Goal: Task Accomplishment & Management: Complete application form

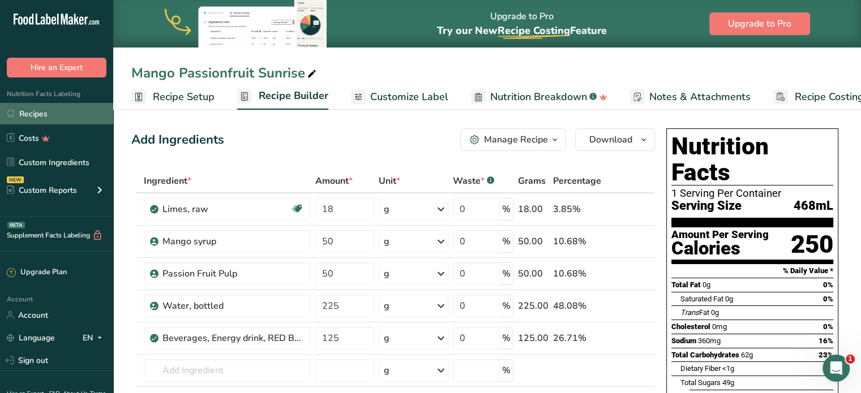
click at [58, 122] on link "Recipes" at bounding box center [56, 114] width 113 height 22
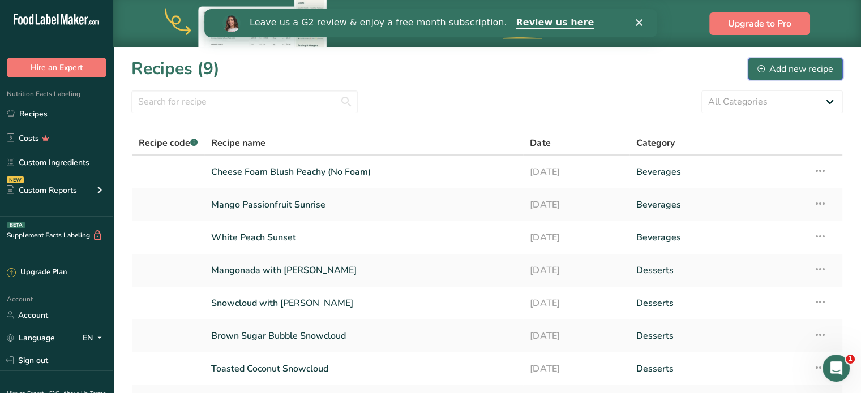
click at [779, 68] on div "Add new recipe" at bounding box center [795, 69] width 76 height 14
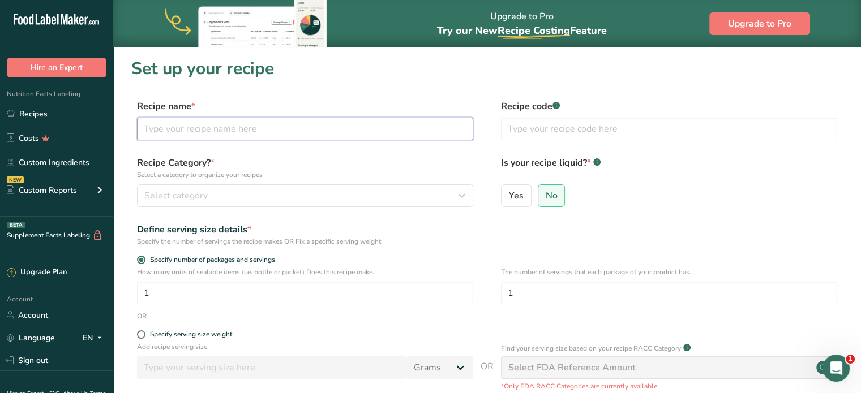
click at [310, 128] on input "text" at bounding box center [305, 129] width 336 height 23
click at [416, 127] on input "Mango & Yuzu" at bounding box center [305, 129] width 336 height 23
type input "Mango & [PERSON_NAME]"
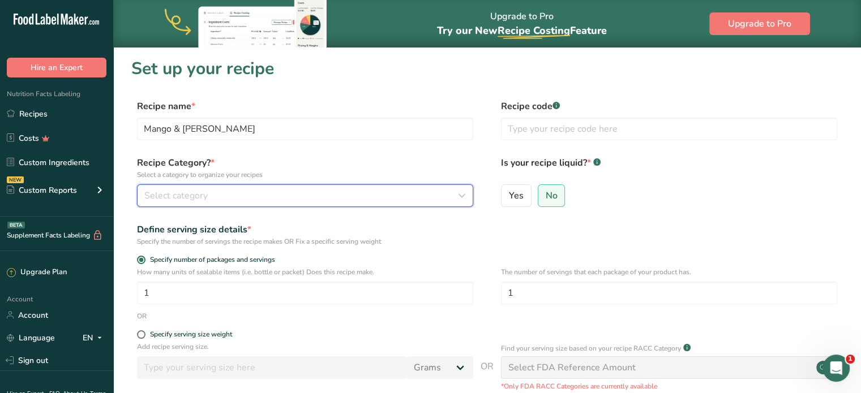
click at [355, 196] on div "Select category" at bounding box center [301, 196] width 315 height 14
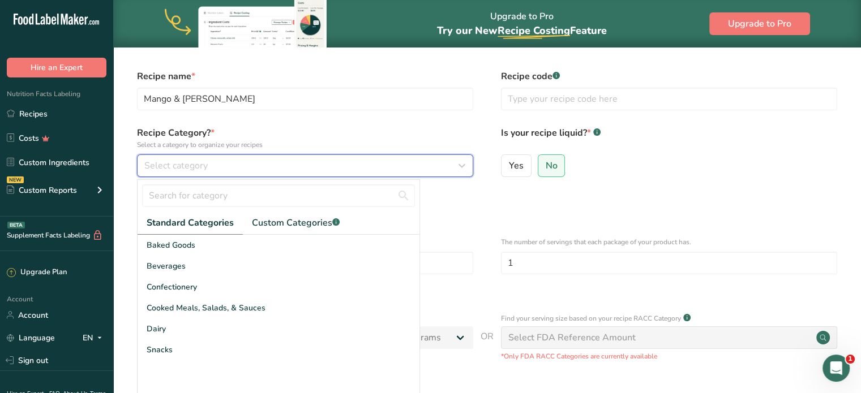
scroll to position [57, 0]
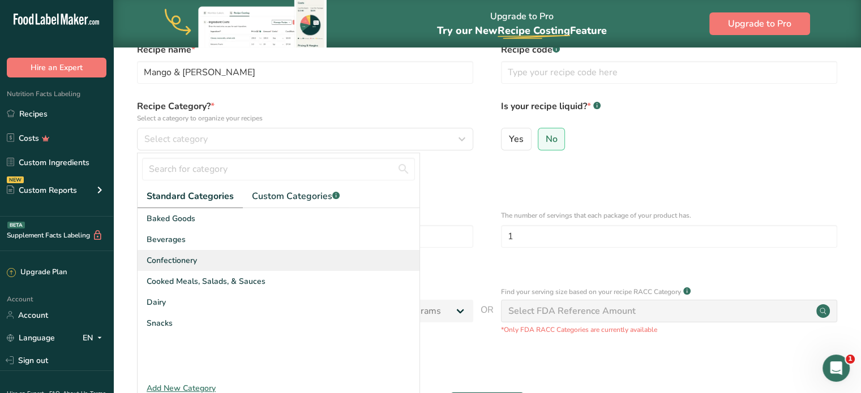
click at [361, 264] on div "Confectionery" at bounding box center [279, 260] width 282 height 21
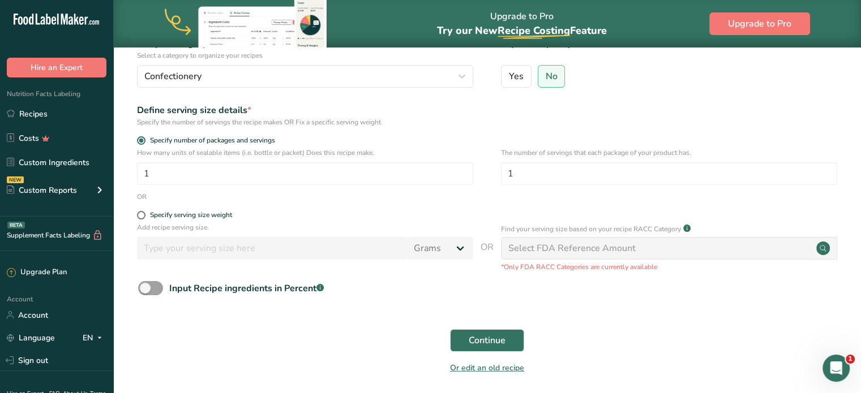
scroll to position [120, 0]
drag, startPoint x: 212, startPoint y: 183, endPoint x: 81, endPoint y: 222, distance: 136.4
click at [81, 222] on div ".a-20{fill:#fff;} Hire an Expert Nutrition Facts Labeling Recipes Costs Custom …" at bounding box center [430, 157] width 861 height 555
type input "200"
click at [226, 207] on form "Recipe name * Mango & Yuzu Mooncake Recipe code .a-a{fill:#347362;}.b-a{fill:#f…" at bounding box center [486, 180] width 711 height 401
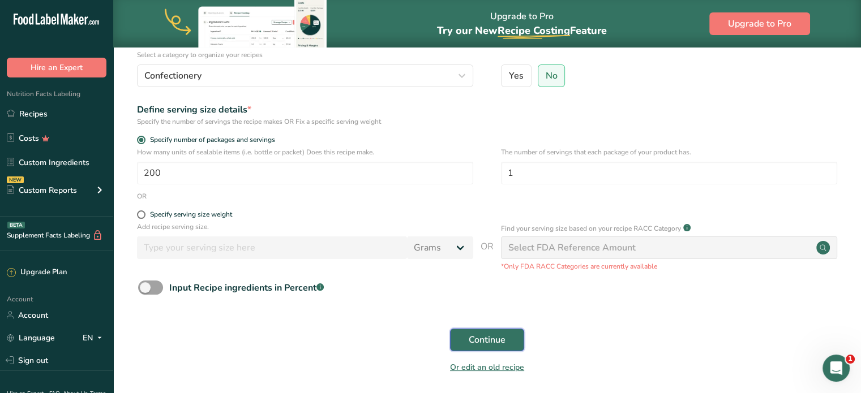
drag, startPoint x: 464, startPoint y: 341, endPoint x: 460, endPoint y: 333, distance: 9.4
click at [464, 341] on button "Continue" at bounding box center [487, 340] width 74 height 23
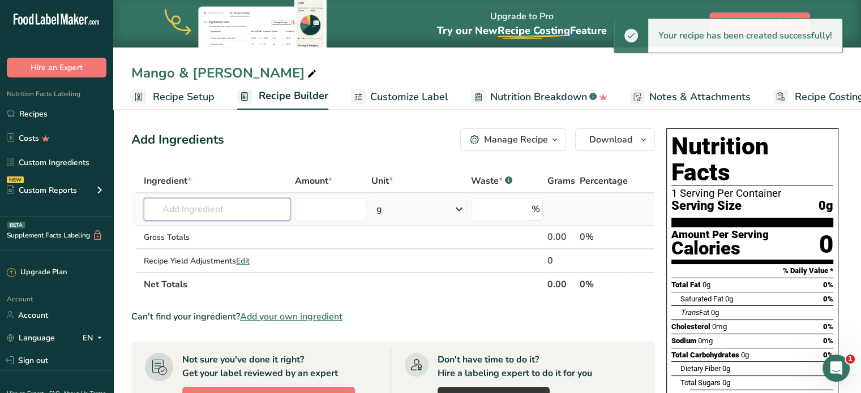
click at [242, 207] on input "text" at bounding box center [217, 209] width 147 height 23
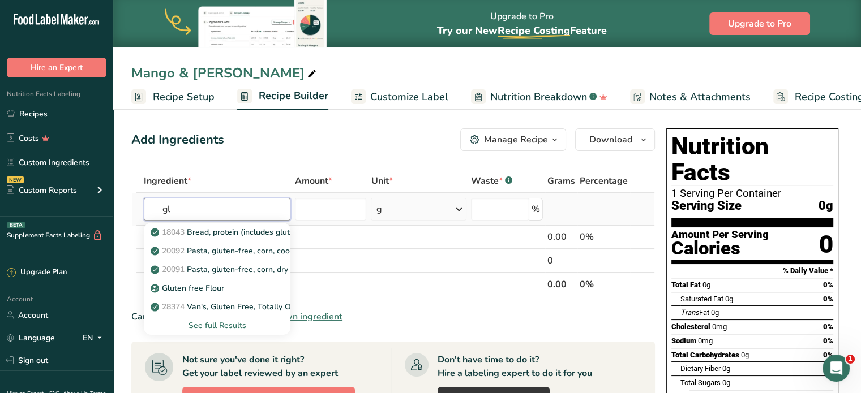
type input "g"
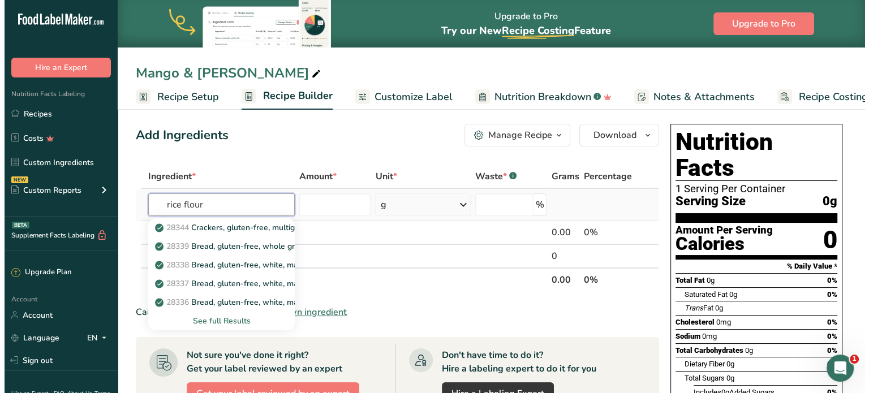
scroll to position [6, 0]
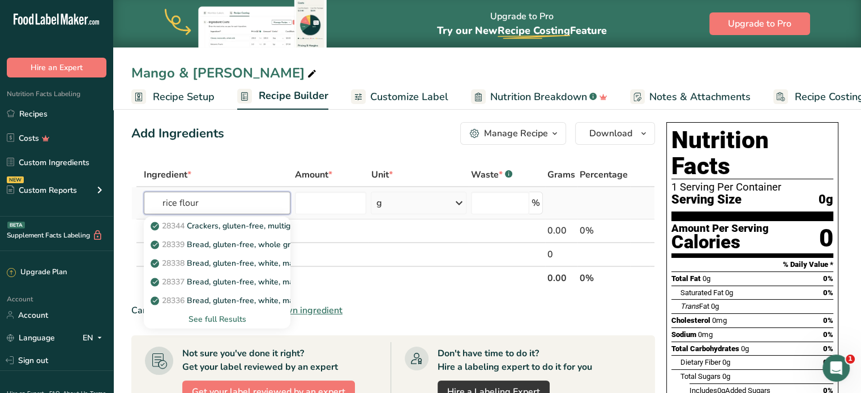
type input "rice flour"
click at [226, 316] on div "See full Results" at bounding box center [217, 319] width 128 height 12
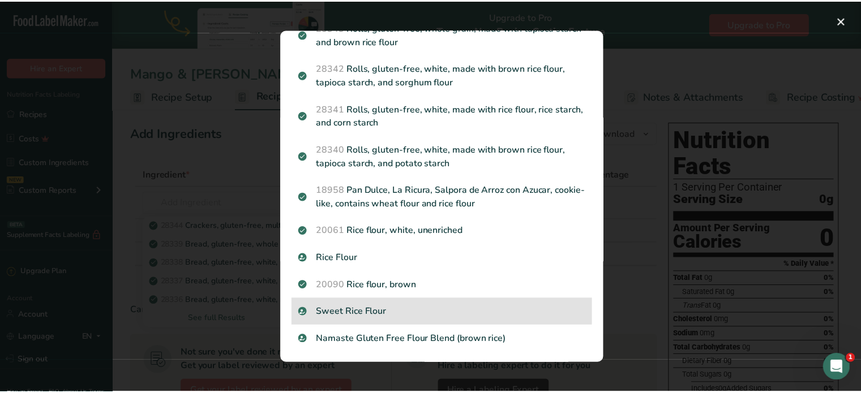
scroll to position [349, 0]
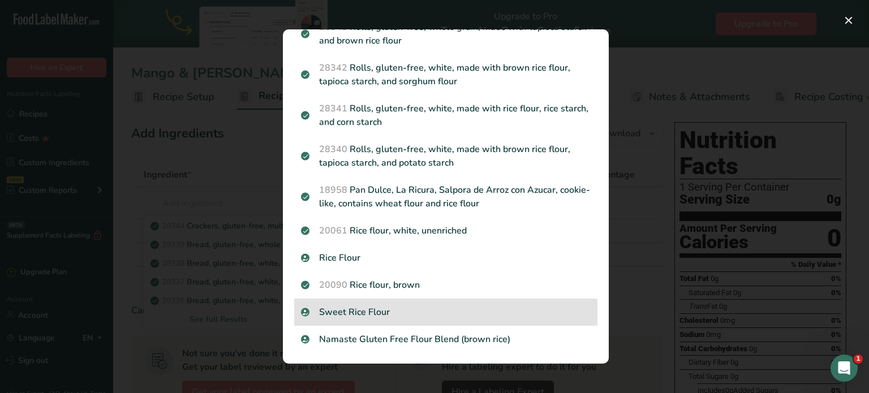
click at [429, 314] on p "Sweet Rice Flour" at bounding box center [446, 313] width 290 height 14
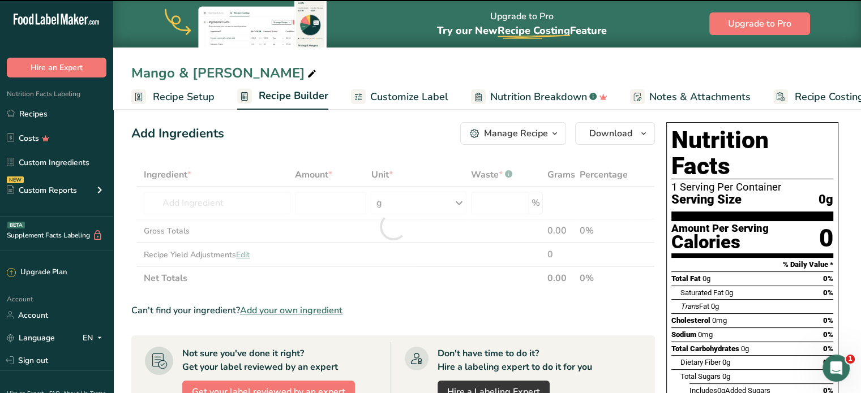
type input "0"
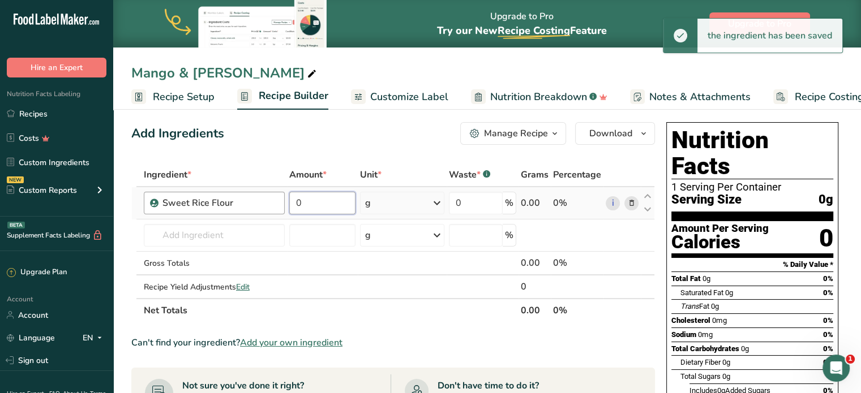
drag, startPoint x: 247, startPoint y: 203, endPoint x: 224, endPoint y: 203, distance: 22.6
click at [225, 203] on tr "Sweet Rice Flour 0 g Weight Units g kg mg See more Volume Units l Volume units …" at bounding box center [393, 203] width 522 height 32
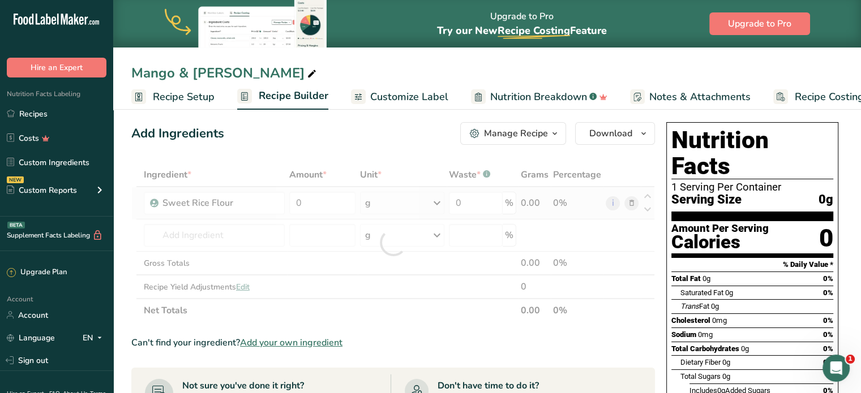
click at [313, 190] on div "Ingredient * Amount * Unit * Waste * .a-a{fill:#347362;}.b-a{fill:#fff;} Grams …" at bounding box center [392, 243] width 523 height 160
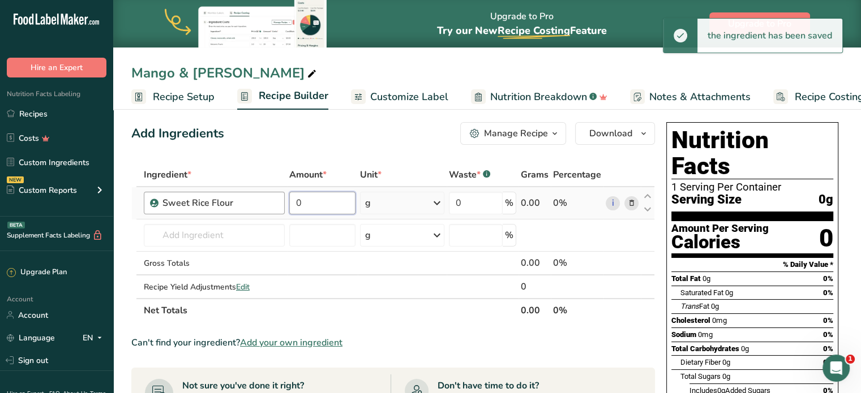
drag, startPoint x: 312, startPoint y: 204, endPoint x: 283, endPoint y: 203, distance: 29.4
click at [283, 203] on tr "Sweet Rice Flour 0 g Weight Units g kg mg See more Volume Units l Volume units …" at bounding box center [393, 203] width 522 height 32
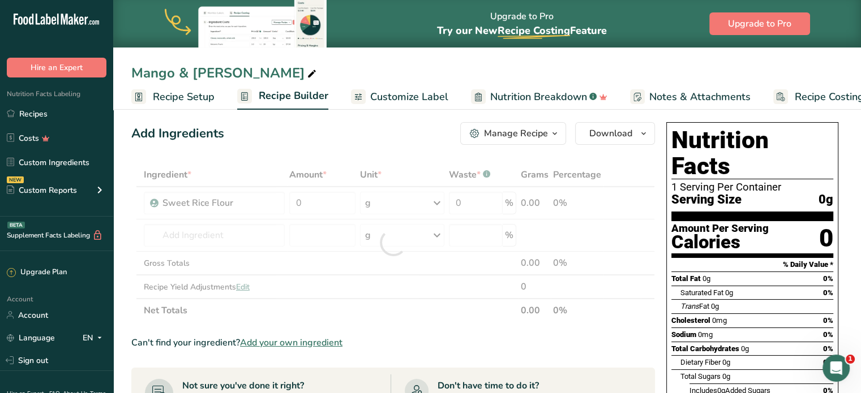
click at [199, 99] on span "Recipe Setup" at bounding box center [184, 96] width 62 height 15
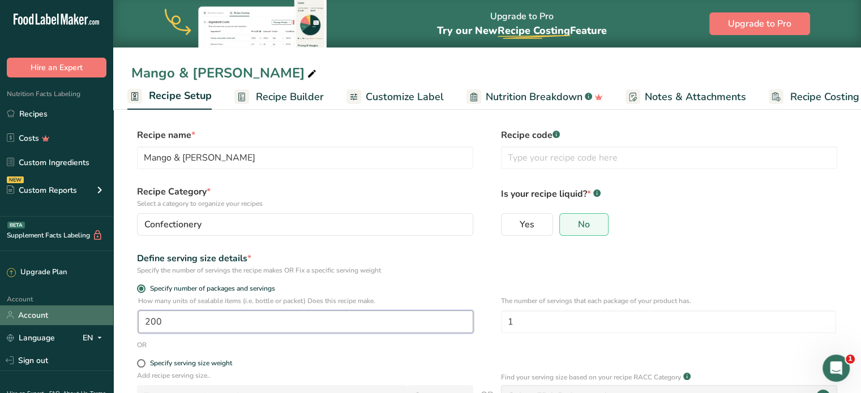
drag, startPoint x: 173, startPoint y: 318, endPoint x: 78, endPoint y: 323, distance: 95.2
click at [78, 323] on div ".a-20{fill:#fff;} Hire an Expert Nutrition Facts Labeling Recipes Costs Custom …" at bounding box center [430, 258] width 861 height 516
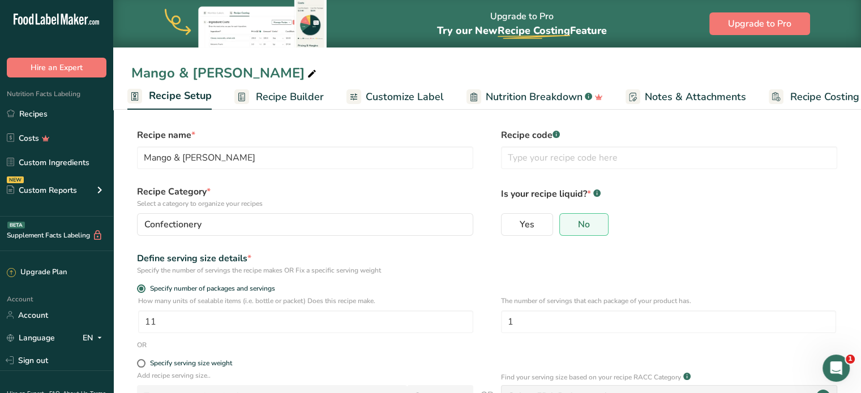
click at [383, 253] on div "Define serving size details *" at bounding box center [305, 259] width 336 height 14
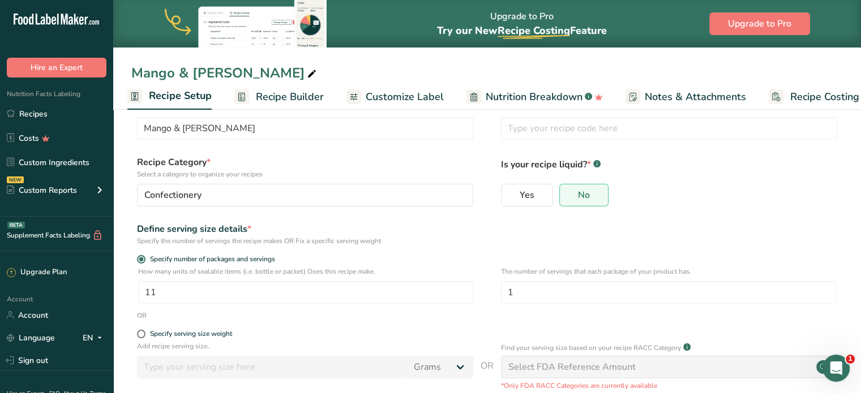
scroll to position [31, 0]
click at [290, 294] on input "11" at bounding box center [305, 291] width 335 height 23
type input "1"
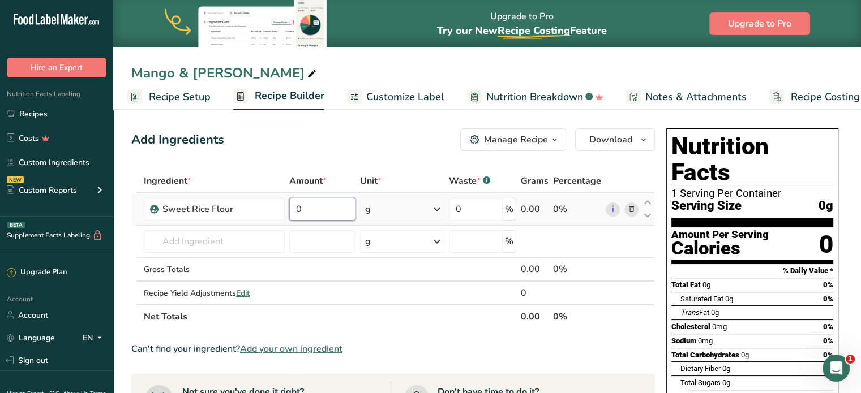
click at [335, 199] on input "0" at bounding box center [322, 209] width 66 height 23
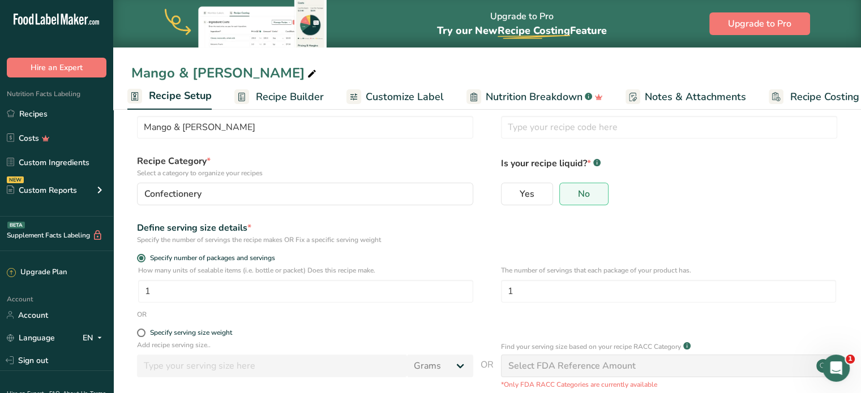
scroll to position [123, 0]
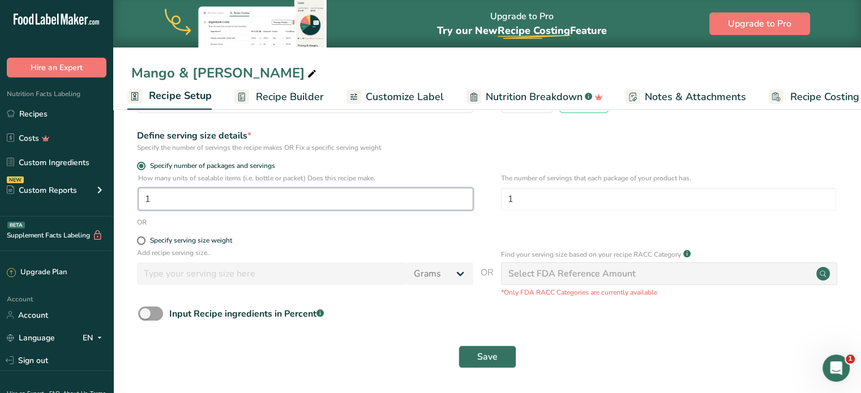
click at [225, 201] on input "1" at bounding box center [305, 199] width 335 height 23
type input "2"
click at [472, 217] on div "OR" at bounding box center [486, 222] width 711 height 10
click at [481, 359] on span "Save" at bounding box center [487, 357] width 20 height 14
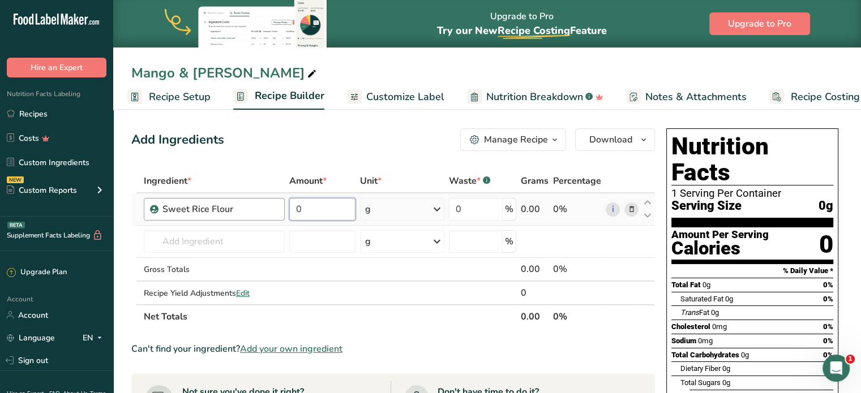
drag, startPoint x: 321, startPoint y: 206, endPoint x: 264, endPoint y: 203, distance: 57.8
click at [264, 203] on tr "Sweet Rice Flour 0 g Weight Units g kg mg See more Volume Units l Volume units …" at bounding box center [393, 210] width 522 height 32
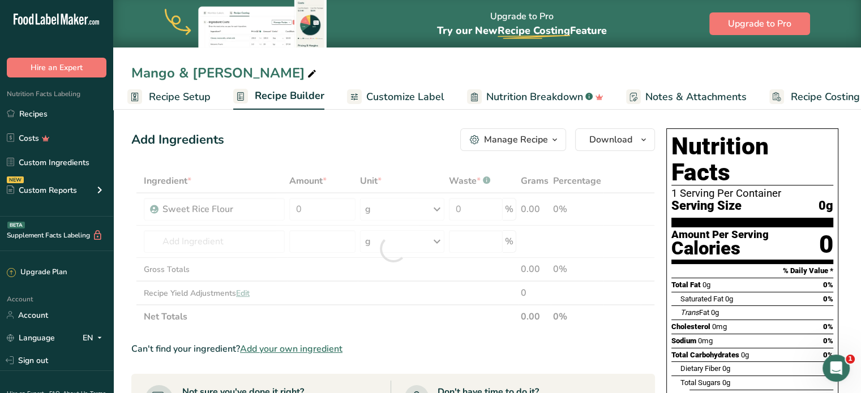
click at [188, 96] on span "Recipe Setup" at bounding box center [180, 96] width 62 height 15
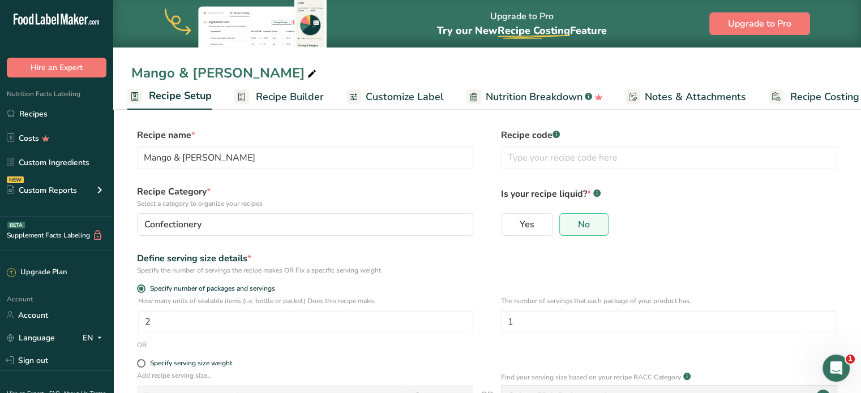
scroll to position [123, 0]
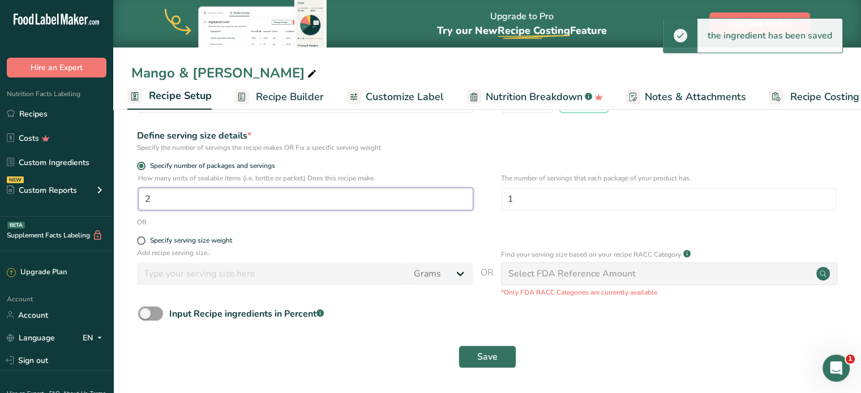
click at [315, 192] on input "2" at bounding box center [305, 199] width 335 height 23
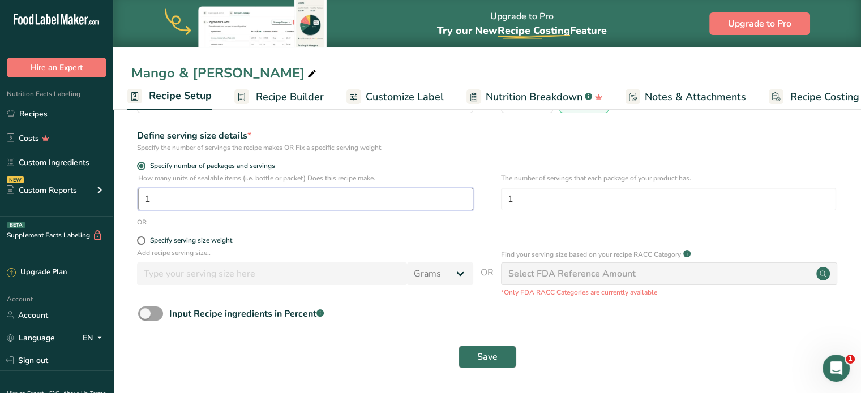
type input "1"
click at [482, 355] on span "Save" at bounding box center [487, 357] width 20 height 14
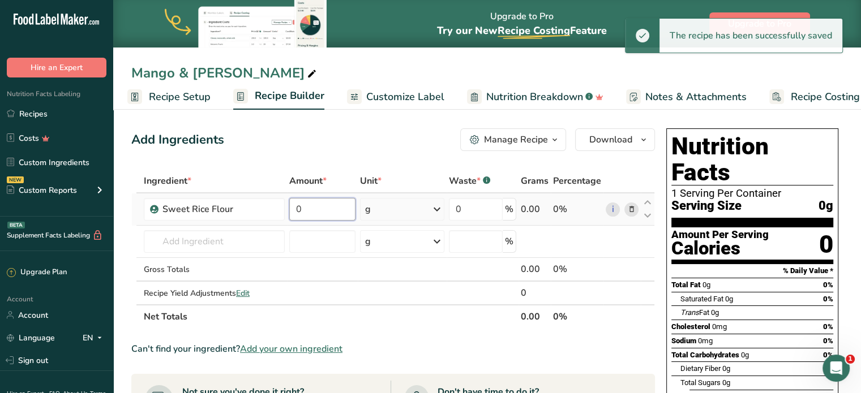
click at [330, 207] on input "0" at bounding box center [322, 209] width 66 height 23
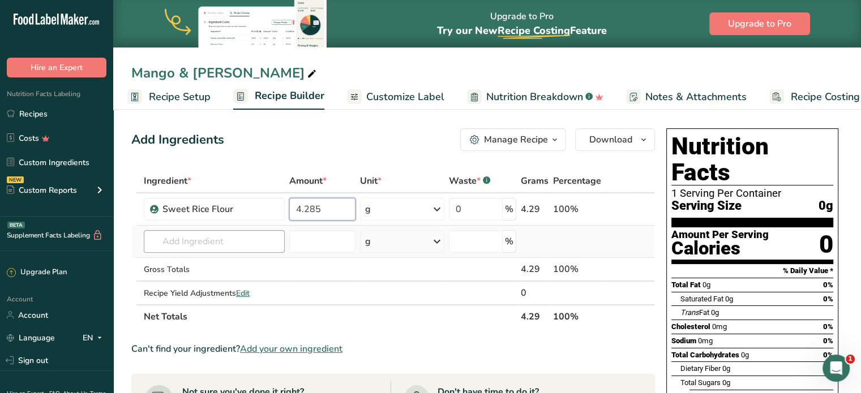
type input "4.285"
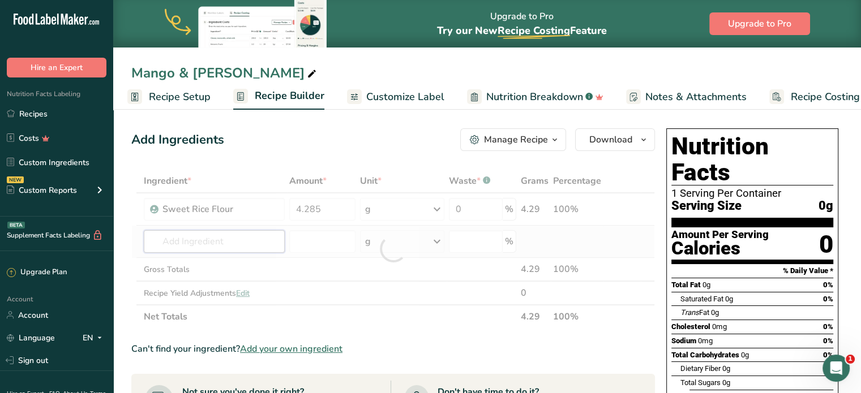
click at [257, 237] on div "Ingredient * Amount * Unit * Waste * .a-a{fill:#347362;}.b-a{fill:#fff;} Grams …" at bounding box center [392, 249] width 523 height 160
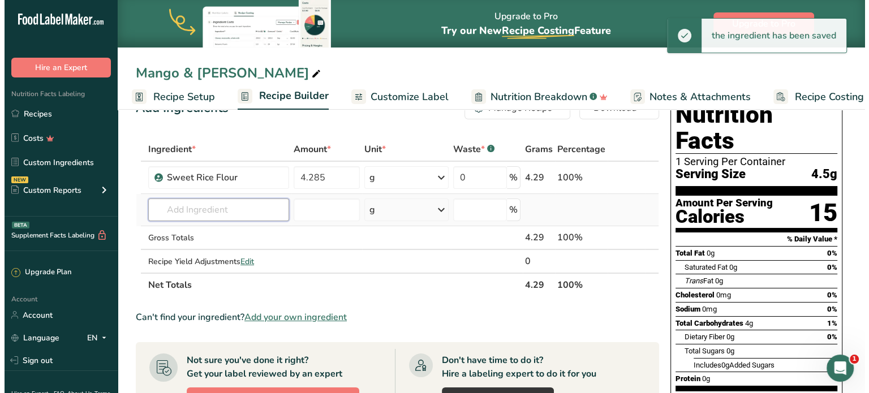
scroll to position [34, 0]
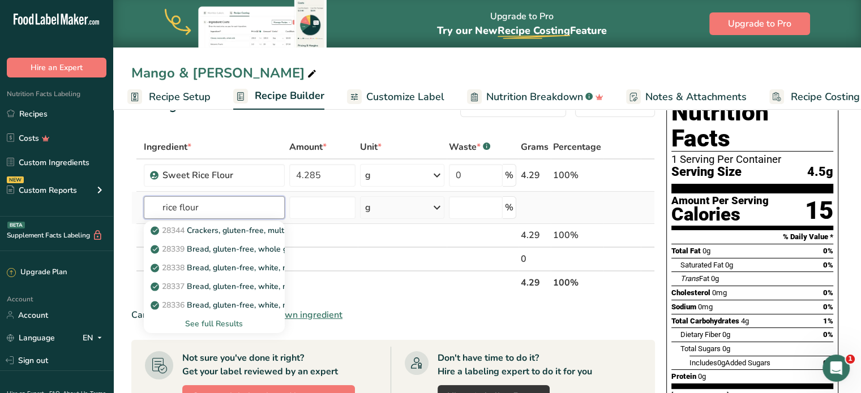
type input "rice flour"
click at [213, 321] on div "See full Results" at bounding box center [214, 324] width 123 height 12
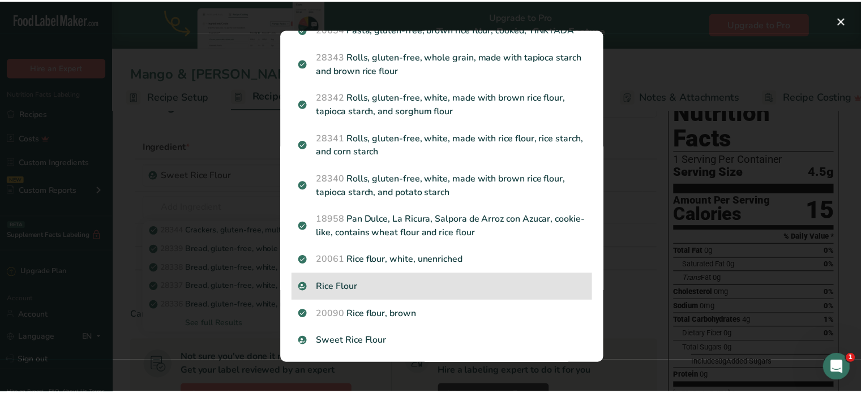
scroll to position [319, 0]
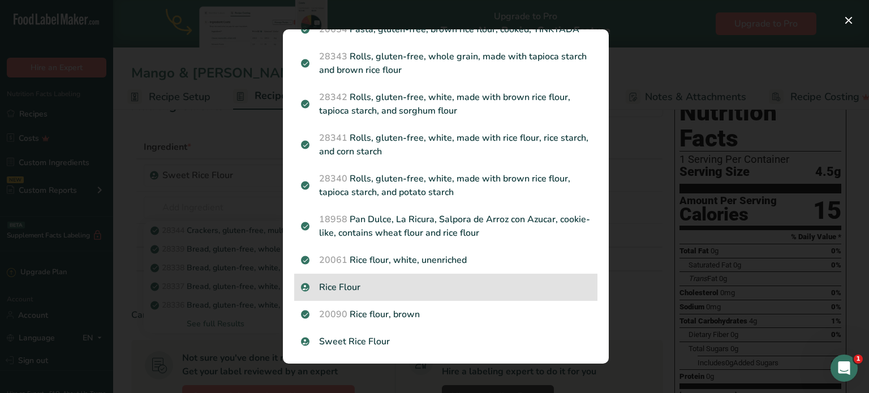
click at [381, 293] on p "Rice Flour" at bounding box center [446, 288] width 290 height 14
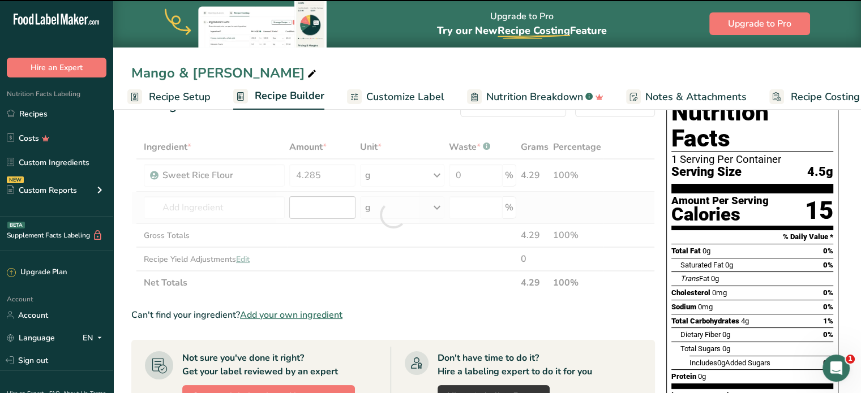
type input "0"
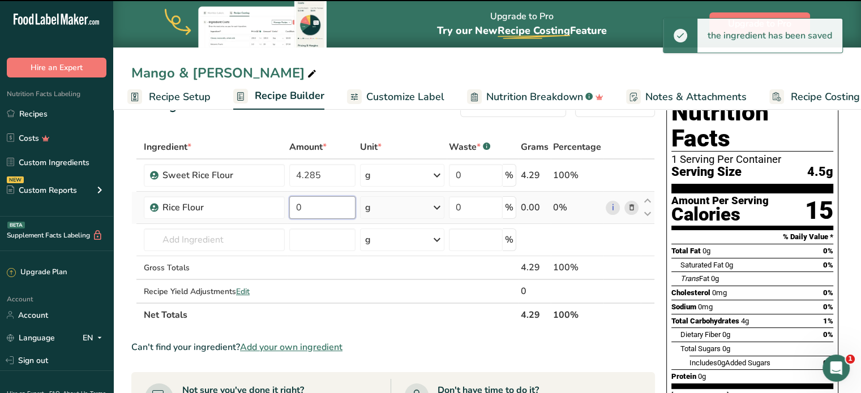
click at [324, 212] on input "0" at bounding box center [322, 207] width 66 height 23
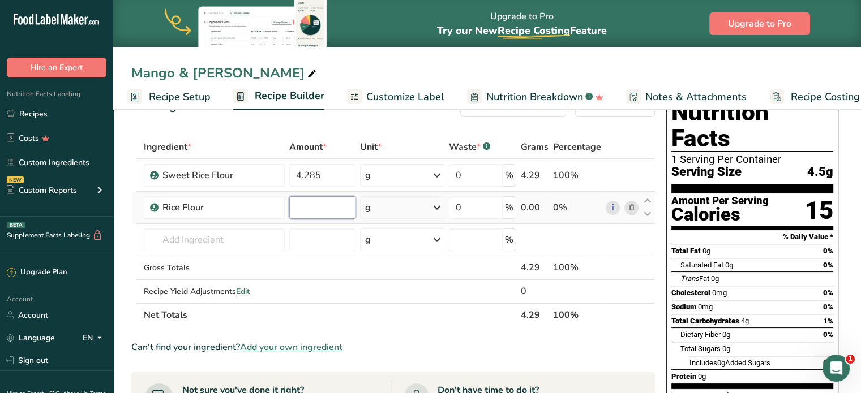
type input "8"
type input "2.855"
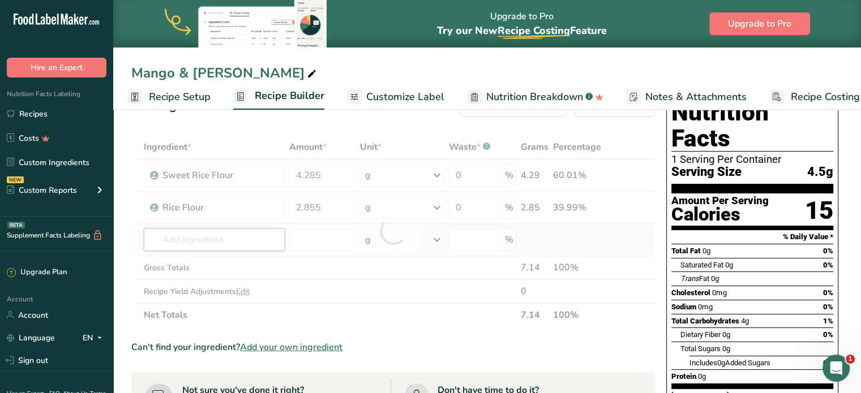
click at [255, 235] on div "Ingredient * Amount * Unit * Waste * .a-a{fill:#347362;}.b-a{fill:#fff;} Grams …" at bounding box center [392, 231] width 523 height 192
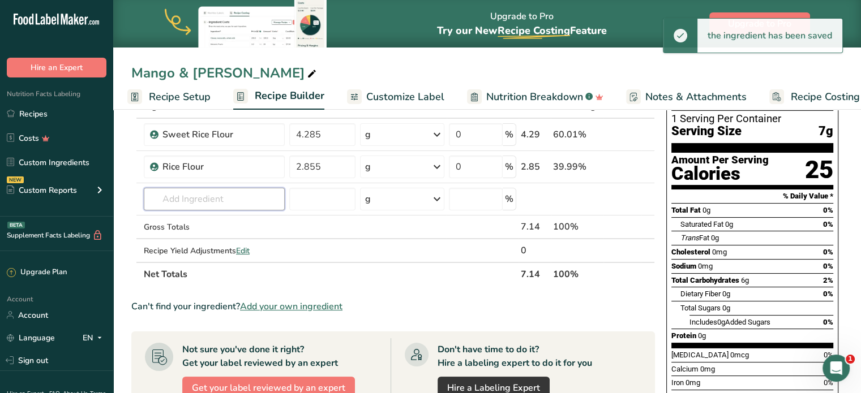
scroll to position [75, 0]
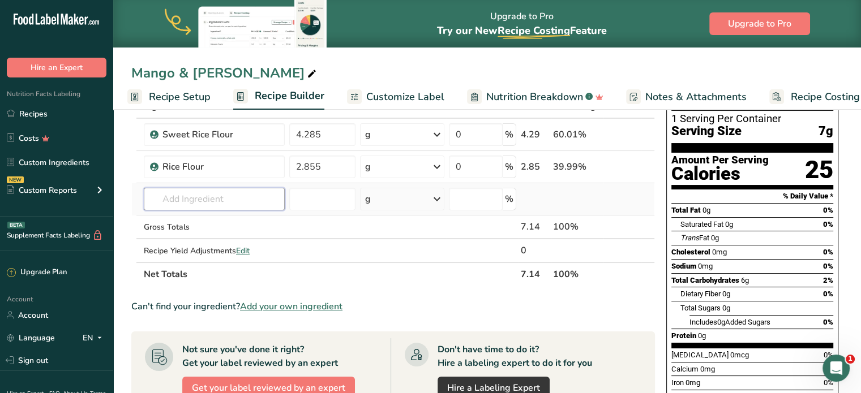
click at [230, 193] on input "text" at bounding box center [214, 199] width 141 height 23
type input "wheat starch"
click at [235, 236] on div "Add your own ingredient" at bounding box center [214, 241] width 123 height 12
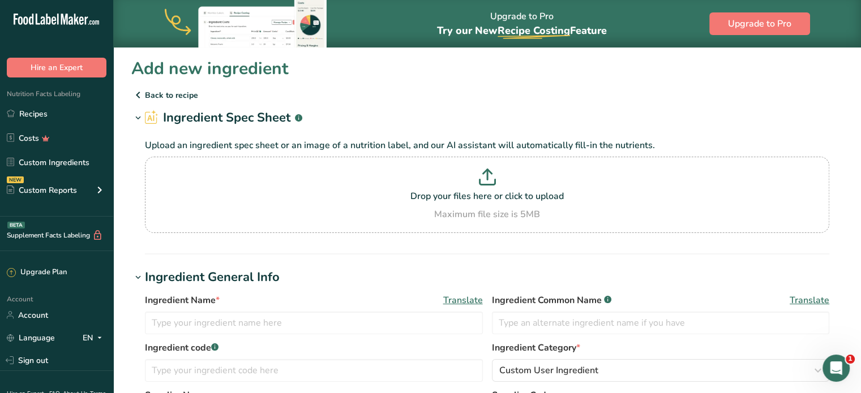
click at [138, 92] on icon at bounding box center [138, 95] width 14 height 20
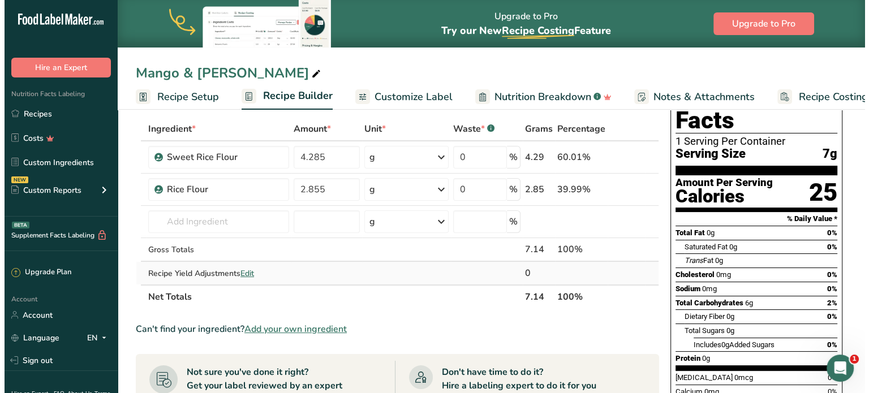
scroll to position [113, 0]
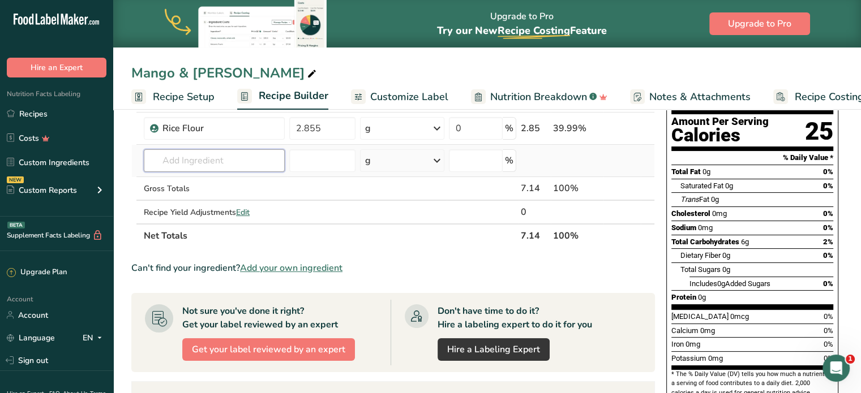
click at [234, 167] on input "text" at bounding box center [214, 160] width 141 height 23
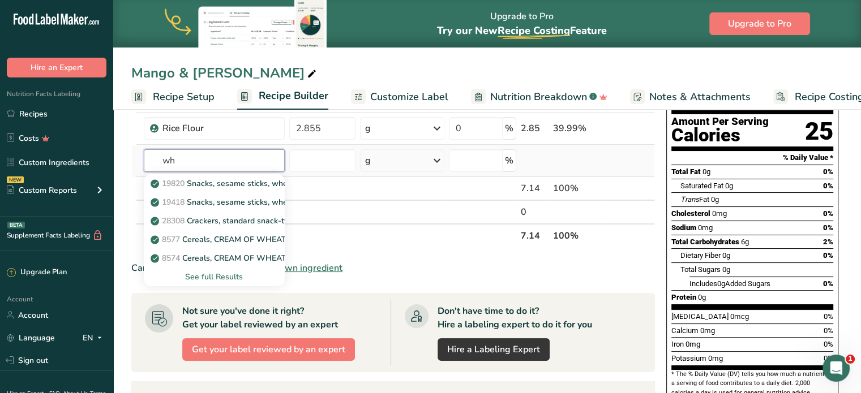
type input "w"
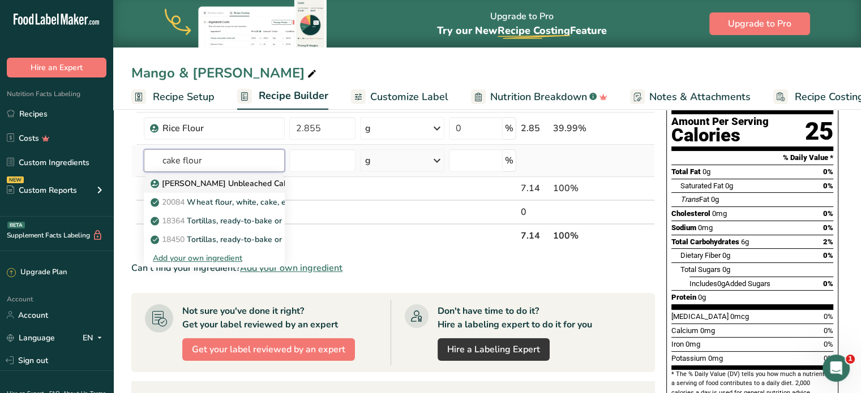
type input "cake flour"
click at [224, 187] on p "[PERSON_NAME] Unbleached Cake Flour" at bounding box center [233, 184] width 160 height 12
type input "[PERSON_NAME] Unbleached Cake Flour"
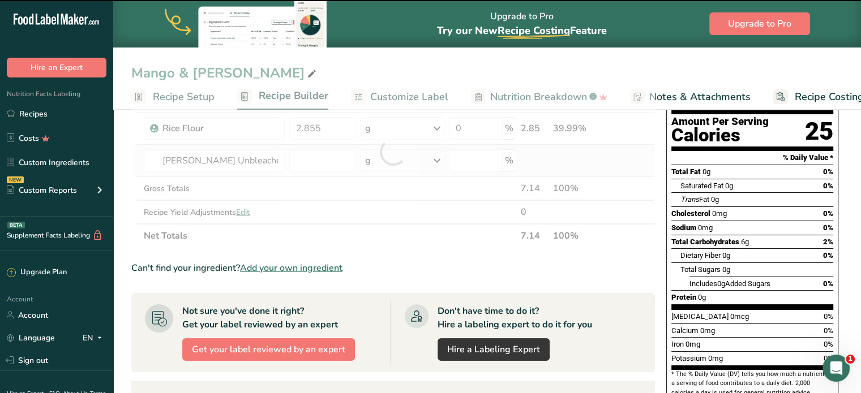
type input "0"
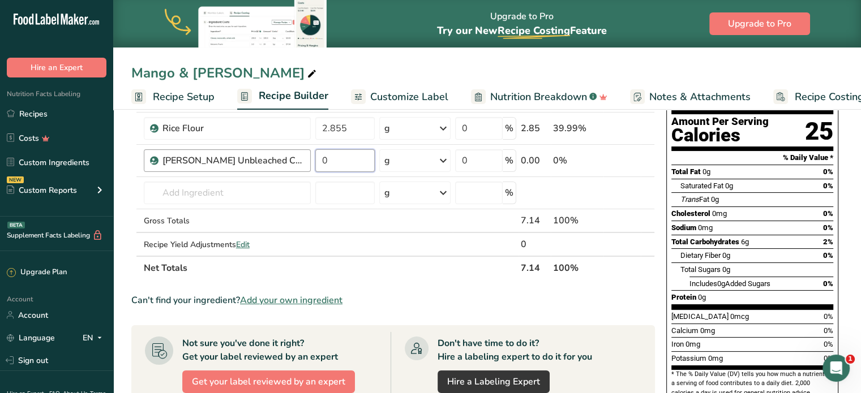
drag, startPoint x: 338, startPoint y: 162, endPoint x: 310, endPoint y: 161, distance: 28.3
click at [310, 161] on tr "[PERSON_NAME] Unbleached Cake Flour 0 g Weight Units g kg mg See more Volume Un…" at bounding box center [393, 161] width 522 height 32
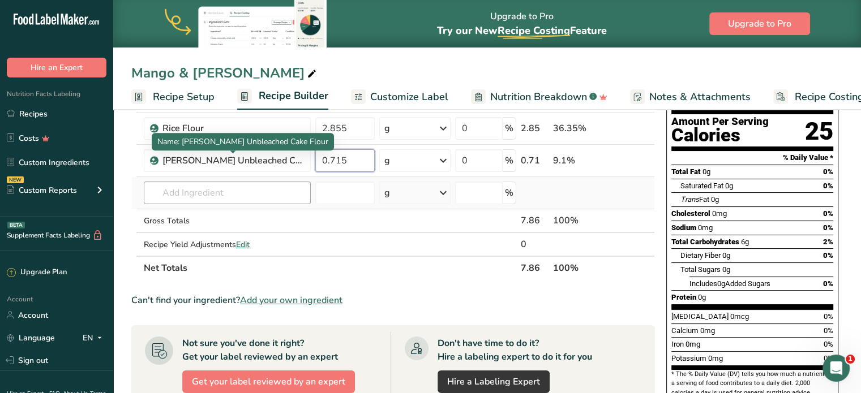
type input "0.715"
click at [247, 192] on div "Ingredient * Amount * Unit * Waste * .a-a{fill:#347362;}.b-a{fill:#fff;} Grams …" at bounding box center [392, 168] width 523 height 224
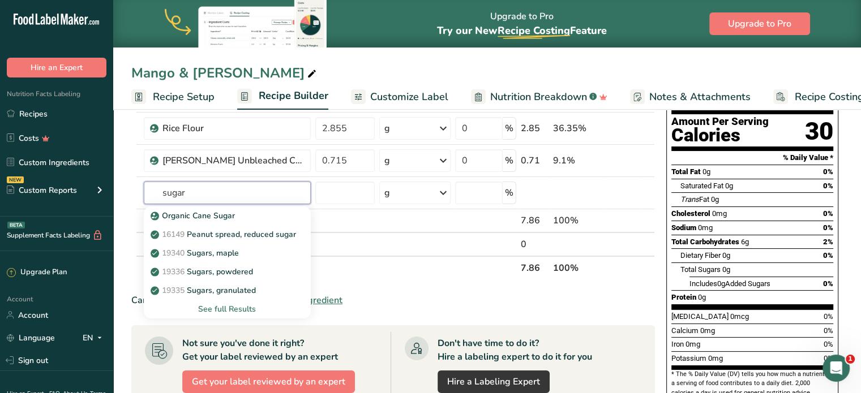
drag, startPoint x: 265, startPoint y: 192, endPoint x: 106, endPoint y: 208, distance: 159.2
click at [113, 207] on section "Add Ingredients Manage Recipe Delete Recipe Duplicate Recipe Scale Recipe Save …" at bounding box center [487, 337] width 748 height 688
type input "wheat flour"
click at [222, 312] on div "See full Results" at bounding box center [227, 309] width 149 height 12
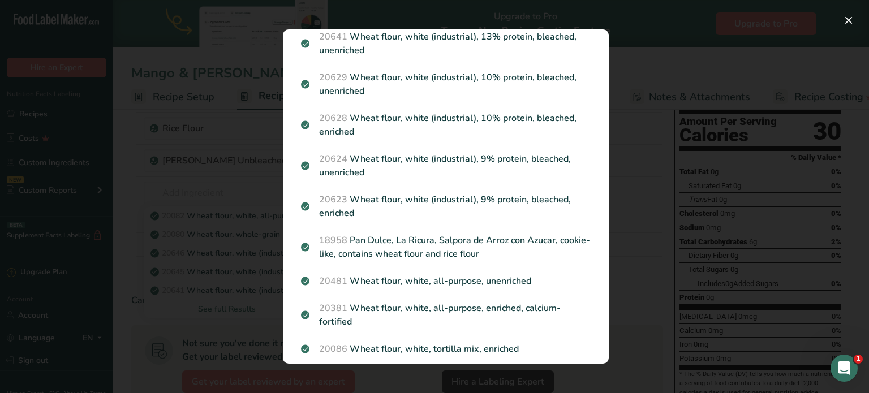
scroll to position [0, 0]
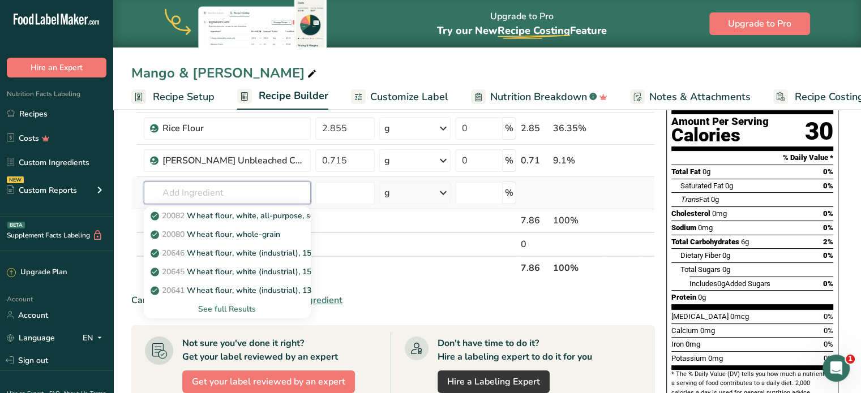
click at [272, 196] on input "text" at bounding box center [227, 193] width 167 height 23
type input "sugar"
click at [226, 312] on div "See full Results" at bounding box center [227, 309] width 149 height 12
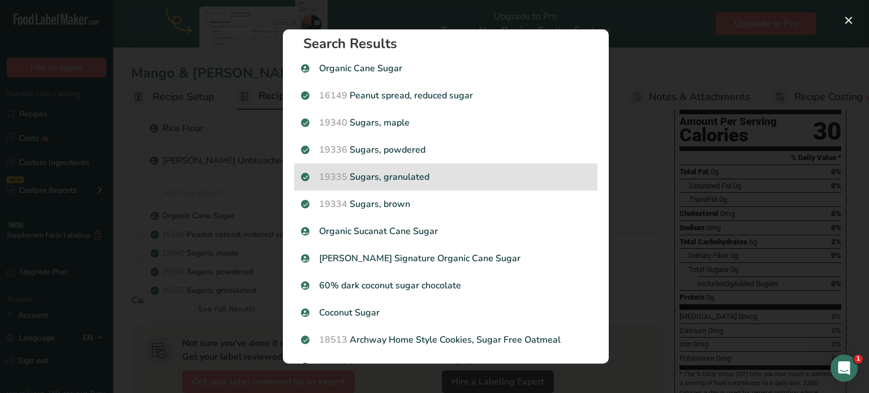
scroll to position [9, 0]
click at [433, 173] on p "19335 [GEOGRAPHIC_DATA], granulated" at bounding box center [446, 177] width 290 height 14
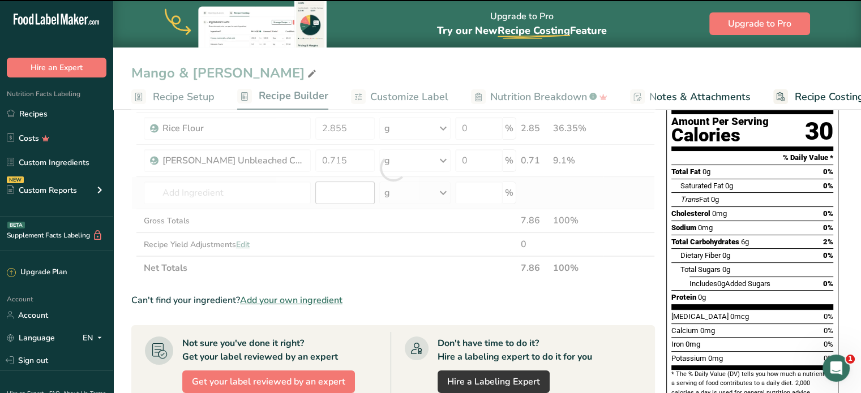
type input "0"
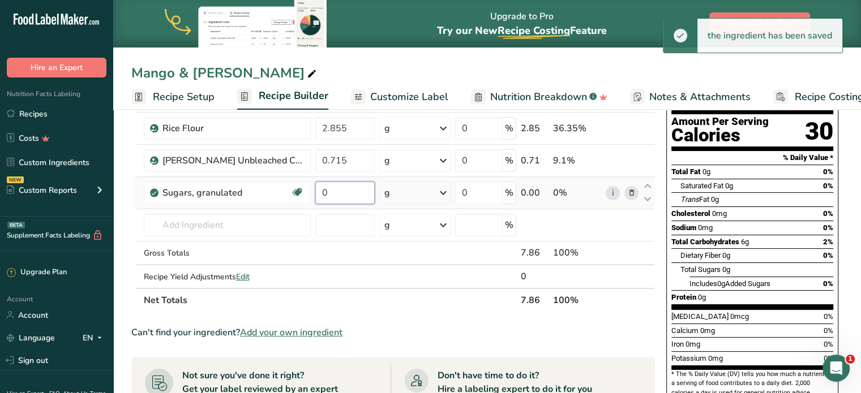
click at [335, 194] on input "0" at bounding box center [345, 193] width 60 height 23
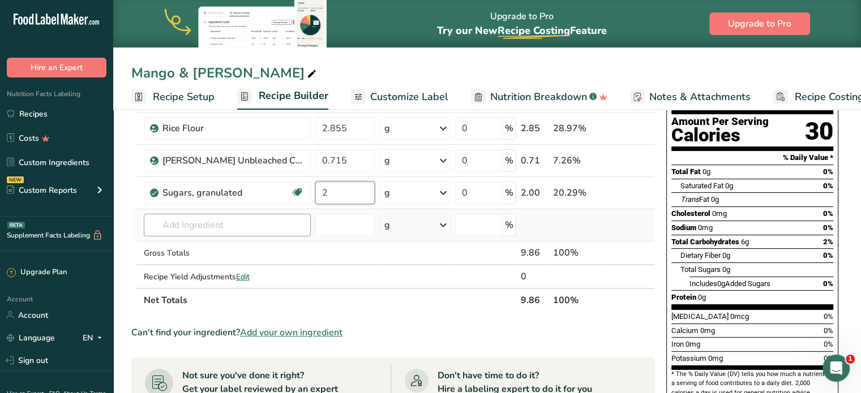
type input "2"
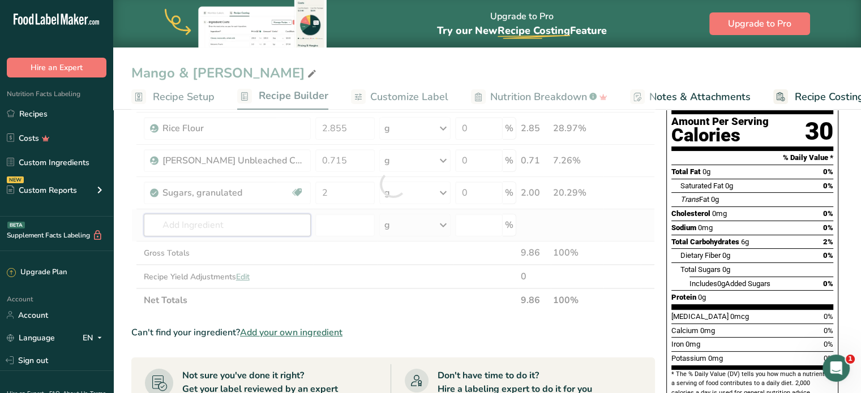
click at [200, 222] on div "Ingredient * Amount * Unit * Waste * .a-a{fill:#347362;}.b-a{fill:#fff;} Grams …" at bounding box center [392, 184] width 523 height 256
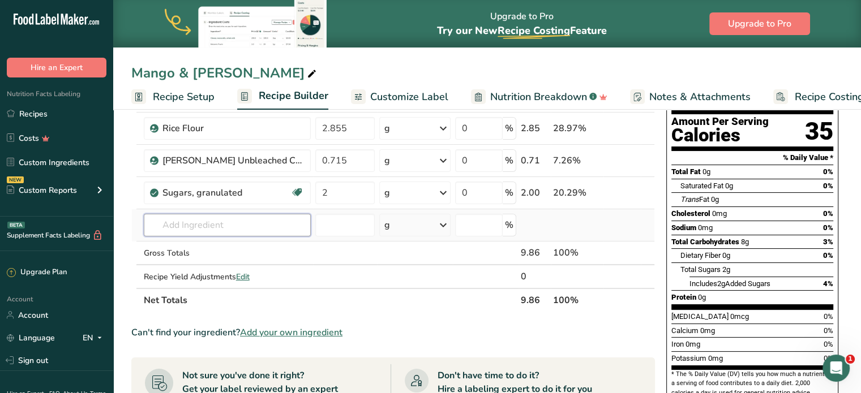
click at [242, 231] on input "text" at bounding box center [227, 225] width 167 height 23
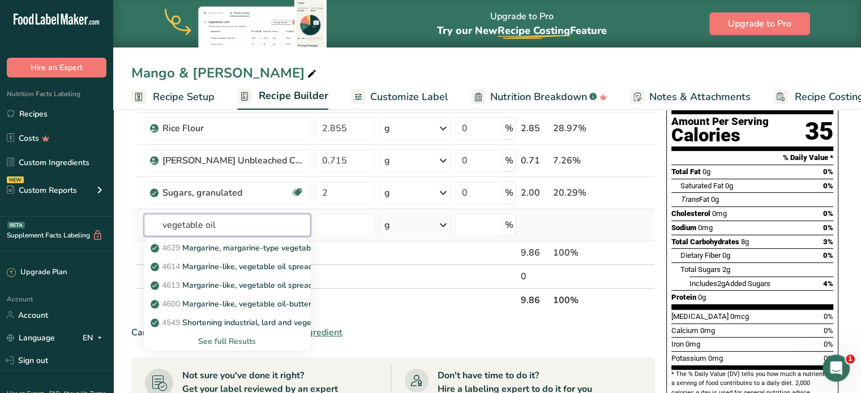
type input "vegetable oil"
click at [244, 337] on div "See full Results" at bounding box center [227, 342] width 149 height 12
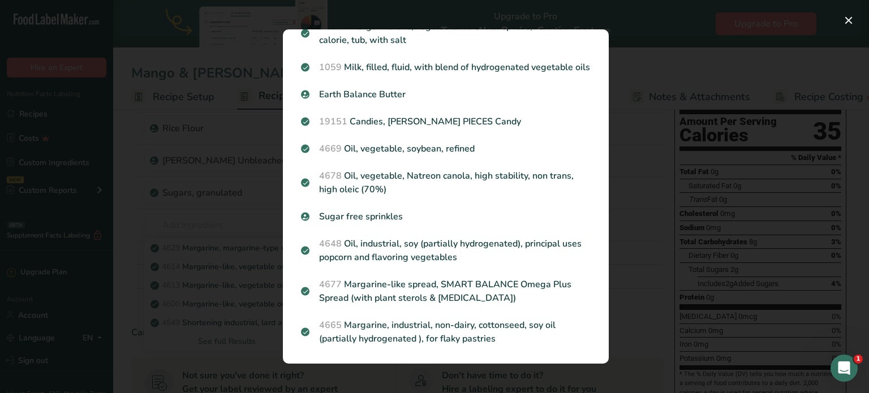
scroll to position [933, 0]
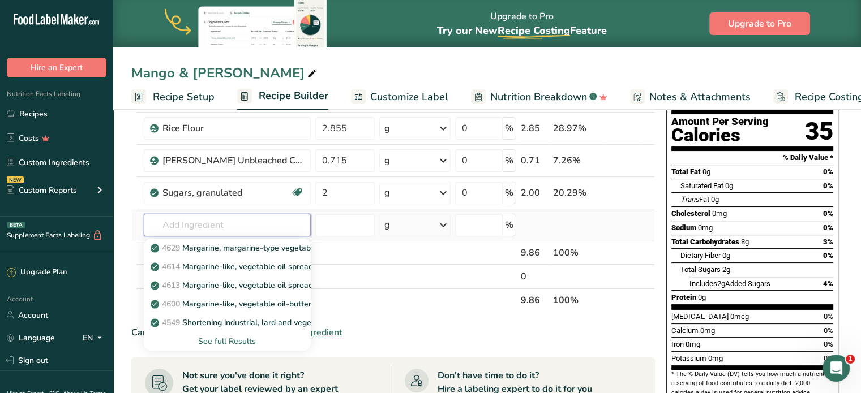
click at [211, 225] on input "text" at bounding box center [227, 225] width 167 height 23
type input "corn syrup"
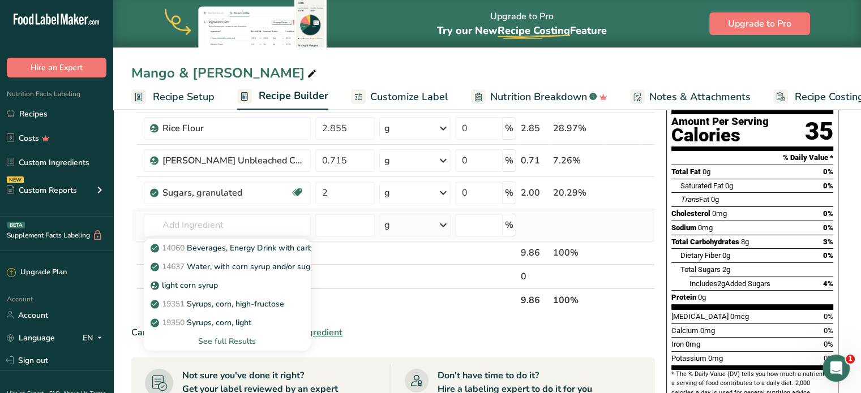
click at [233, 341] on div "See full Results" at bounding box center [227, 342] width 149 height 12
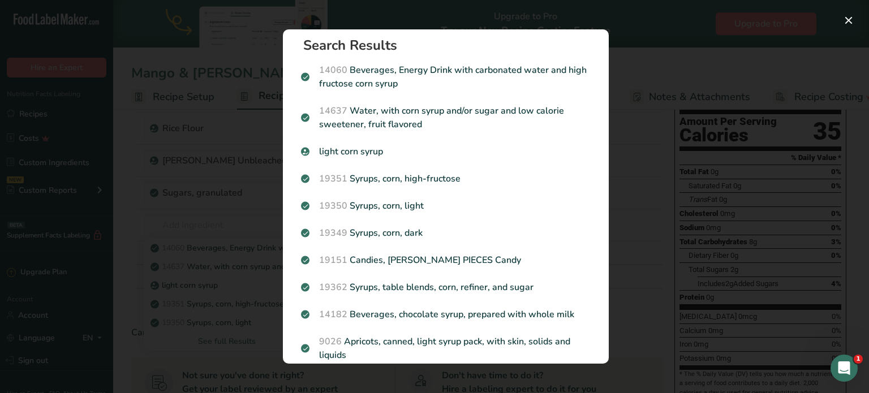
scroll to position [0, 0]
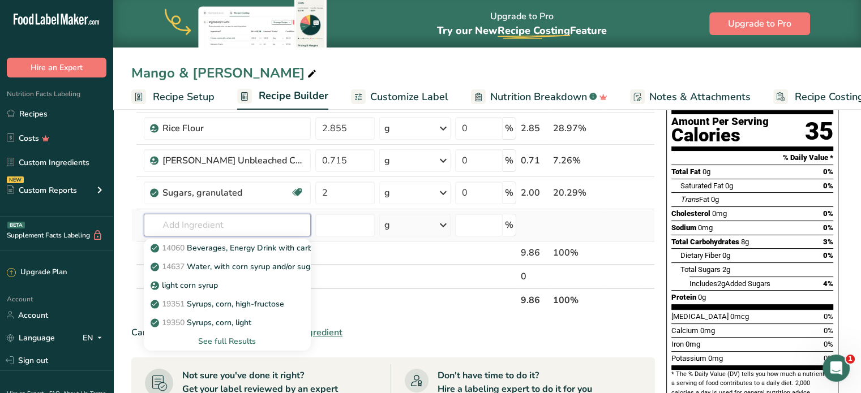
click at [265, 230] on input "text" at bounding box center [227, 225] width 167 height 23
type input "milk"
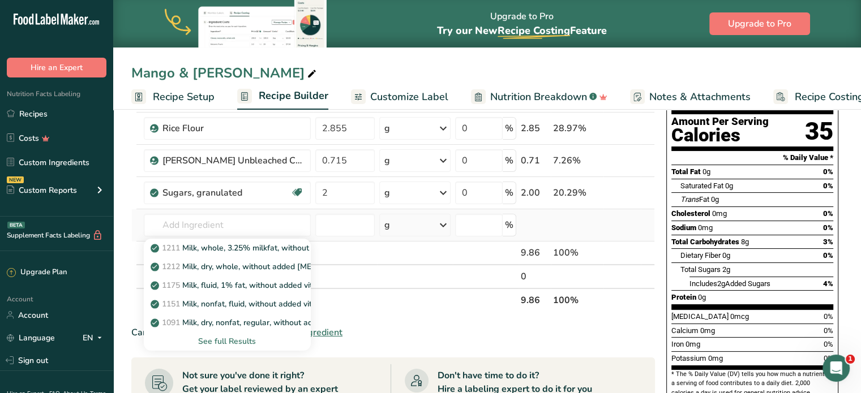
click at [226, 339] on div "See full Results" at bounding box center [227, 342] width 149 height 12
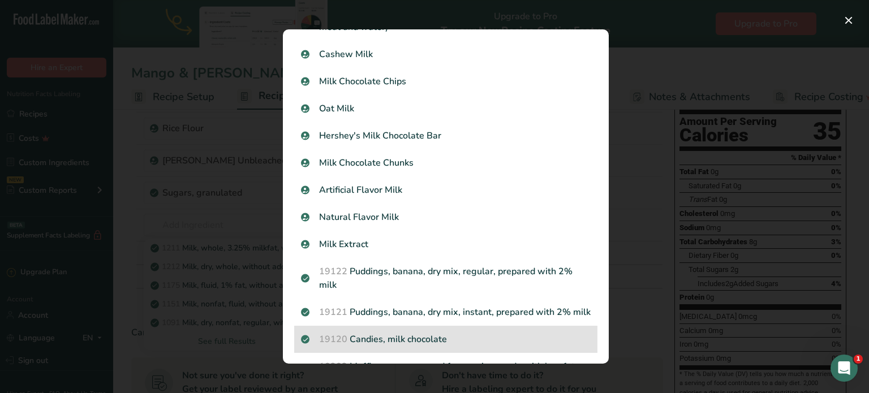
scroll to position [849, 0]
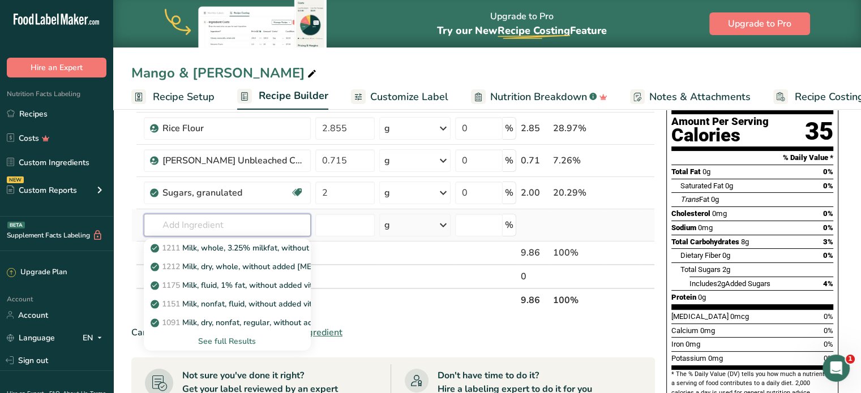
click at [218, 218] on input "text" at bounding box center [227, 225] width 167 height 23
type input "whole milk"
click at [247, 345] on div "See full Results" at bounding box center [227, 342] width 149 height 12
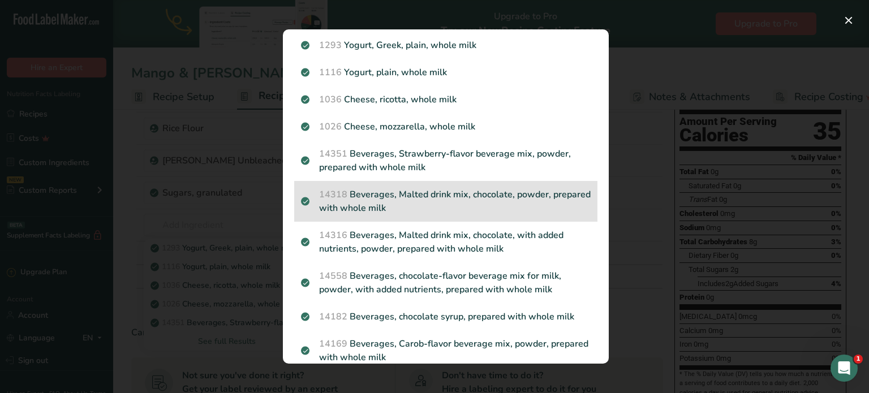
scroll to position [50, 0]
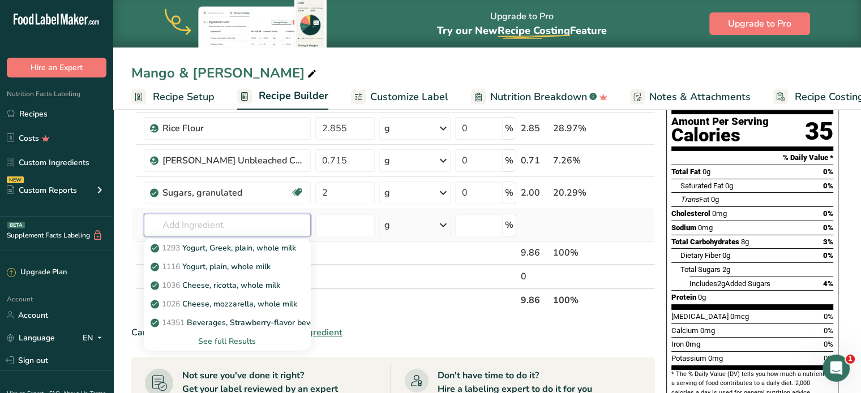
click at [249, 223] on input "text" at bounding box center [227, 225] width 167 height 23
type input "whole milk"
click at [255, 338] on div "See full Results" at bounding box center [227, 342] width 149 height 12
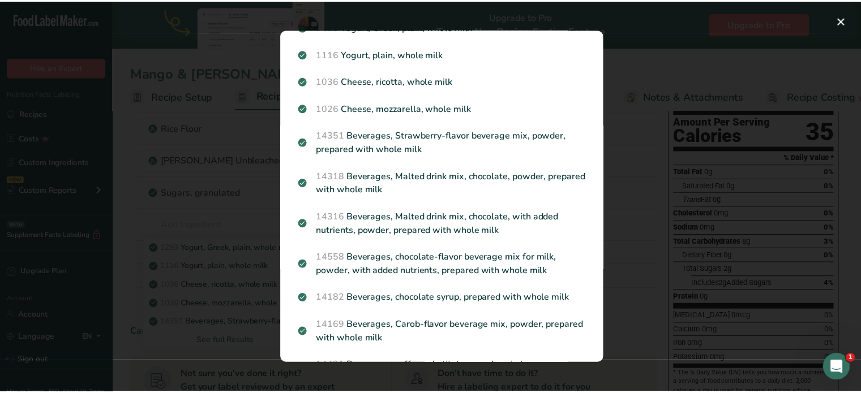
scroll to position [0, 0]
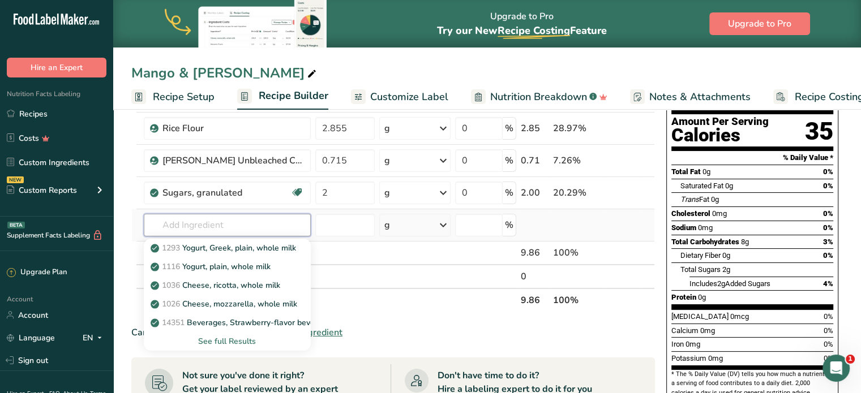
click at [195, 221] on input "text" at bounding box center [227, 225] width 167 height 23
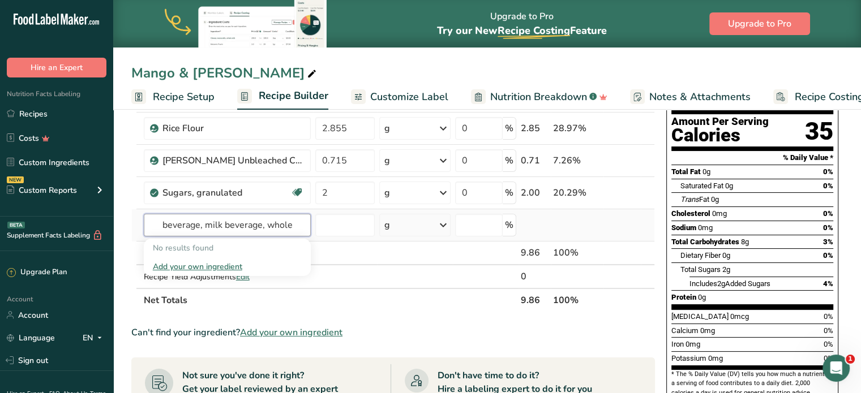
drag, startPoint x: 265, startPoint y: 221, endPoint x: 299, endPoint y: 225, distance: 33.6
click at [299, 225] on input "beverage, milk beverage, whole" at bounding box center [227, 225] width 167 height 23
type input "beverage, milk beverage,"
click at [235, 266] on div "Add your own ingredient" at bounding box center [227, 267] width 149 height 12
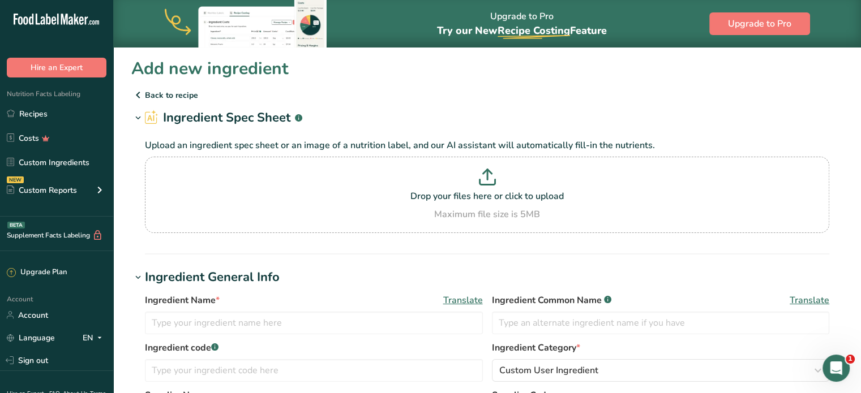
click at [144, 100] on icon at bounding box center [138, 95] width 14 height 20
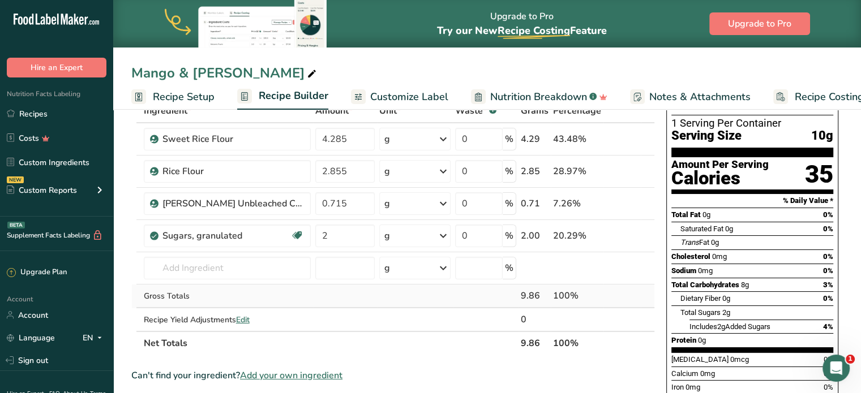
scroll to position [113, 0]
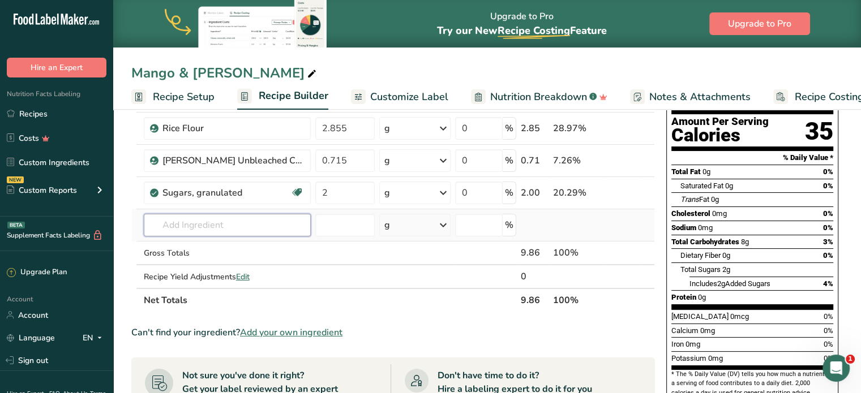
click at [213, 220] on input "text" at bounding box center [227, 225] width 167 height 23
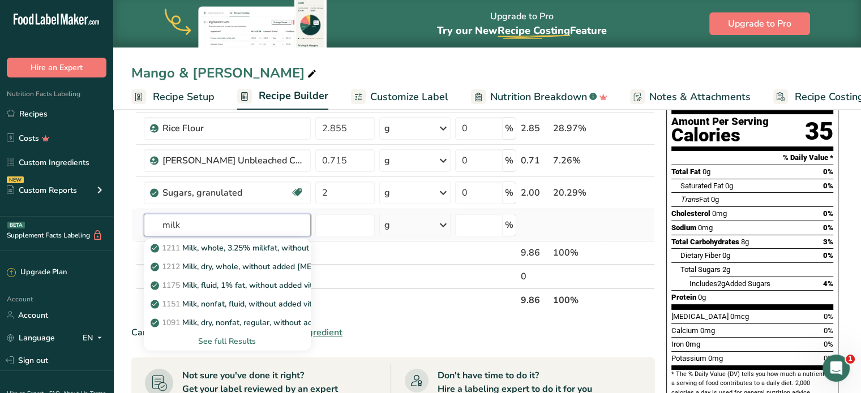
type input "milk"
click at [224, 339] on div "See full Results" at bounding box center [227, 342] width 149 height 12
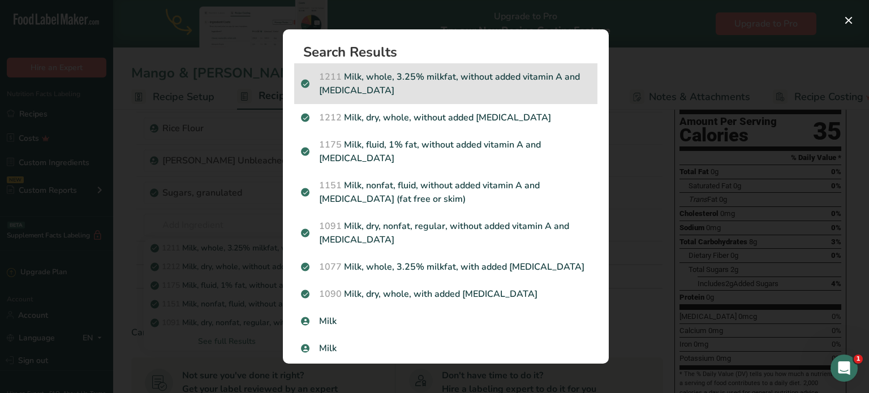
click at [455, 81] on p "1211 Milk, whole, 3.25% milkfat, without added vitamin A and [MEDICAL_DATA]" at bounding box center [446, 83] width 290 height 27
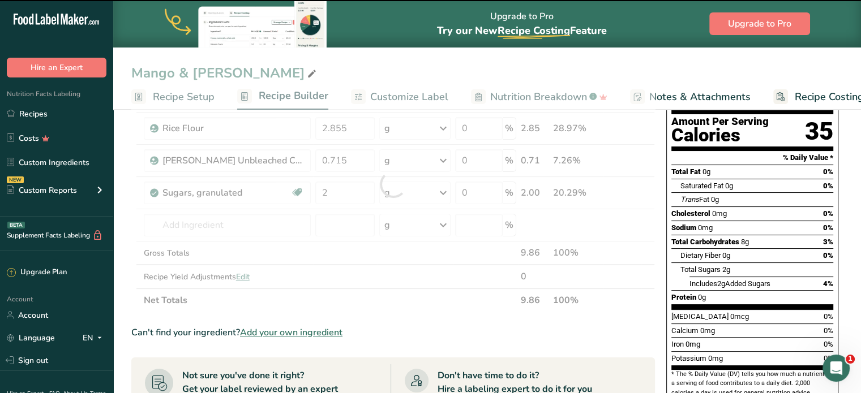
type input "0"
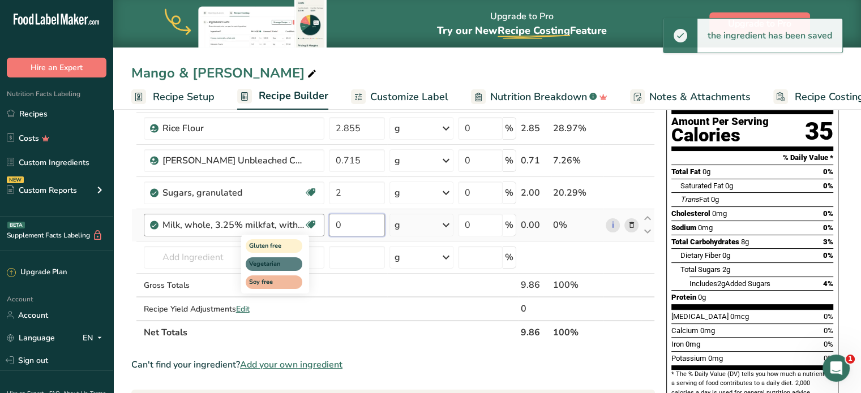
drag, startPoint x: 350, startPoint y: 224, endPoint x: 312, endPoint y: 224, distance: 37.4
click at [312, 224] on tr "Milk, whole, 3.25% milkfat, without added vitamin A and [MEDICAL_DATA] Gluten f…" at bounding box center [393, 225] width 522 height 32
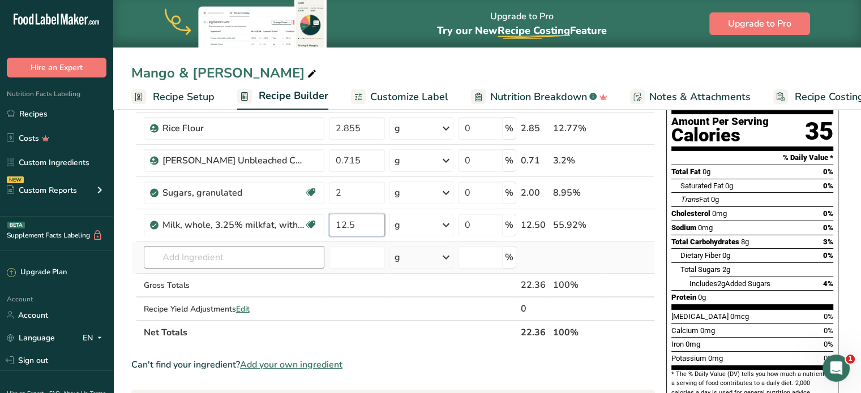
type input "12.5"
click at [229, 265] on div "Ingredient * Amount * Unit * Waste * .a-a{fill:#347362;}.b-a{fill:#fff;} Grams …" at bounding box center [392, 200] width 523 height 289
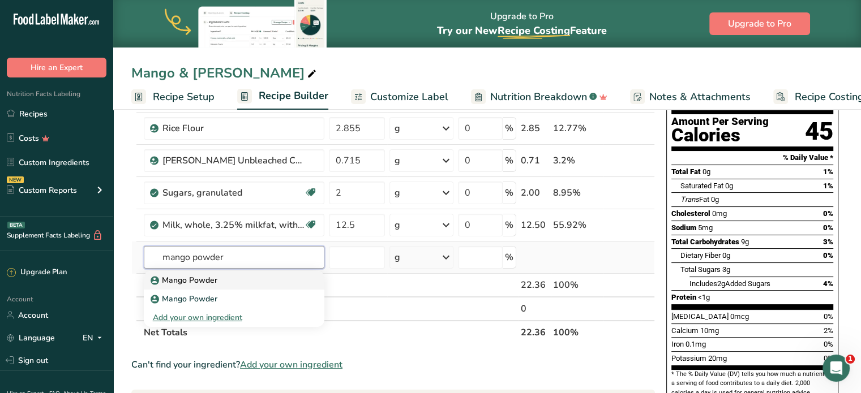
type input "mango powder"
click at [202, 279] on p "Mango Powder" at bounding box center [185, 280] width 65 height 12
type input "Mango Powder"
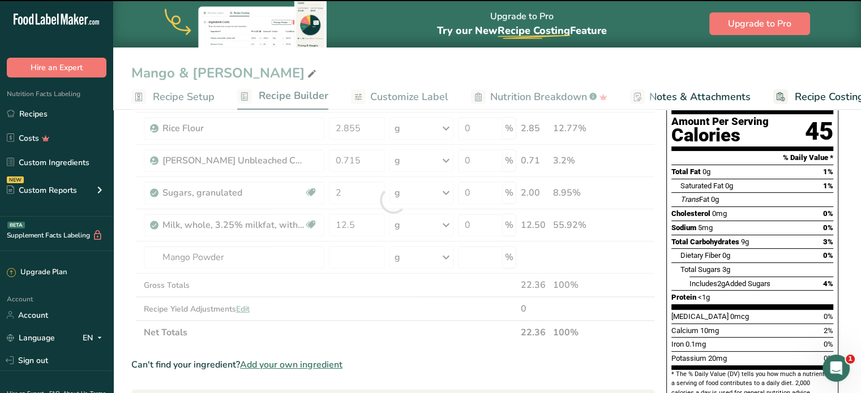
type input "0"
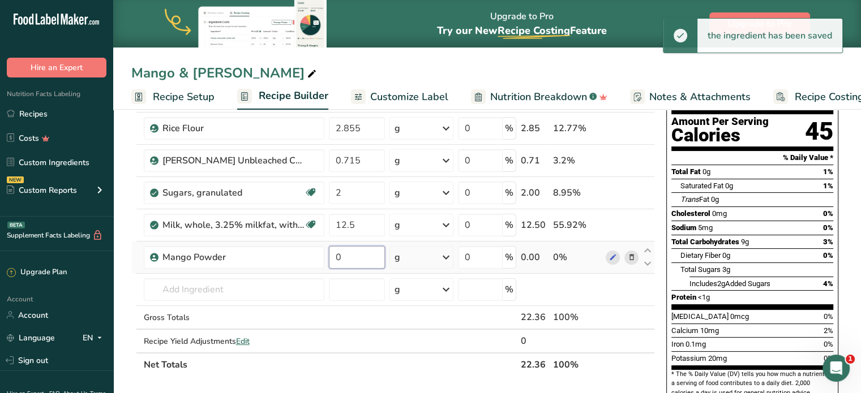
drag, startPoint x: 346, startPoint y: 260, endPoint x: 329, endPoint y: 259, distance: 17.6
click at [329, 259] on input "0" at bounding box center [357, 257] width 57 height 23
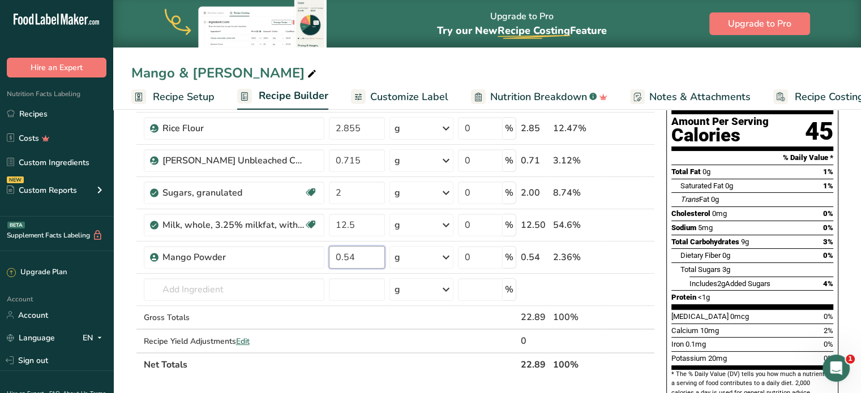
type input "0.54"
click at [295, 277] on div "Ingredient * Amount * Unit * Waste * .a-a{fill:#347362;}.b-a{fill:#fff;} Grams …" at bounding box center [392, 216] width 523 height 321
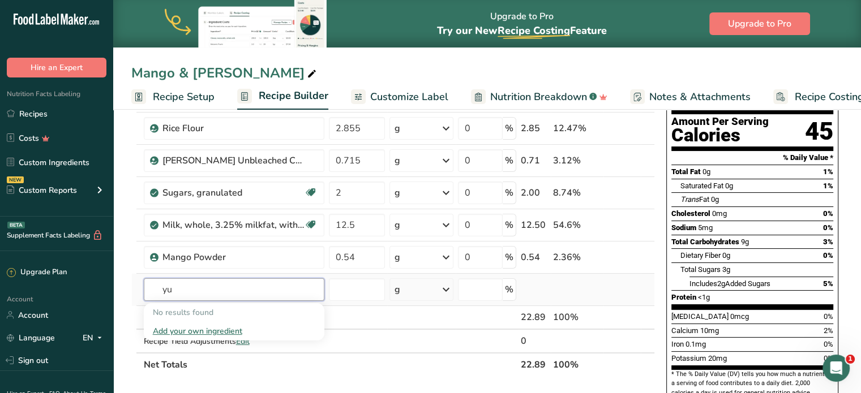
type input "y"
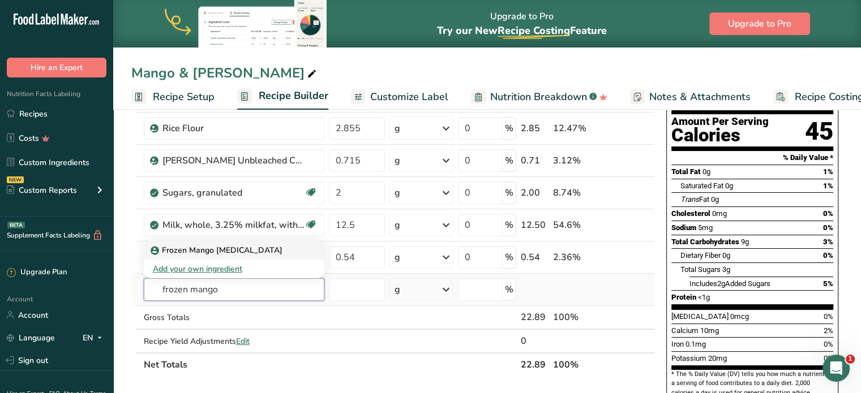
type input "frozen mango"
click at [268, 250] on div "Frozen Mango [MEDICAL_DATA]" at bounding box center [225, 250] width 144 height 12
type input "Frozen Mango [MEDICAL_DATA]"
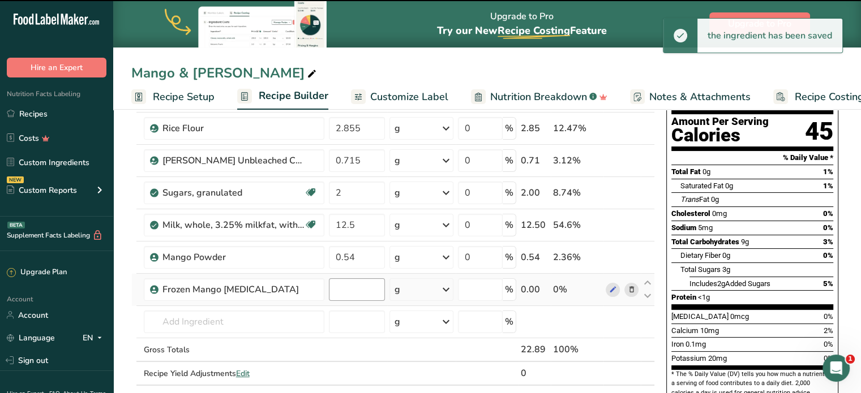
type input "0"
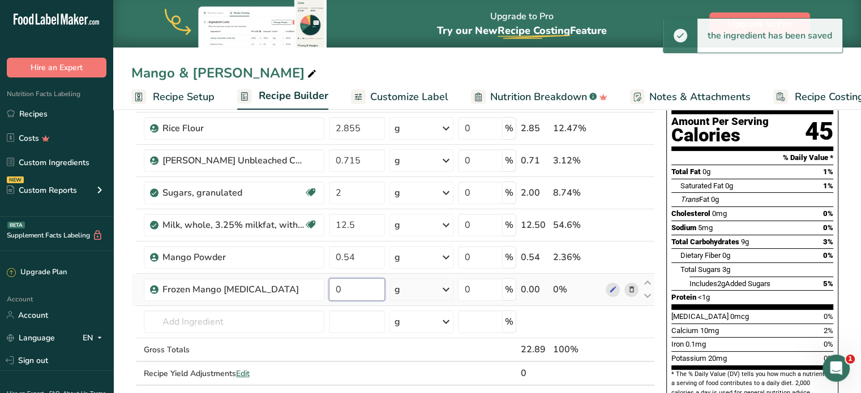
click at [347, 291] on input "0" at bounding box center [357, 289] width 57 height 23
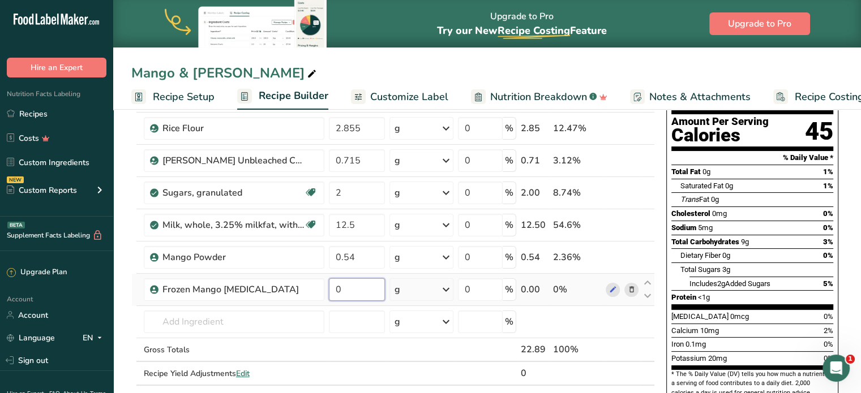
drag, startPoint x: 342, startPoint y: 289, endPoint x: 334, endPoint y: 289, distance: 7.4
click at [336, 289] on input "0" at bounding box center [357, 289] width 57 height 23
type input "1.8"
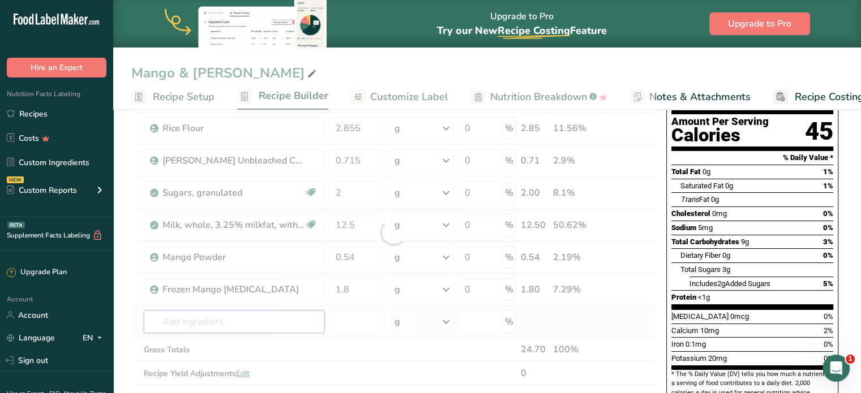
click at [164, 329] on div "Ingredient * Amount * Unit * Waste * .a-a{fill:#347362;}.b-a{fill:#fff;} Grams …" at bounding box center [392, 232] width 523 height 353
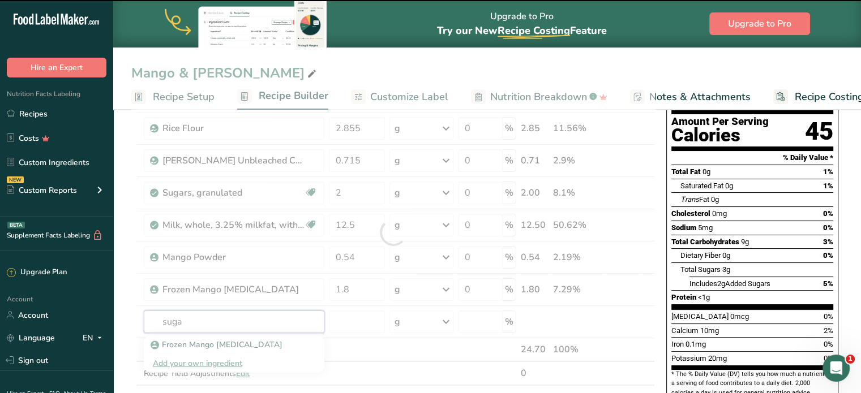
type input "sugar"
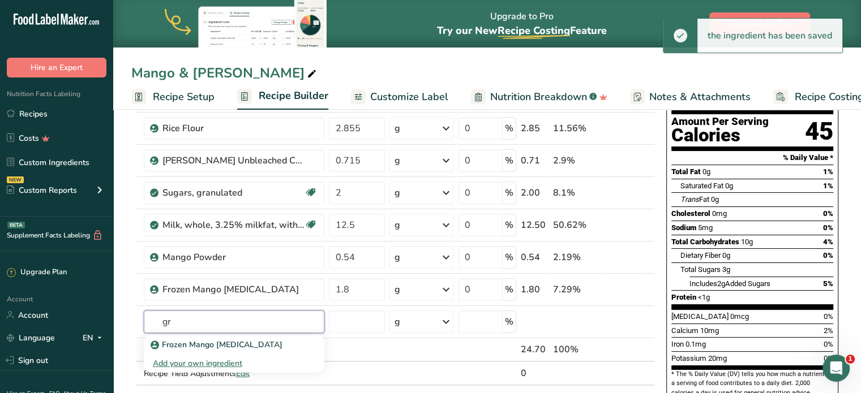
type input "g"
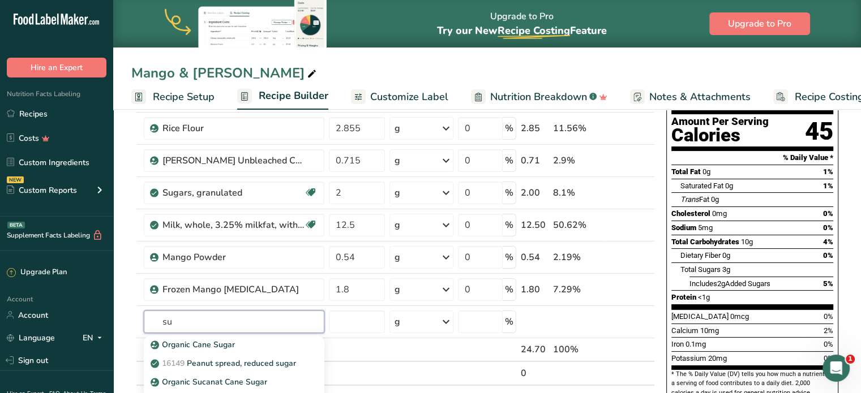
type input "s"
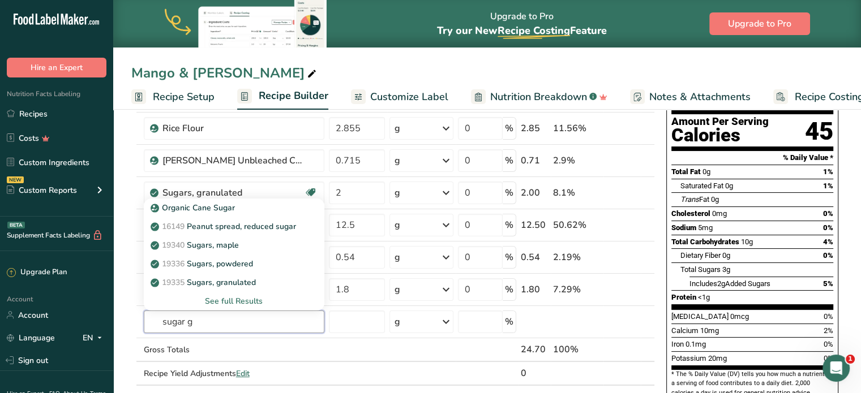
type input "sugar gr"
drag, startPoint x: 207, startPoint y: 326, endPoint x: 126, endPoint y: 325, distance: 80.9
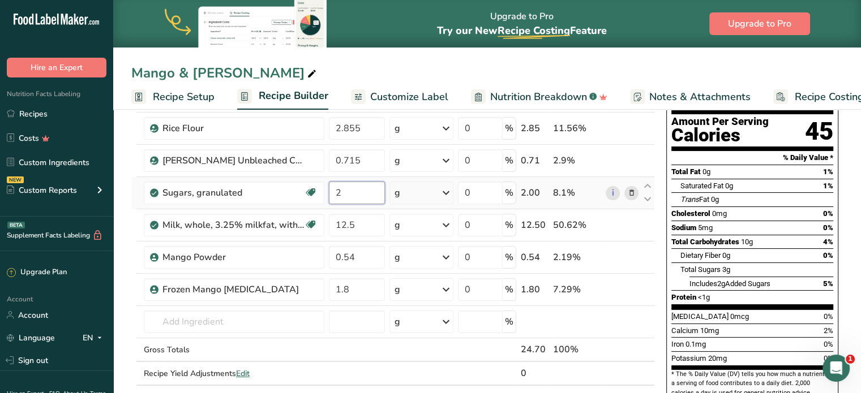
click at [342, 184] on input "2" at bounding box center [357, 193] width 57 height 23
type input "4"
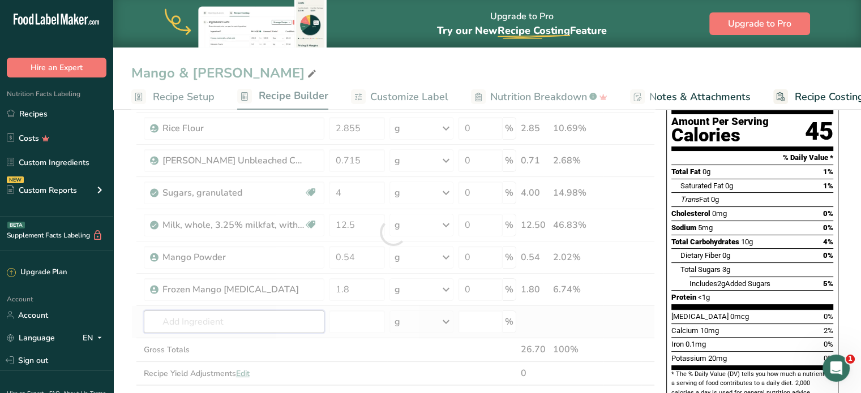
click at [258, 319] on div "Ingredient * Amount * Unit * Waste * .a-a{fill:#347362;}.b-a{fill:#fff;} Grams …" at bounding box center [392, 232] width 523 height 353
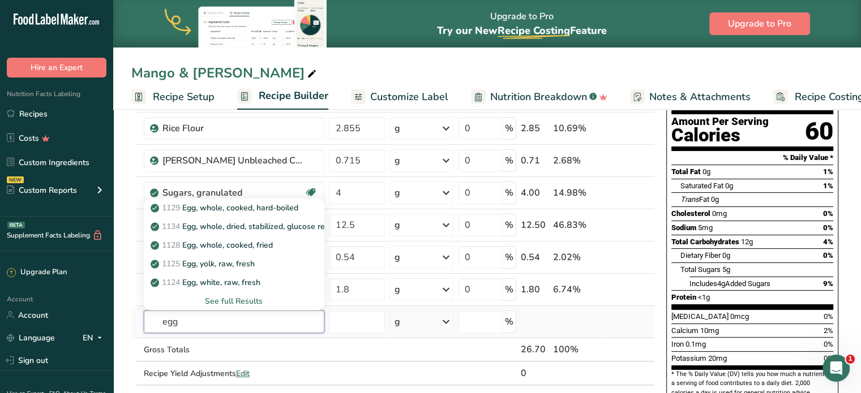
type input "egg"
click at [224, 296] on div "See full Results" at bounding box center [234, 301] width 162 height 12
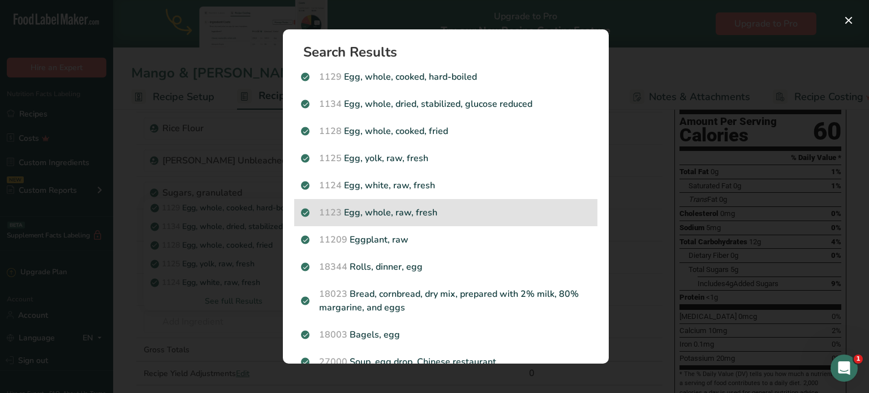
click at [407, 212] on p "1123 Egg, whole, raw, fresh" at bounding box center [446, 213] width 290 height 14
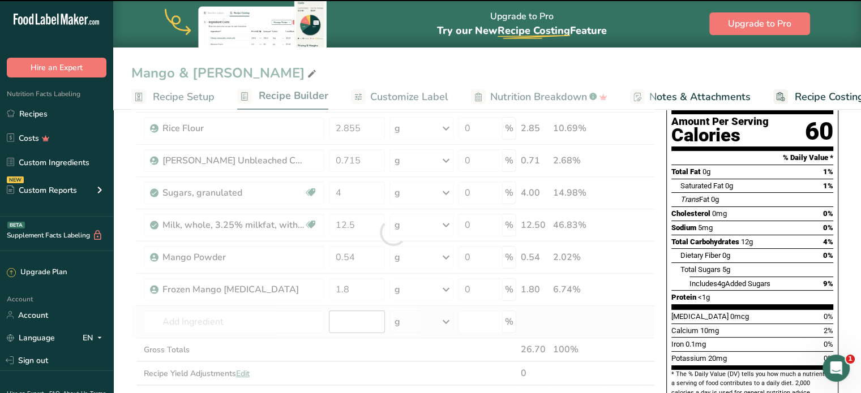
type input "0"
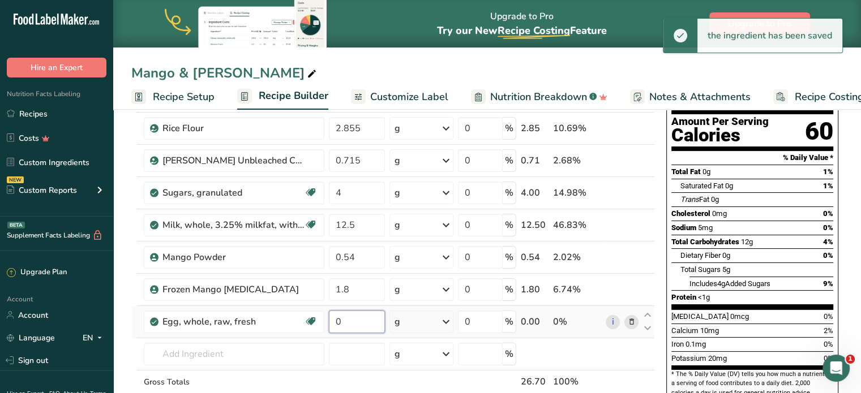
click at [353, 322] on input "0" at bounding box center [357, 322] width 57 height 23
drag, startPoint x: 353, startPoint y: 322, endPoint x: 334, endPoint y: 319, distance: 19.0
click at [334, 319] on input "0" at bounding box center [357, 322] width 57 height 23
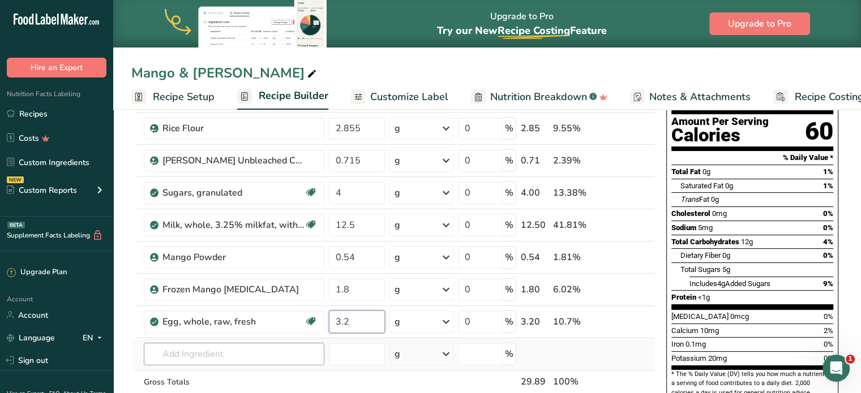
type input "3.2"
click at [272, 349] on div "Ingredient * Amount * Unit * Waste * .a-a{fill:#347362;}.b-a{fill:#fff;} Grams …" at bounding box center [392, 248] width 523 height 385
click at [250, 353] on input "text" at bounding box center [234, 354] width 181 height 23
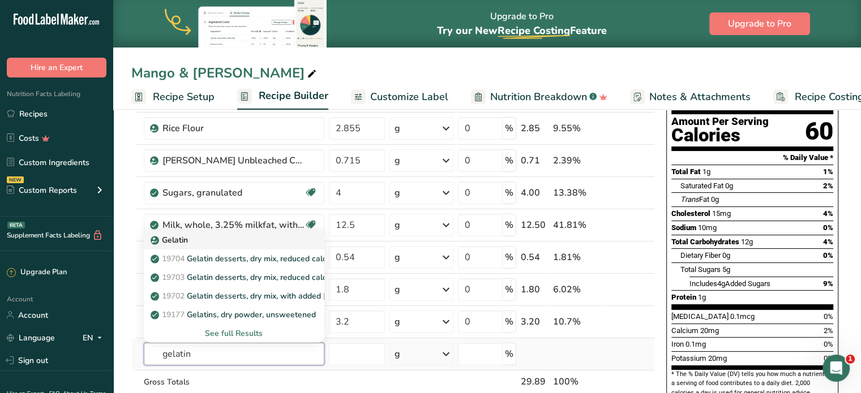
type input "gelatin"
click at [226, 237] on div "Gelatin" at bounding box center [225, 240] width 144 height 12
type input "Gelatin"
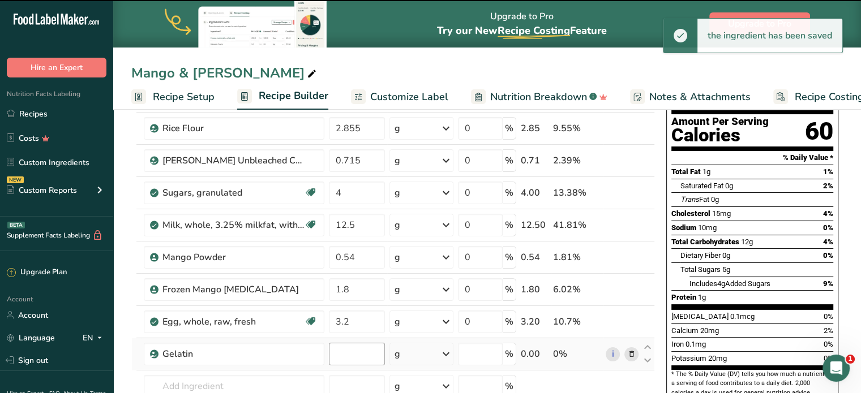
type input "0"
click at [351, 362] on input "0" at bounding box center [357, 354] width 57 height 23
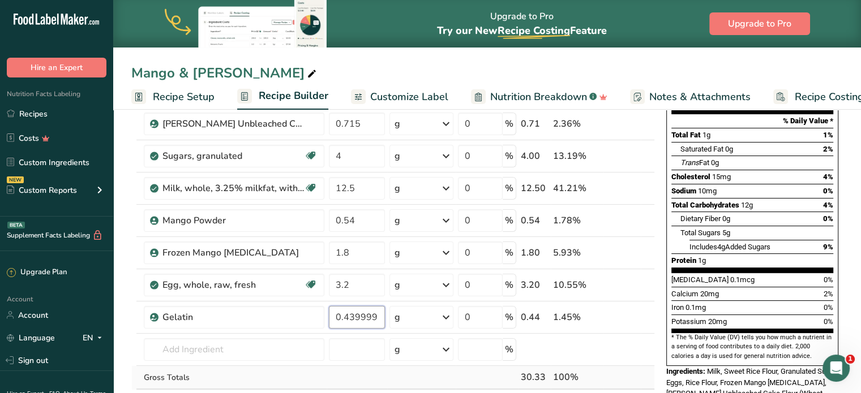
scroll to position [170, 0]
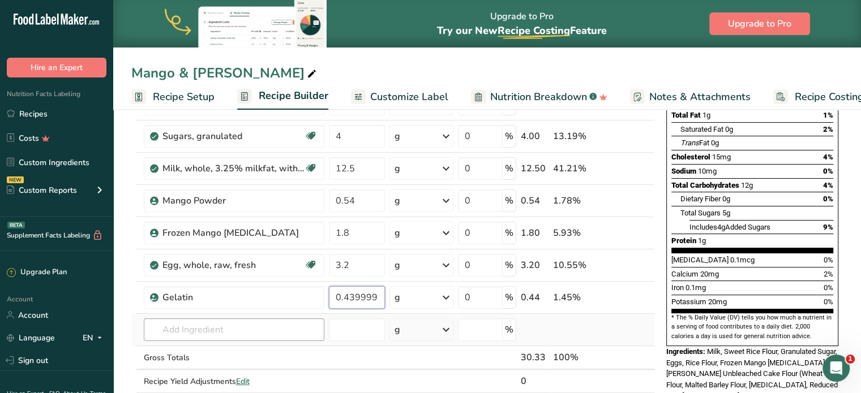
type input "0.439999"
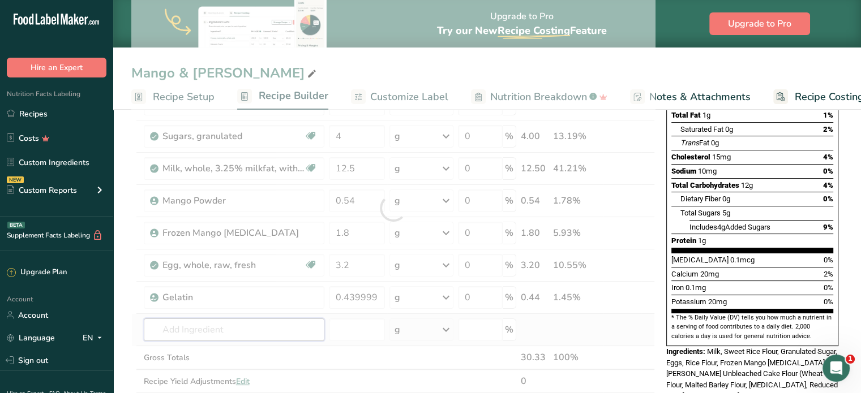
click at [237, 337] on div "Ingredient * Amount * Unit * Waste * .a-a{fill:#347362;}.b-a{fill:#fff;} Grams …" at bounding box center [392, 208] width 523 height 418
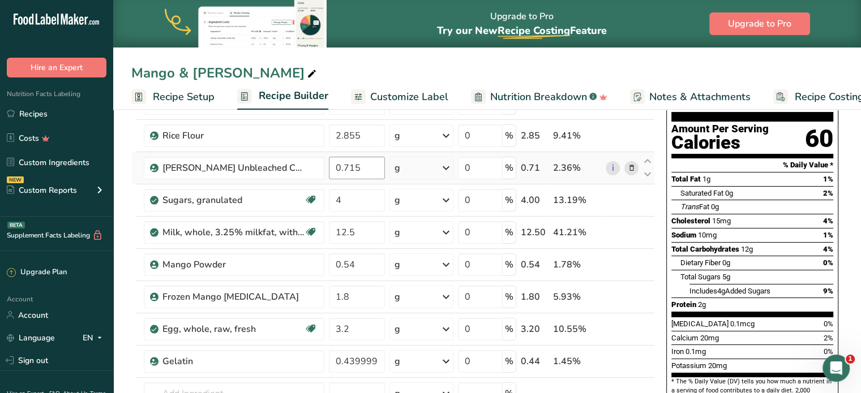
scroll to position [105, 0]
drag, startPoint x: 367, startPoint y: 170, endPoint x: 328, endPoint y: 167, distance: 39.7
click at [330, 169] on input "0.715" at bounding box center [357, 168] width 57 height 23
click at [336, 168] on input "0.715" at bounding box center [357, 168] width 57 height 23
click at [335, 169] on input "0.715" at bounding box center [357, 168] width 57 height 23
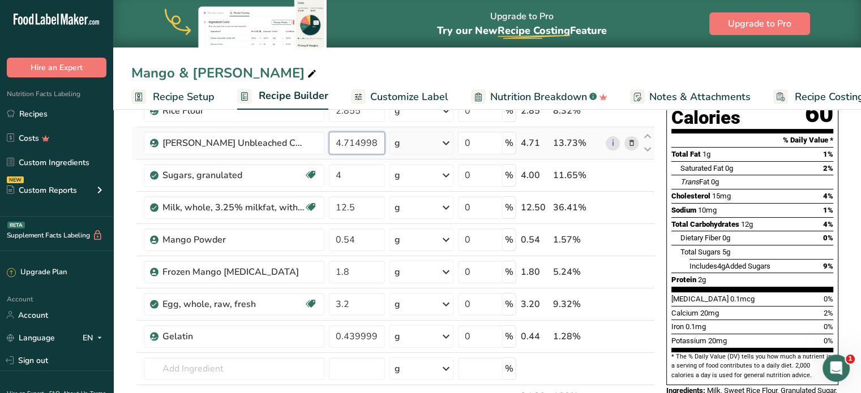
scroll to position [130, 0]
type input "4.714998"
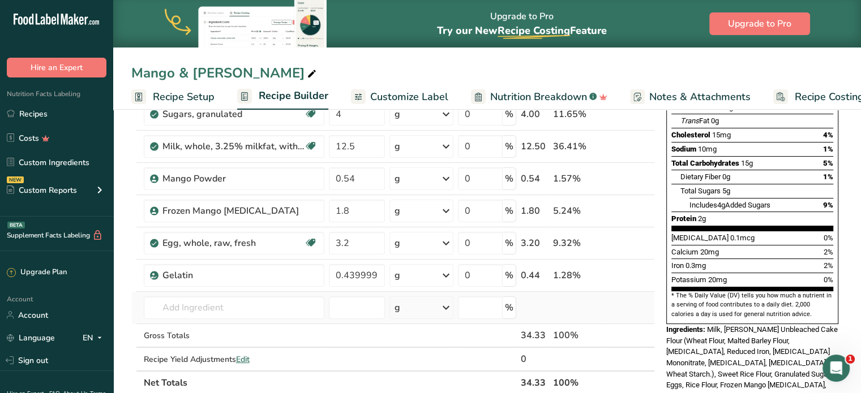
scroll to position [196, 0]
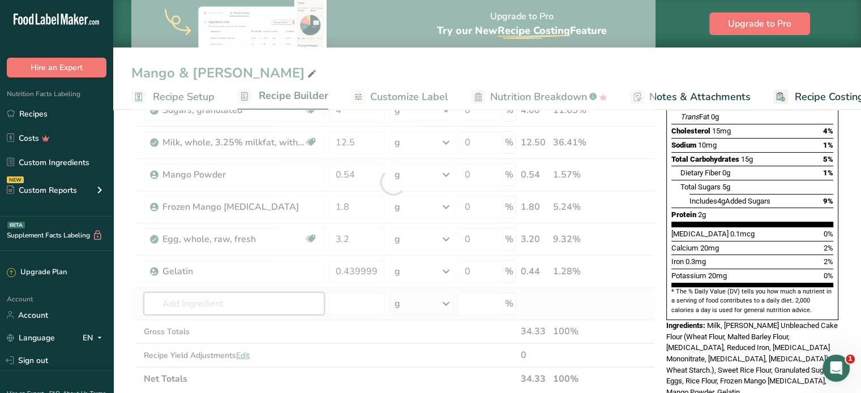
click at [222, 291] on div "Ingredient * Amount * Unit * Waste * .a-a{fill:#347362;}.b-a{fill:#fff;} Grams …" at bounding box center [392, 182] width 523 height 418
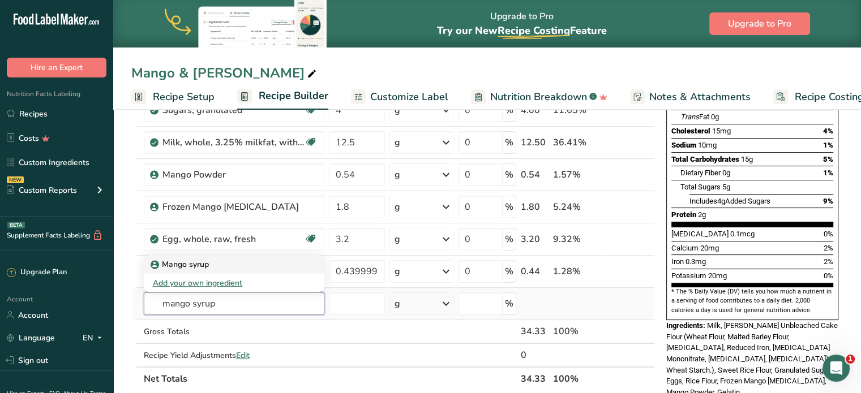
type input "mango syrup"
click at [229, 263] on div "Mango syrup" at bounding box center [225, 265] width 144 height 12
type input "Mango syrup"
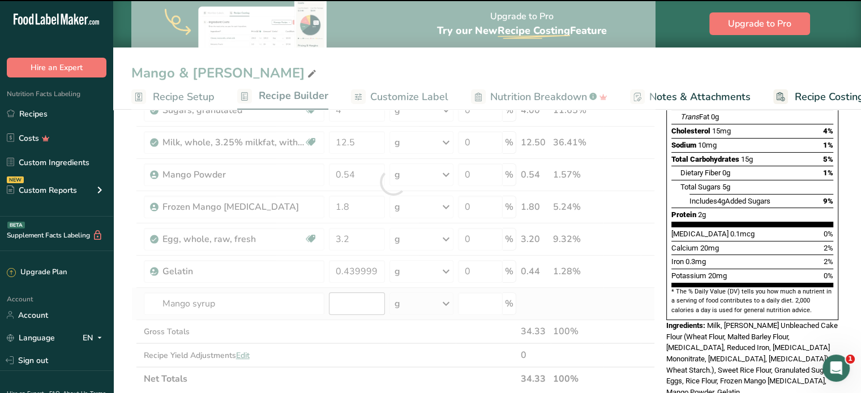
type input "0"
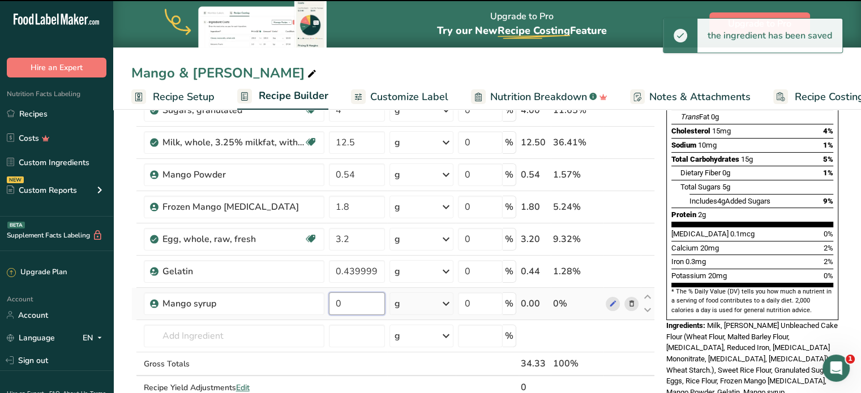
click at [360, 308] on input "0" at bounding box center [357, 304] width 57 height 23
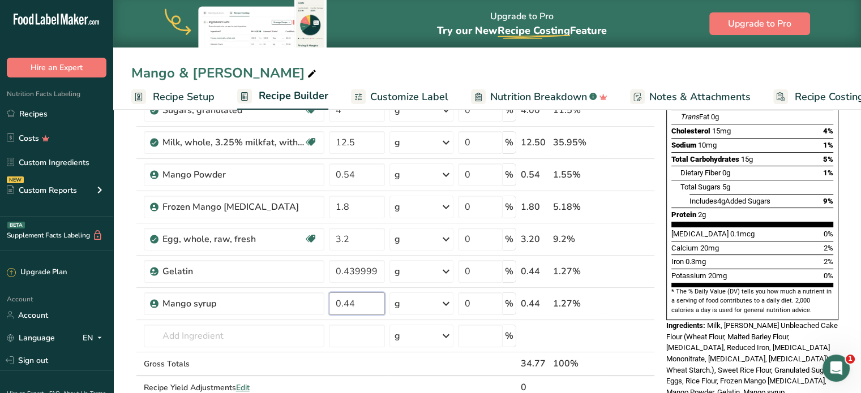
type input "0.44"
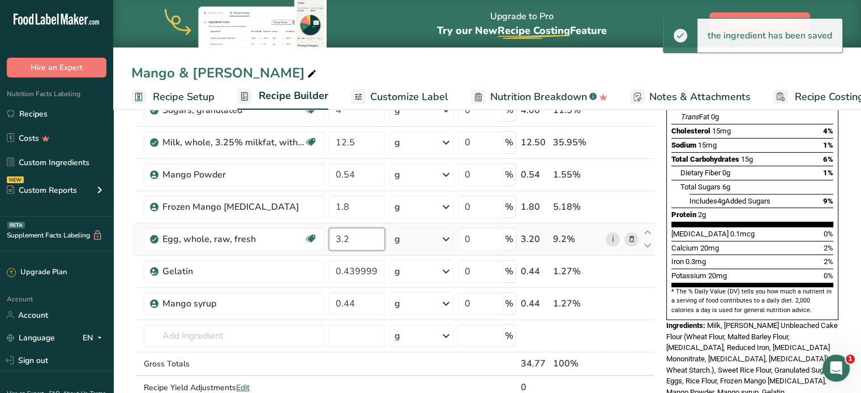
click at [360, 240] on div "Ingredient * Amount * Unit * Waste * .a-a{fill:#347362;}.b-a{fill:#fff;} Grams …" at bounding box center [392, 198] width 523 height 450
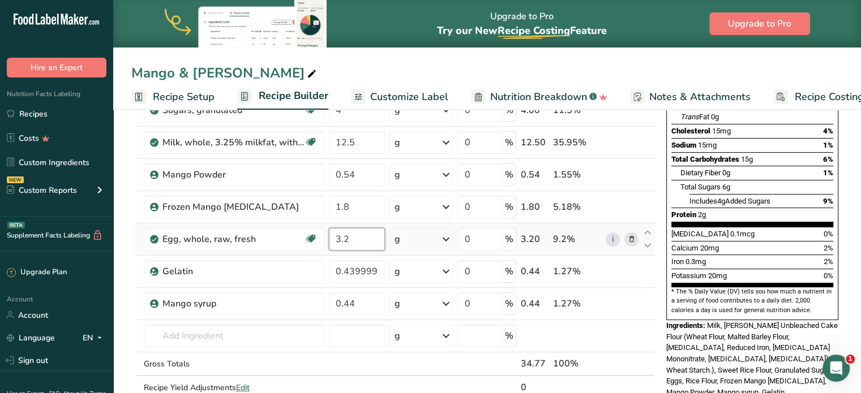
type input "3"
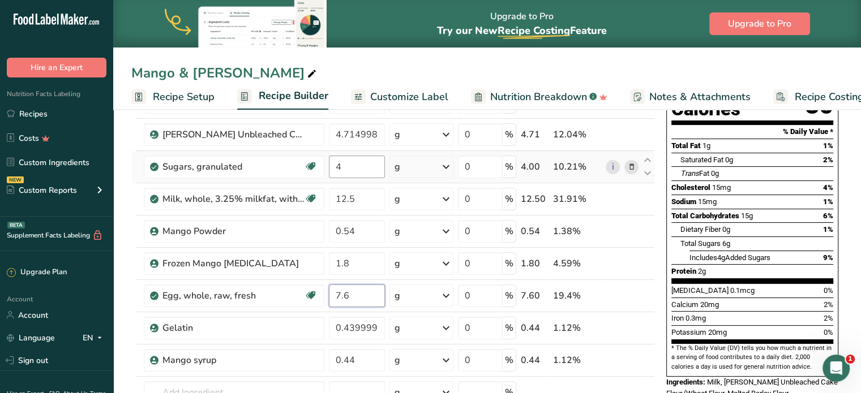
type input "7.6"
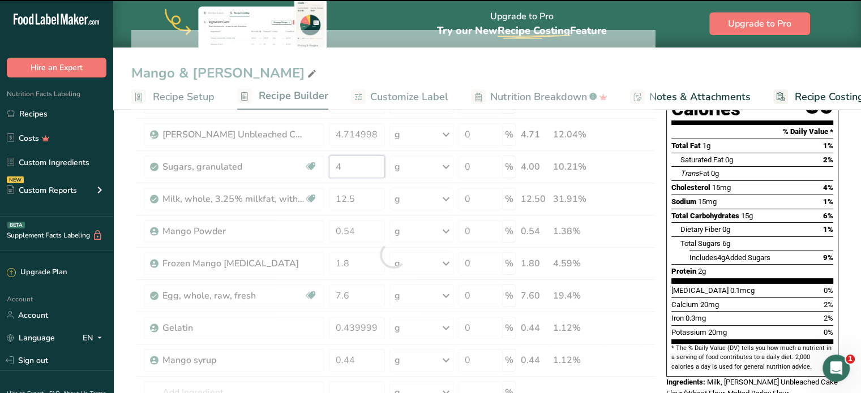
drag, startPoint x: 358, startPoint y: 165, endPoint x: 335, endPoint y: 165, distance: 22.6
click at [335, 165] on div "Ingredient * Amount * Unit * Waste * .a-a{fill:#347362;}.b-a{fill:#fff;} Grams …" at bounding box center [392, 255] width 523 height 450
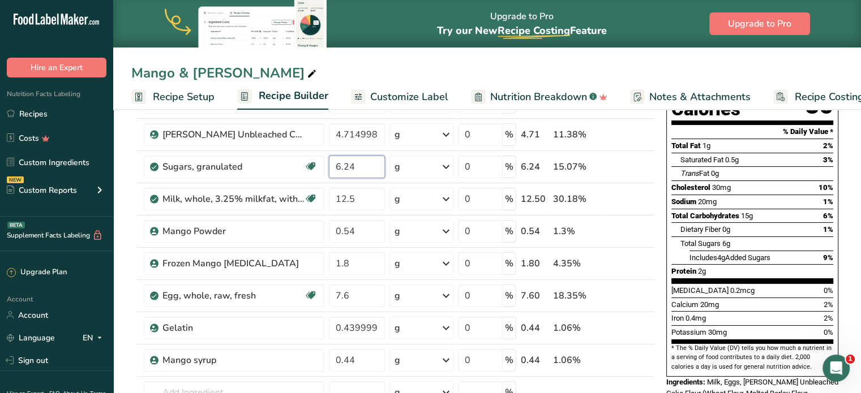
type input "6.24"
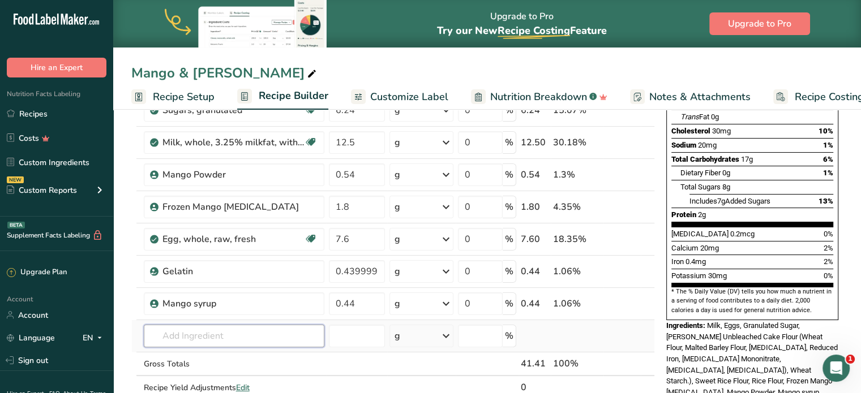
click at [187, 332] on div "Ingredient * Amount * Unit * Waste * .a-a{fill:#347362;}.b-a{fill:#fff;} Grams …" at bounding box center [392, 198] width 523 height 450
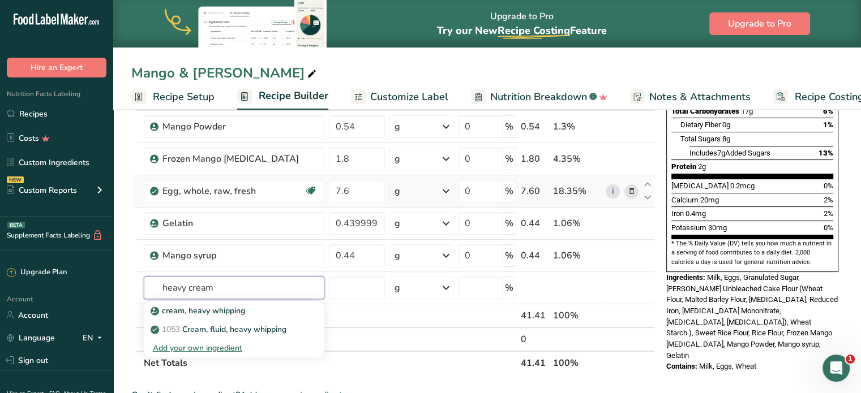
scroll to position [309, 0]
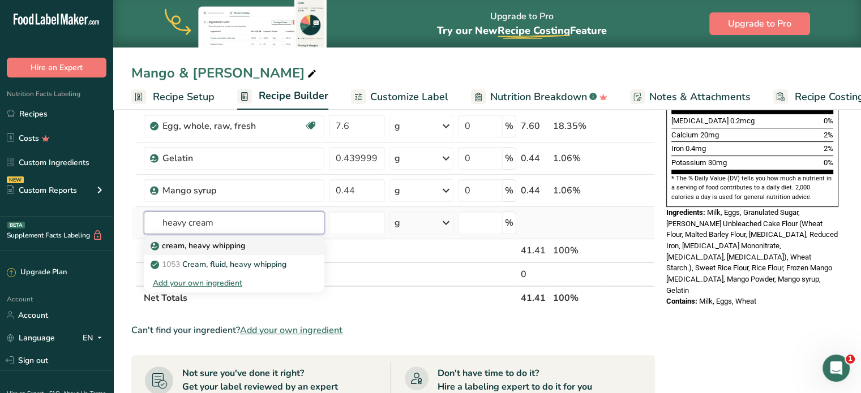
type input "heavy cream"
click at [243, 246] on p "cream, heavy whipping" at bounding box center [199, 246] width 92 height 12
type input "cream, heavy whipping"
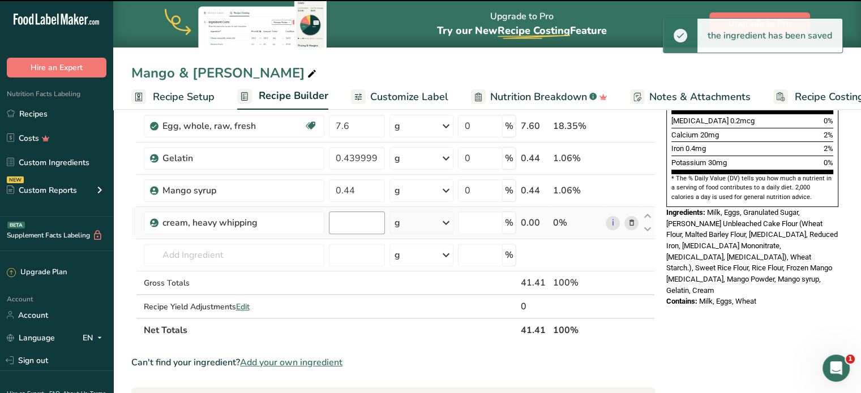
type input "0"
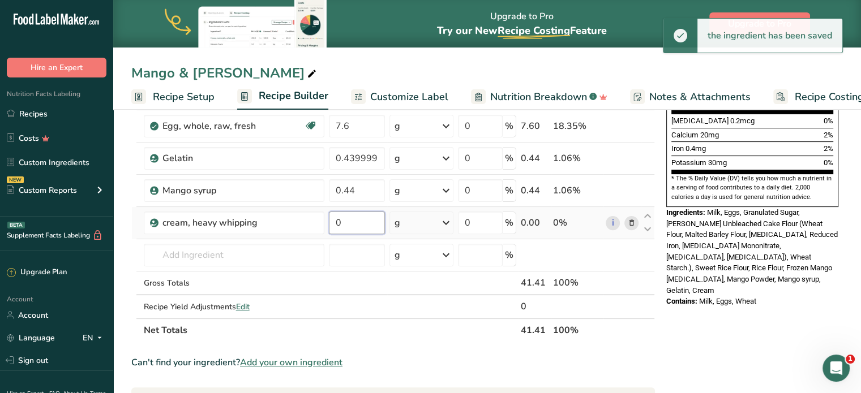
click at [356, 227] on input "0" at bounding box center [357, 223] width 57 height 23
drag, startPoint x: 350, startPoint y: 224, endPoint x: 336, endPoint y: 220, distance: 15.1
click at [336, 220] on input "0" at bounding box center [357, 223] width 57 height 23
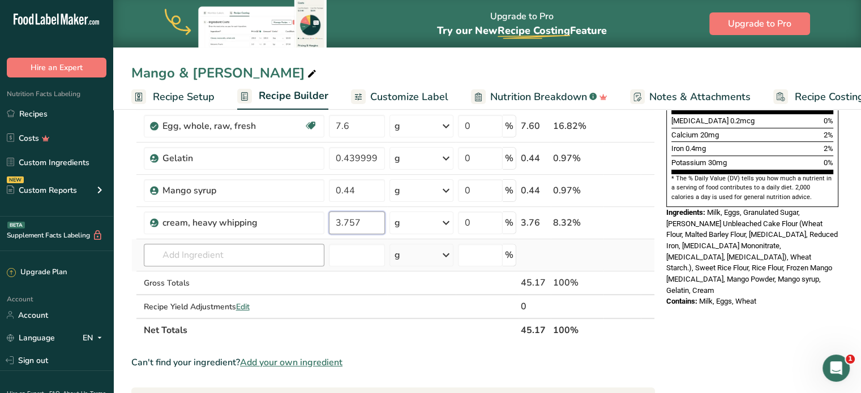
type input "3.757"
click at [297, 248] on div "Ingredient * Amount * Unit * Waste * .a-a{fill:#347362;}.b-a{fill:#fff;} Grams …" at bounding box center [392, 101] width 523 height 482
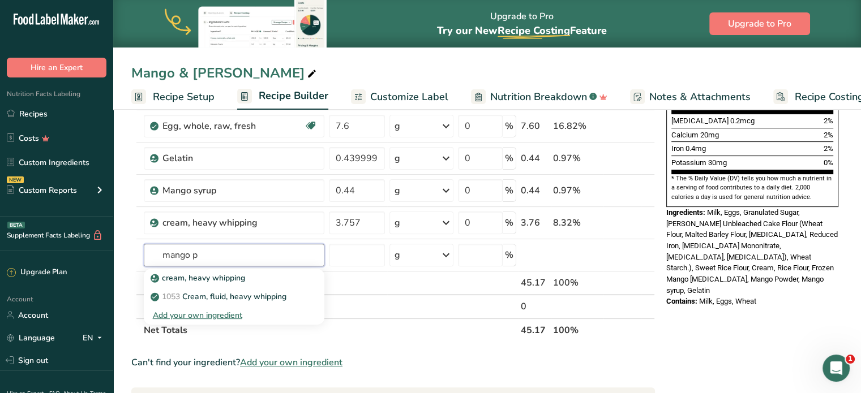
type input "mango pu"
drag, startPoint x: 246, startPoint y: 250, endPoint x: 138, endPoint y: 253, distance: 107.6
click at [138, 253] on tr "mango pu Frozen Mango [MEDICAL_DATA] Mango [MEDICAL_DATA] (Sabor Nuestro) Add y…" at bounding box center [393, 255] width 522 height 32
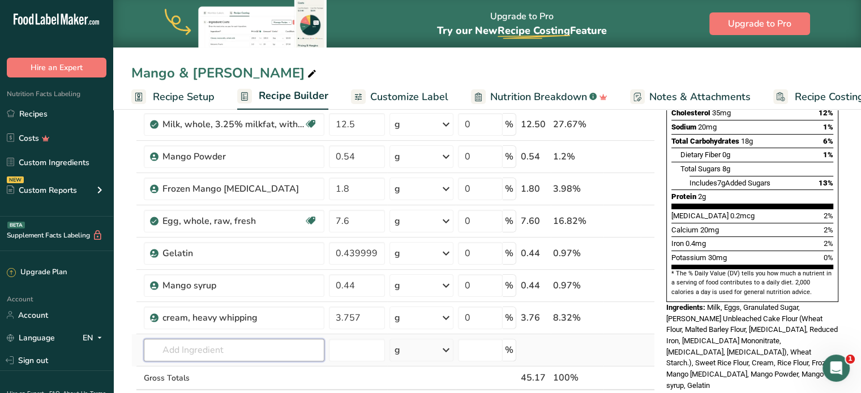
scroll to position [211, 0]
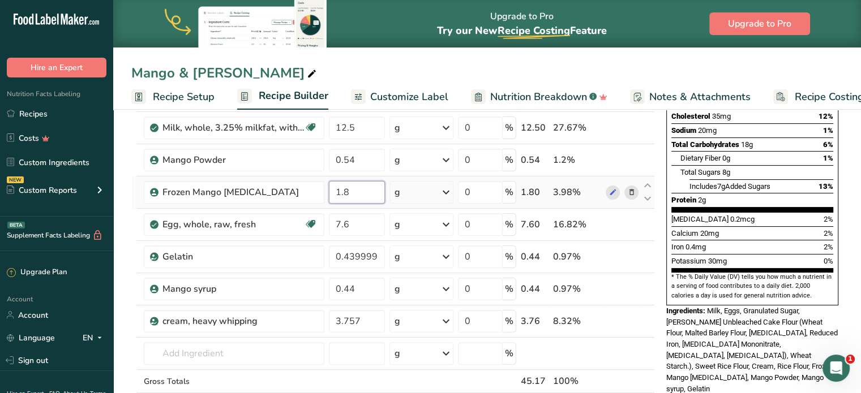
click at [357, 192] on input "1.8" at bounding box center [357, 192] width 57 height 23
drag, startPoint x: 357, startPoint y: 192, endPoint x: 290, endPoint y: 192, distance: 67.3
click at [290, 192] on tr "Frozen Mango [MEDICAL_DATA] 1.8 g Weight Units g kg mg See more Volume Units l …" at bounding box center [393, 193] width 522 height 32
type input "2.496"
click at [679, 377] on div "Nutrition Facts 1 Serving Per Container Serving Size 45g Amount Per Serving Cal…" at bounding box center [751, 367] width 181 height 909
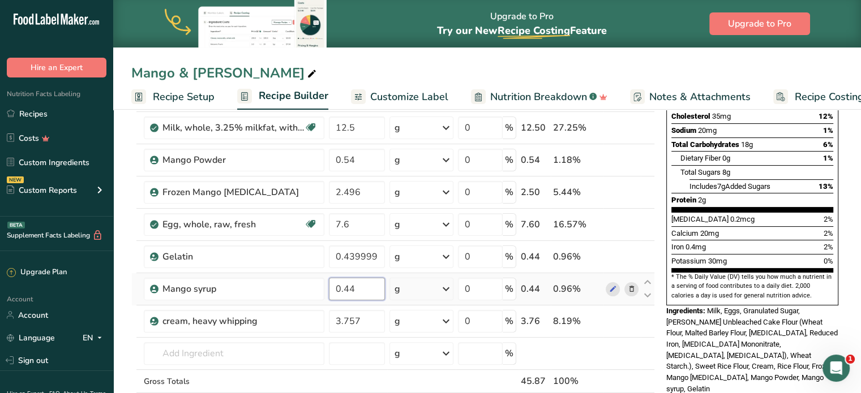
click at [368, 291] on input "0.44" at bounding box center [357, 289] width 57 height 23
drag, startPoint x: 362, startPoint y: 291, endPoint x: 318, endPoint y: 293, distance: 44.2
click at [318, 293] on tr "Mango syrup 0.44 g Weight Units g kg mg See more Volume Units l Volume units re…" at bounding box center [393, 289] width 522 height 32
type input "0.788"
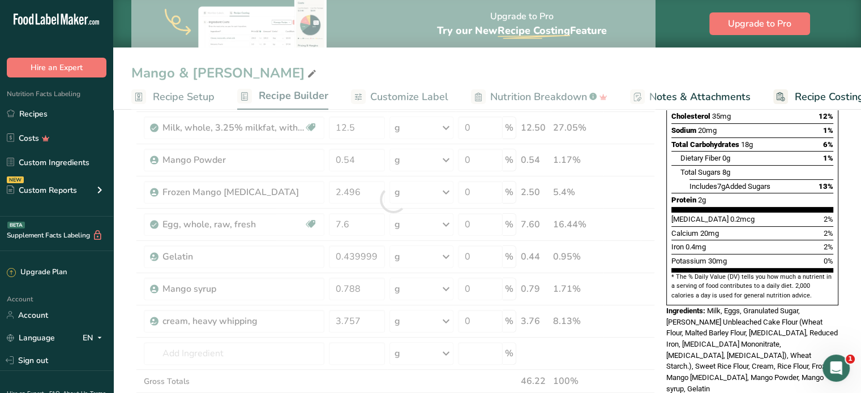
click at [695, 371] on div "Nutrition Facts 1 Serving Per Container Serving Size 46g Amount Per Serving Cal…" at bounding box center [751, 367] width 181 height 909
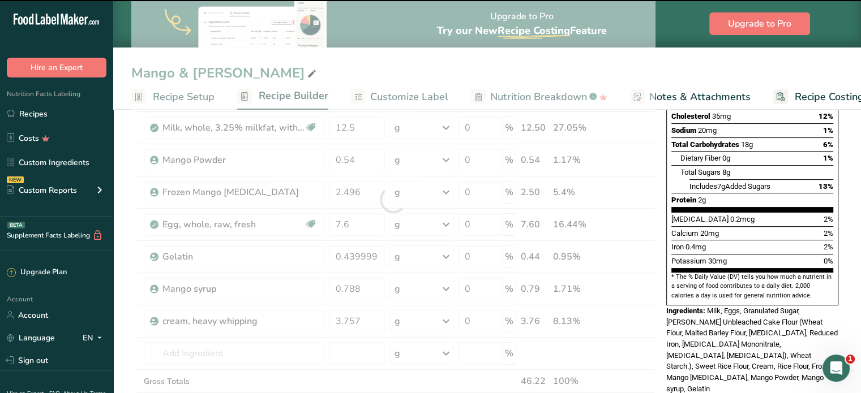
scroll to position [267, 0]
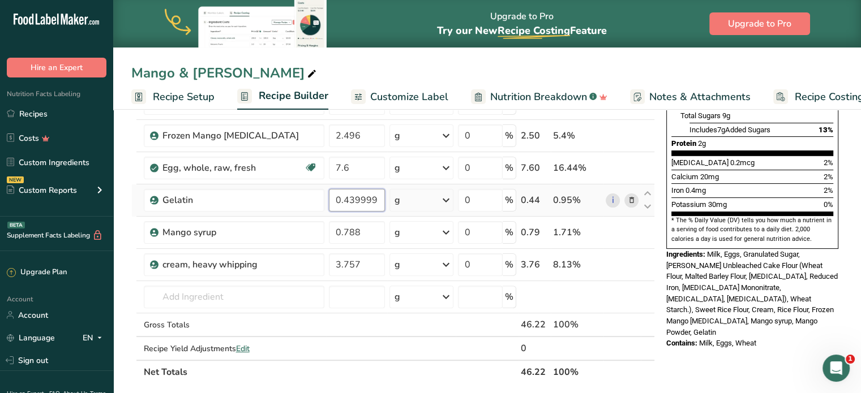
click at [373, 200] on input "0.439999" at bounding box center [357, 200] width 57 height 23
click at [367, 197] on input "0.439999" at bounding box center [357, 200] width 57 height 23
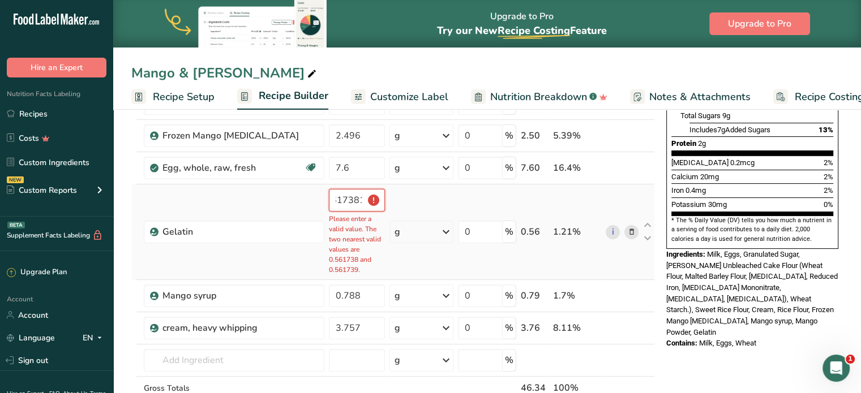
scroll to position [0, 0]
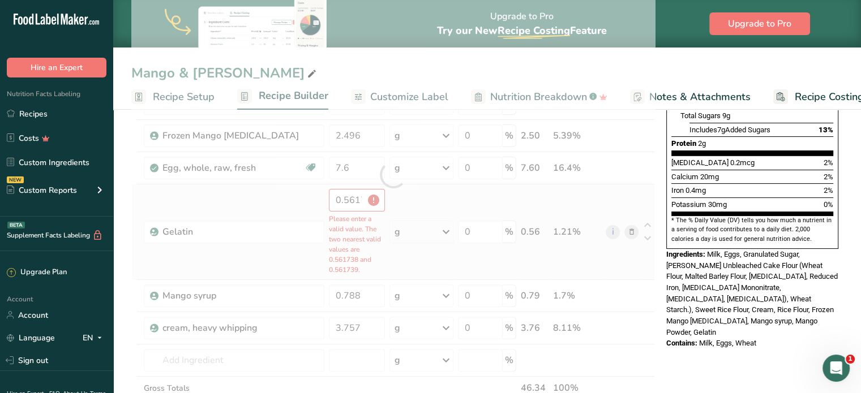
click at [376, 255] on div "Ingredient * Amount * Unit * Waste * .a-a{fill:#347362;}.b-a{fill:#fff;} Grams …" at bounding box center [392, 174] width 523 height 545
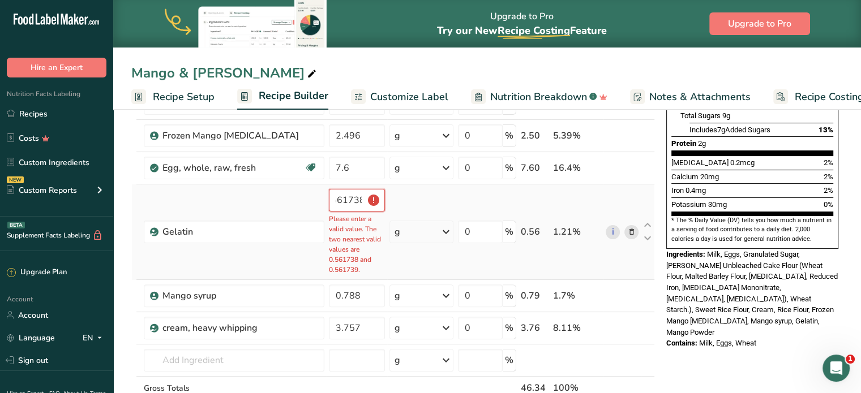
scroll to position [0, 13]
drag, startPoint x: 355, startPoint y: 201, endPoint x: 364, endPoint y: 203, distance: 8.8
click at [364, 203] on input "0.561738" at bounding box center [357, 200] width 57 height 23
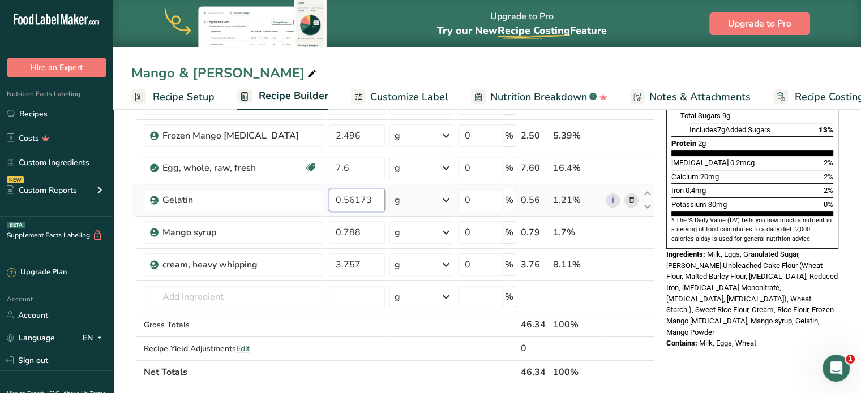
scroll to position [0, 0]
type input "0.56173"
click at [718, 332] on div "Nutrition Facts 1 Serving Per Container Serving Size 46g Amount Per Serving Cal…" at bounding box center [751, 311] width 181 height 909
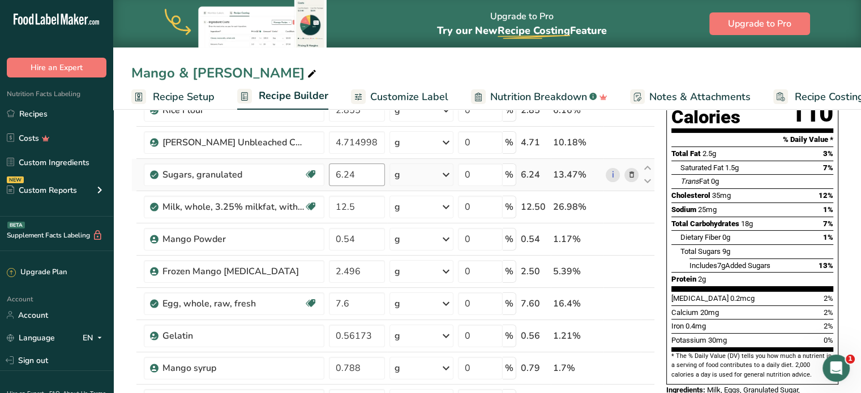
scroll to position [131, 0]
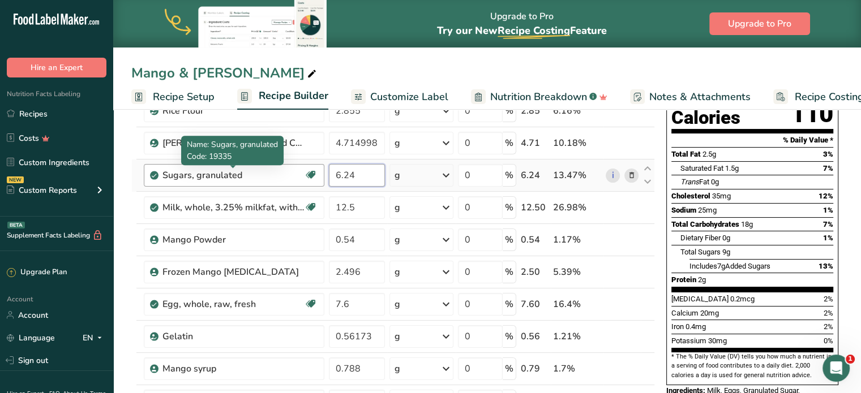
drag, startPoint x: 371, startPoint y: 169, endPoint x: 293, endPoint y: 169, distance: 78.1
click at [293, 169] on tr "Sugars, granulated Dairy free Gluten free Vegan Vegetarian Soy free 6.24 g Port…" at bounding box center [393, 176] width 522 height 32
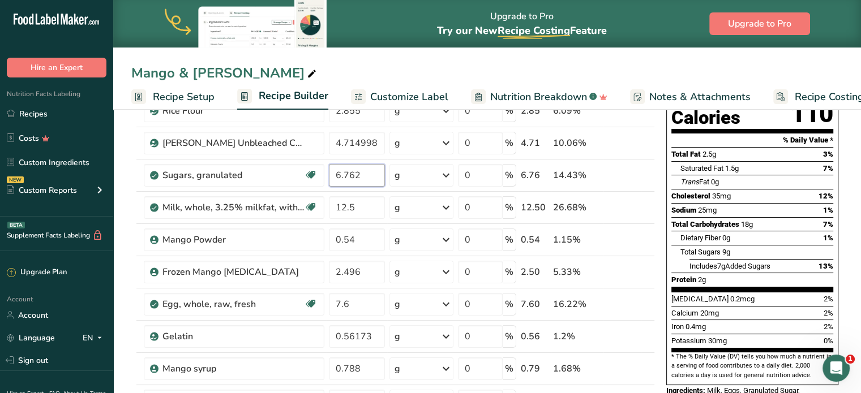
type input "6.762"
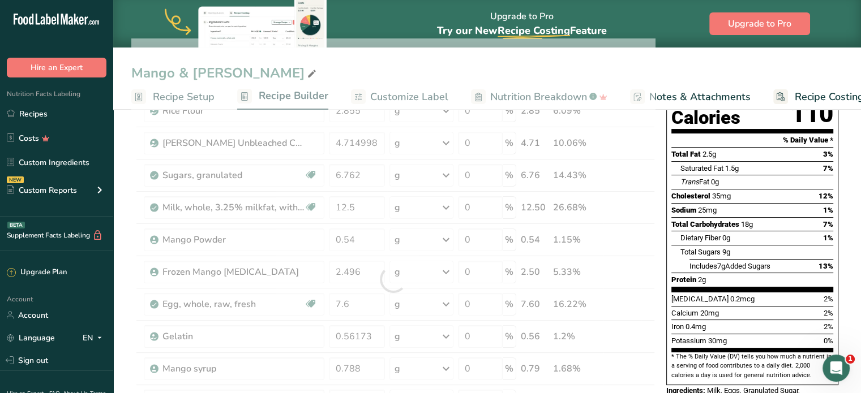
click at [690, 353] on section "* The % Daily Value (DV) tells you how much a nutrient in a serving of food con…" at bounding box center [752, 367] width 162 height 28
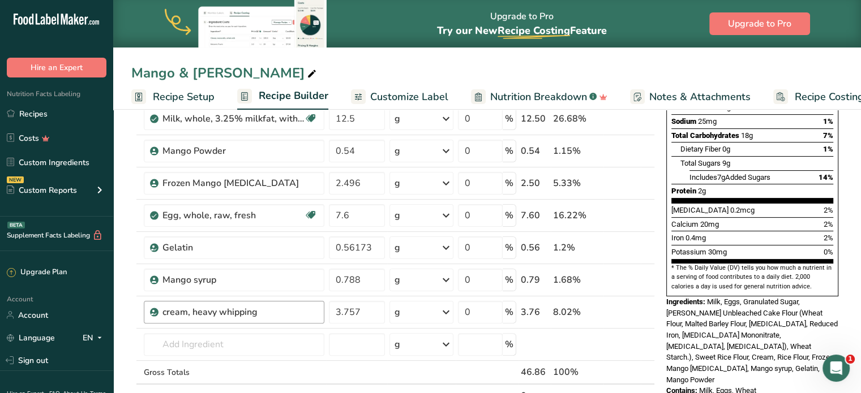
scroll to position [340, 0]
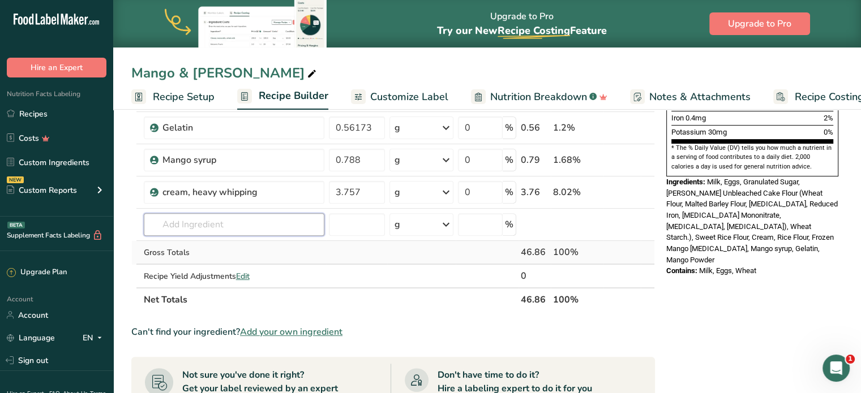
drag, startPoint x: 218, startPoint y: 232, endPoint x: 205, endPoint y: 248, distance: 20.1
click at [218, 232] on input "text" at bounding box center [234, 224] width 181 height 23
click at [200, 226] on input "text" at bounding box center [234, 224] width 181 height 23
click at [177, 222] on input "text" at bounding box center [234, 224] width 181 height 23
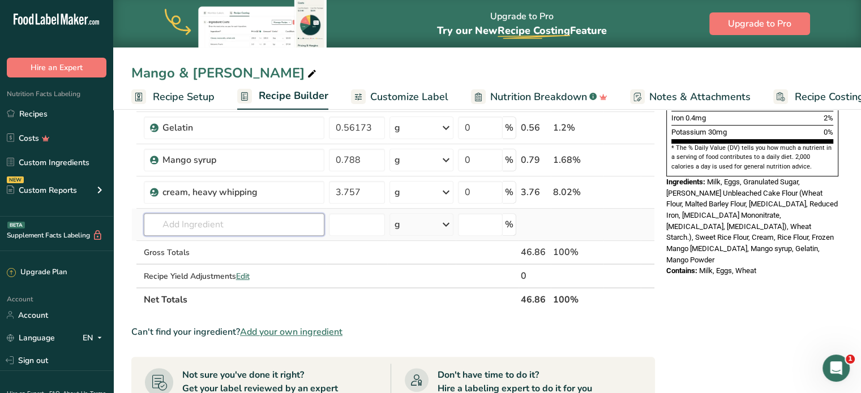
click at [177, 222] on input "text" at bounding box center [234, 224] width 181 height 23
click at [731, 285] on div "Nutrition Facts 1 Serving Per Container Serving Size 47g Amount Per Serving Cal…" at bounding box center [751, 238] width 181 height 909
click at [283, 231] on input "text" at bounding box center [234, 224] width 181 height 23
type input "wheat startc"
click at [236, 263] on div "Add your own ingredient" at bounding box center [234, 266] width 162 height 12
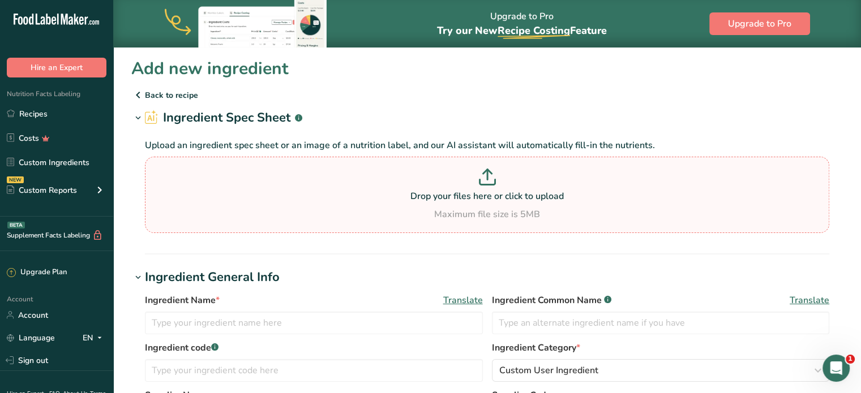
click at [482, 194] on p "Drop your files here or click to upload" at bounding box center [487, 197] width 678 height 14
click at [482, 194] on input "Drop your files here or click to upload Maximum file size is 5MB" at bounding box center [487, 195] width 684 height 76
type input "C:\fakepath\Image_20250828130035_164_6.jpg"
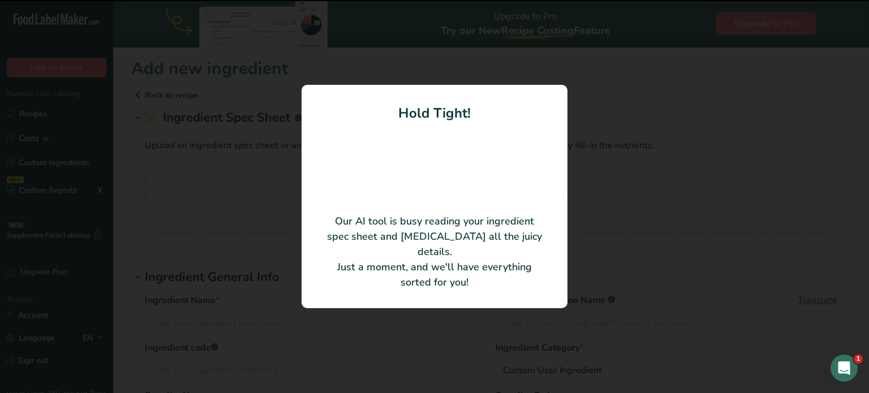
type input "Wheat Starch"
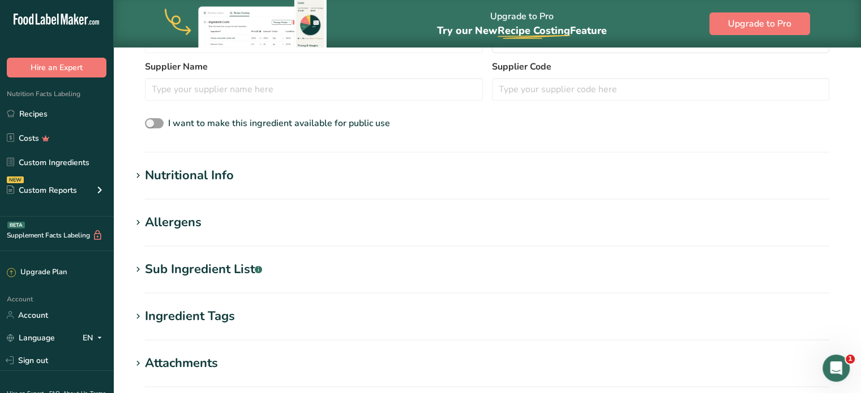
scroll to position [276, 0]
click at [191, 142] on section "Ingredient General Info Ingredient Name * Translate Wheat Starch Ingredient Com…" at bounding box center [486, 44] width 711 height 213
click at [186, 171] on div "Nutritional Info" at bounding box center [189, 174] width 89 height 19
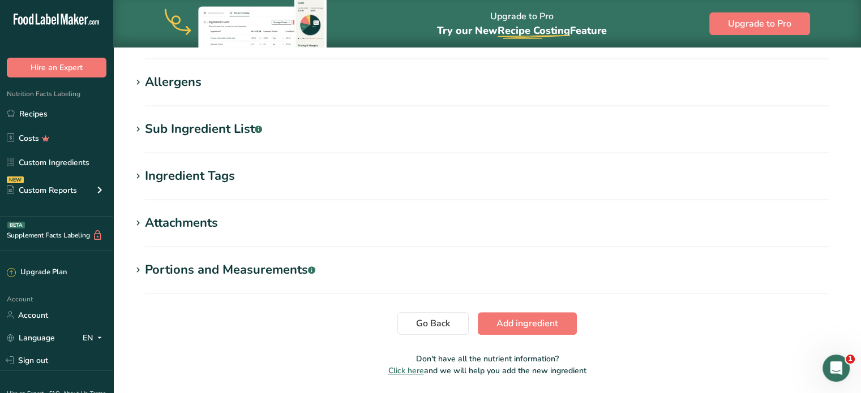
scroll to position [714, 0]
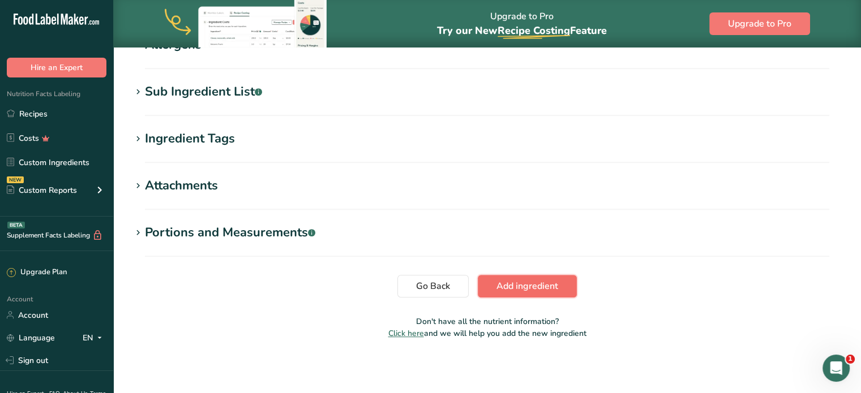
click at [549, 285] on span "Add ingredient" at bounding box center [527, 287] width 62 height 14
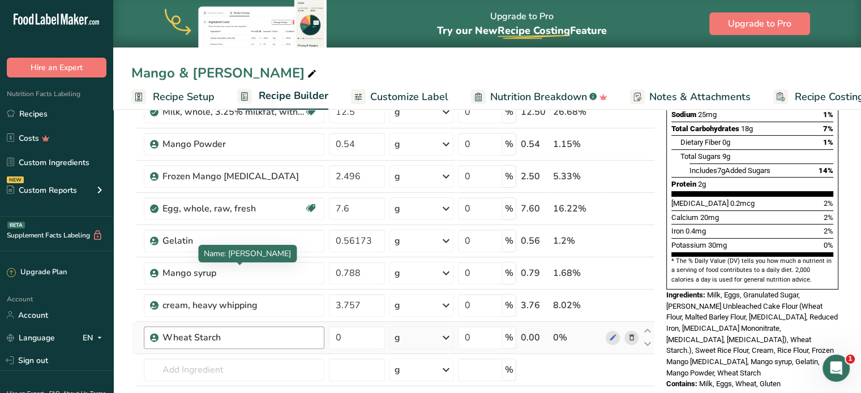
scroll to position [283, 0]
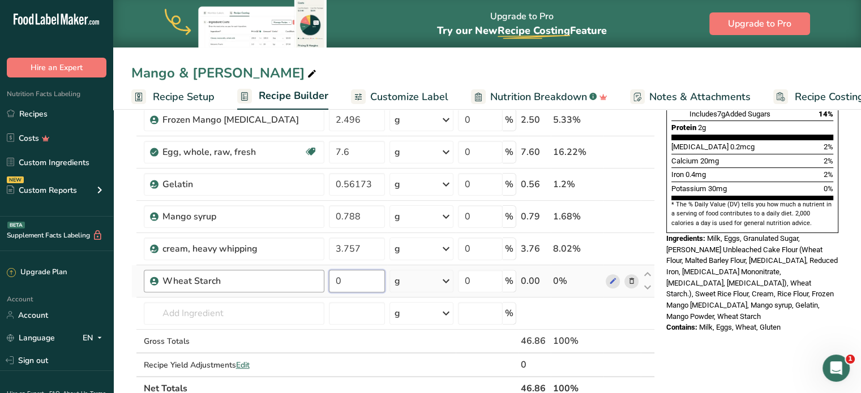
drag, startPoint x: 358, startPoint y: 282, endPoint x: 315, endPoint y: 280, distance: 43.6
click at [317, 280] on tr "Wheat Starch 0 g Weight Units g kg mg See more Volume Units l Volume units requ…" at bounding box center [393, 281] width 522 height 32
type input "0.715"
click at [758, 313] on div "Nutrition Facts 1 Serving Per Container Serving Size 47g Amount Per Serving Cal…" at bounding box center [751, 312] width 181 height 942
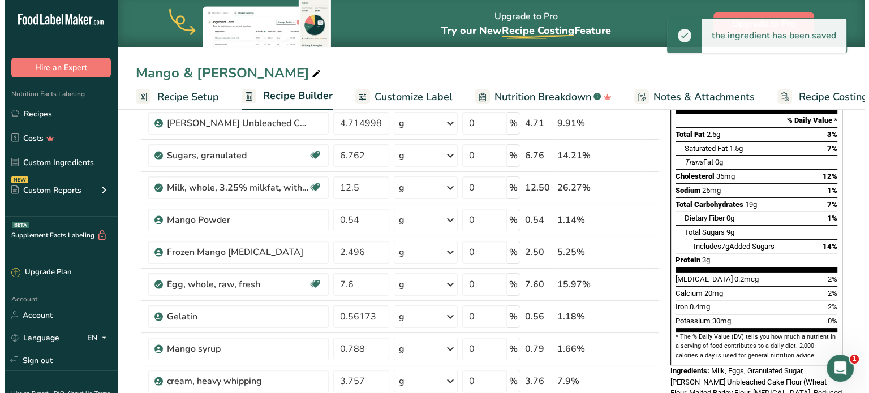
scroll to position [340, 0]
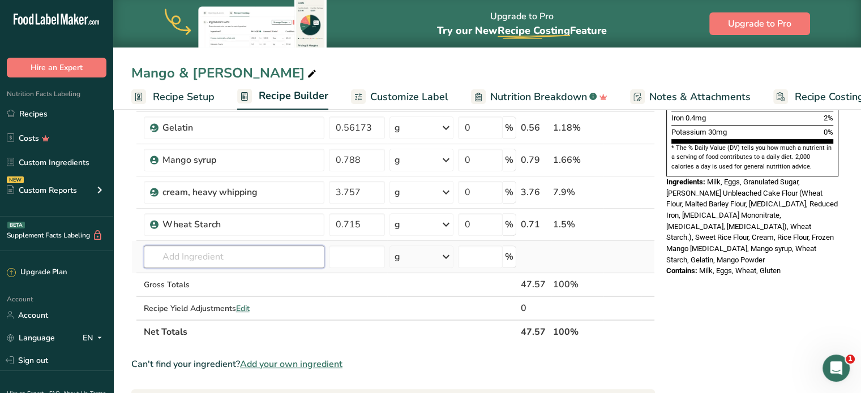
click at [291, 264] on input "text" at bounding box center [234, 257] width 181 height 23
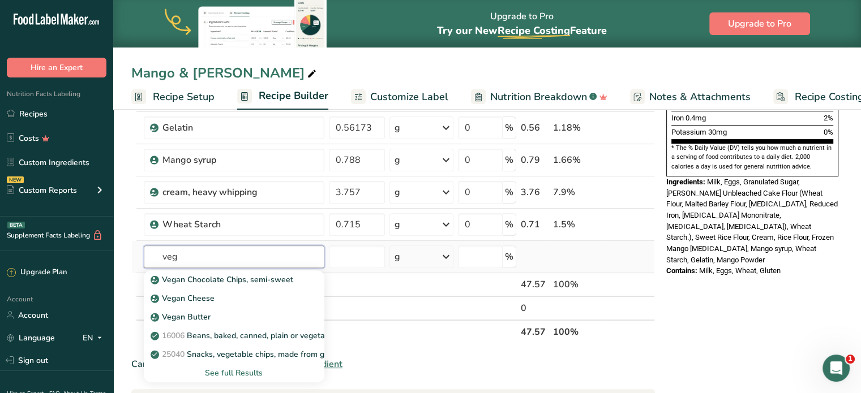
type input "veg"
click at [251, 373] on div "See full Results" at bounding box center [234, 373] width 162 height 12
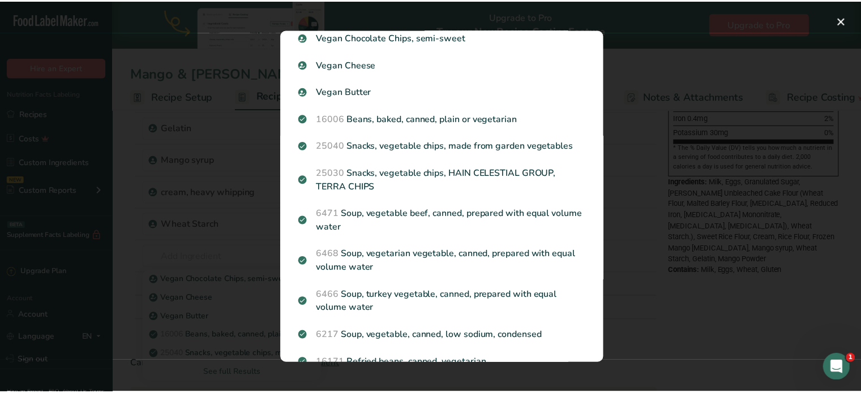
scroll to position [0, 0]
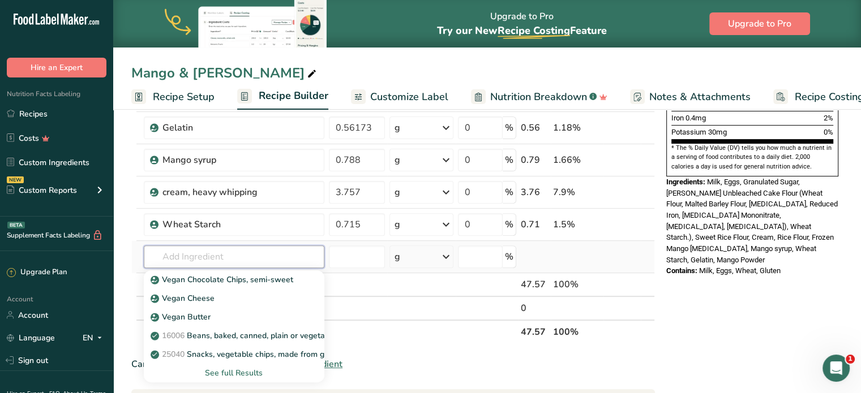
click at [224, 255] on input "text" at bounding box center [234, 257] width 181 height 23
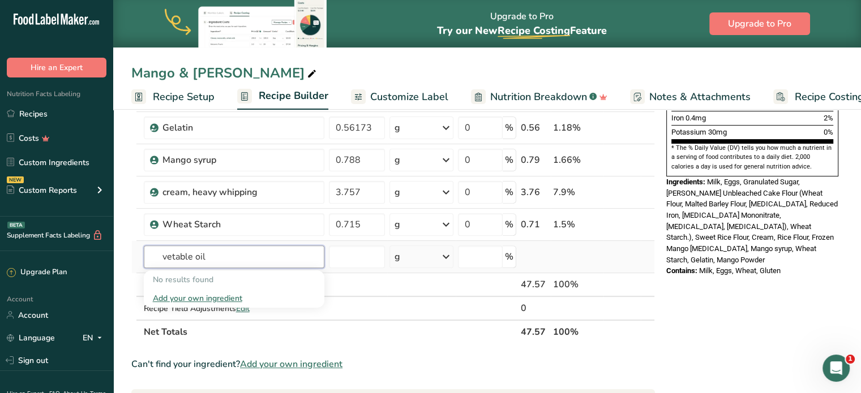
type input "vetable oil"
click at [226, 295] on div "Add your own ingredient" at bounding box center [234, 299] width 162 height 12
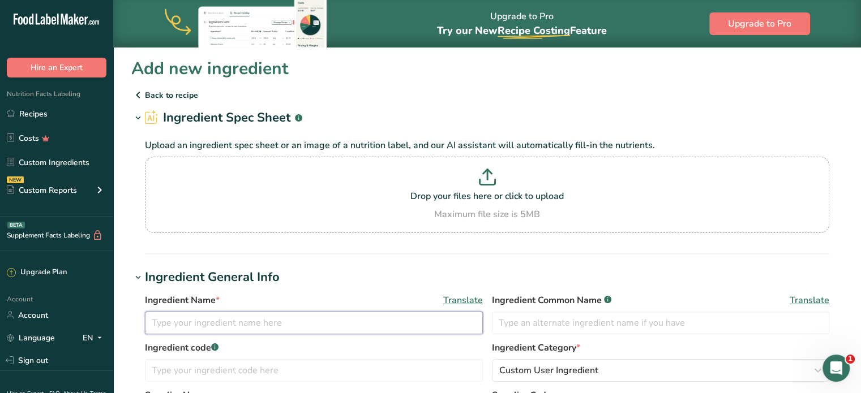
click at [280, 323] on input "text" at bounding box center [314, 323] width 338 height 23
click at [519, 186] on p at bounding box center [487, 179] width 678 height 21
click at [519, 186] on input "Drop your files here or click to upload Maximum file size is 5MB" at bounding box center [487, 195] width 684 height 76
type input "C:\fakepath\Image_20250828130054_165_6.jpg"
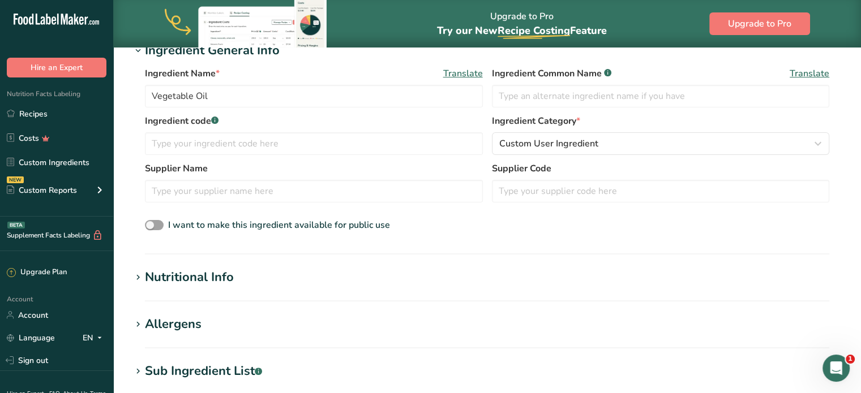
scroll to position [57, 0]
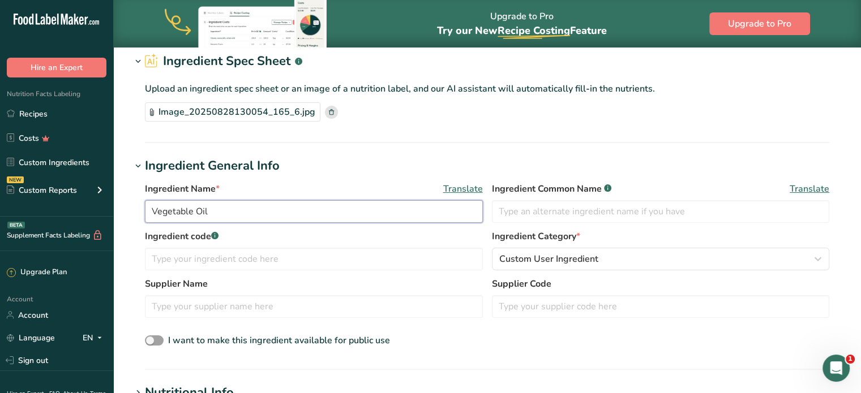
click at [276, 212] on input "Vegetable Oil" at bounding box center [314, 211] width 338 height 23
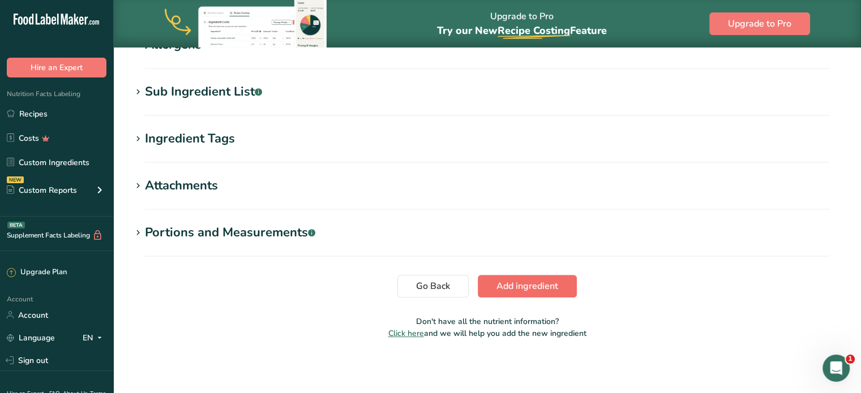
type input "Vegetable Oil (Red & White)"
click at [525, 283] on span "Add ingredient" at bounding box center [527, 287] width 62 height 14
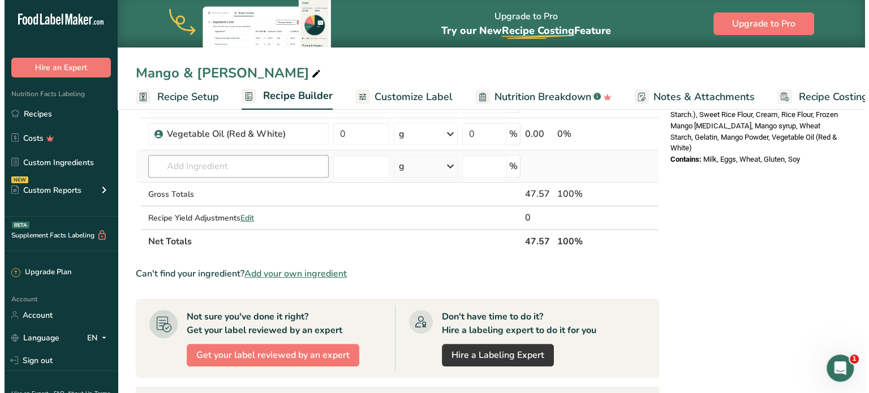
scroll to position [396, 0]
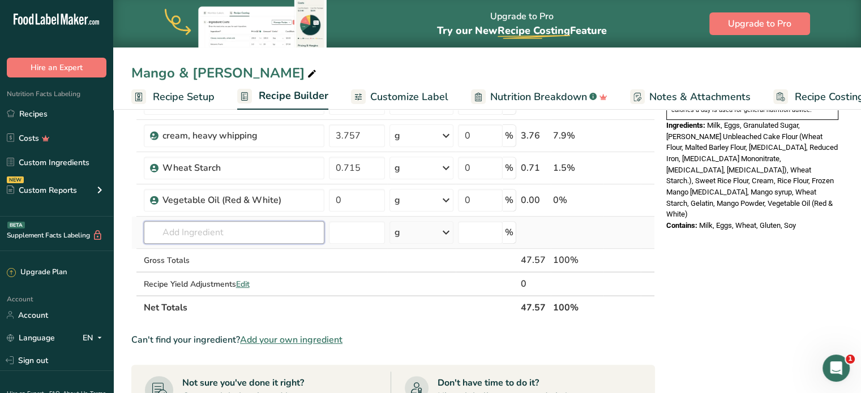
click at [247, 234] on input "text" at bounding box center [234, 232] width 181 height 23
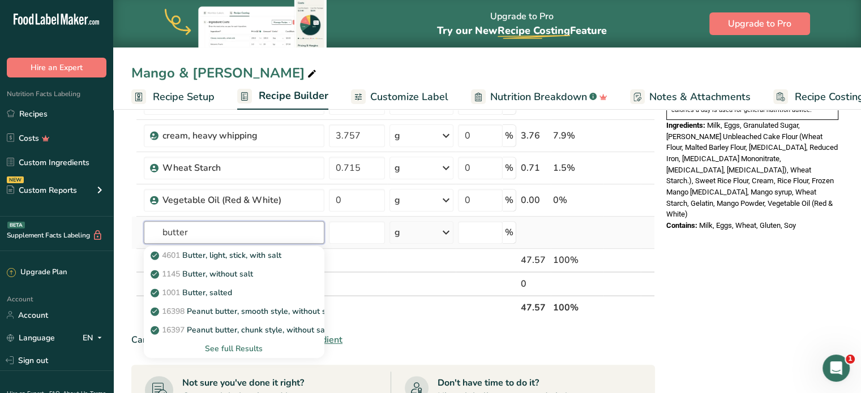
type input "butter"
click at [238, 344] on div "See full Results" at bounding box center [234, 349] width 162 height 12
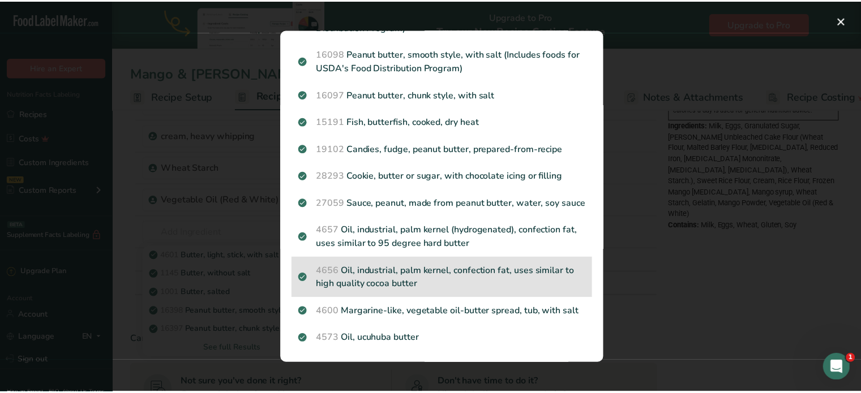
scroll to position [1299, 0]
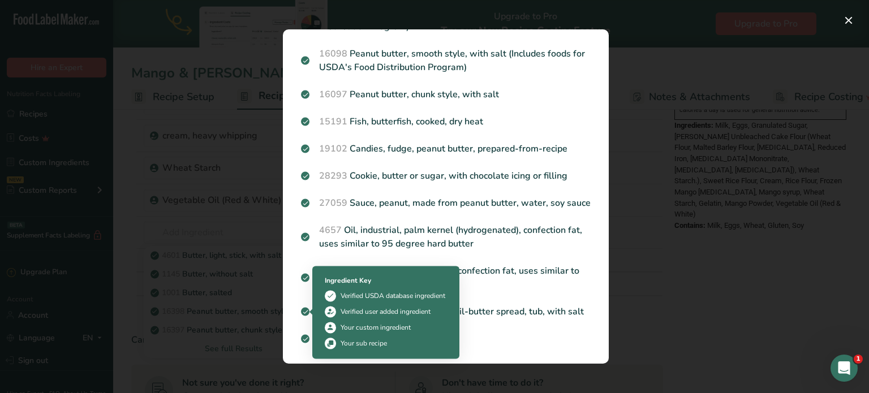
click at [178, 248] on div "Search results modal" at bounding box center [434, 196] width 869 height 393
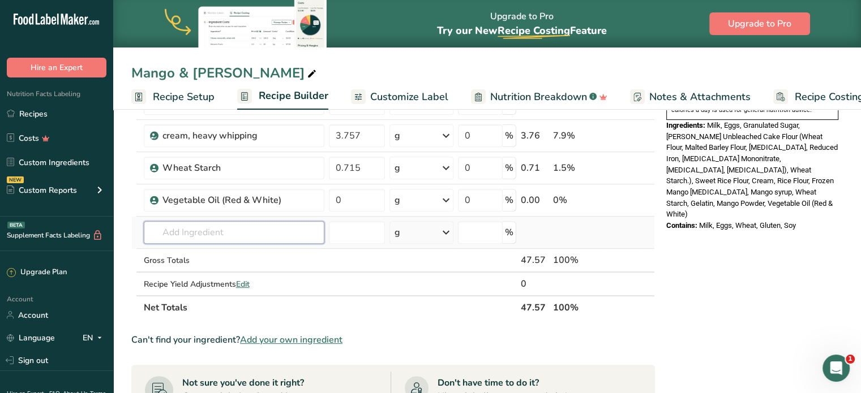
click at [220, 238] on input "text" at bounding box center [234, 232] width 181 height 23
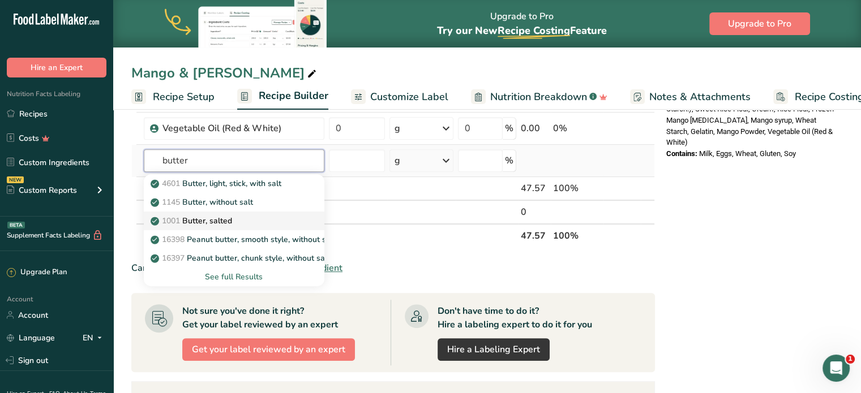
scroll to position [469, 0]
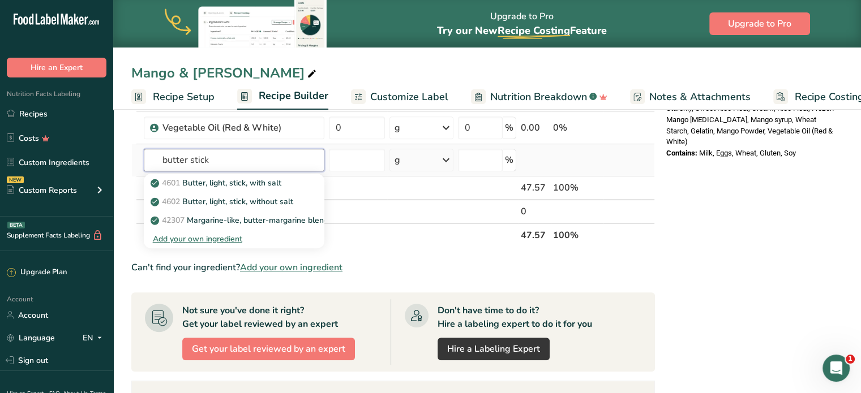
type input "butter stick"
click at [234, 238] on div "Add your own ingredient" at bounding box center [234, 239] width 162 height 12
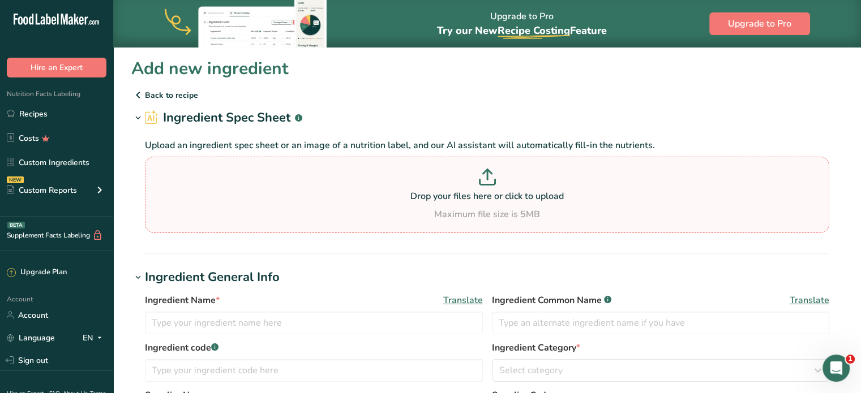
click at [479, 192] on p "Drop your files here or click to upload" at bounding box center [487, 197] width 678 height 14
click at [479, 192] on input "Drop your files here or click to upload Maximum file size is 5MB" at bounding box center [487, 195] width 684 height 76
type input "C:\fakepath\Image_20250828130105_166_6.jpg"
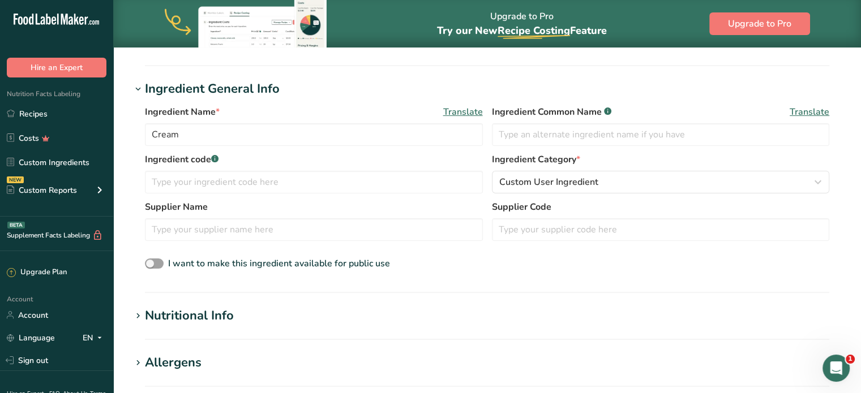
scroll to position [170, 0]
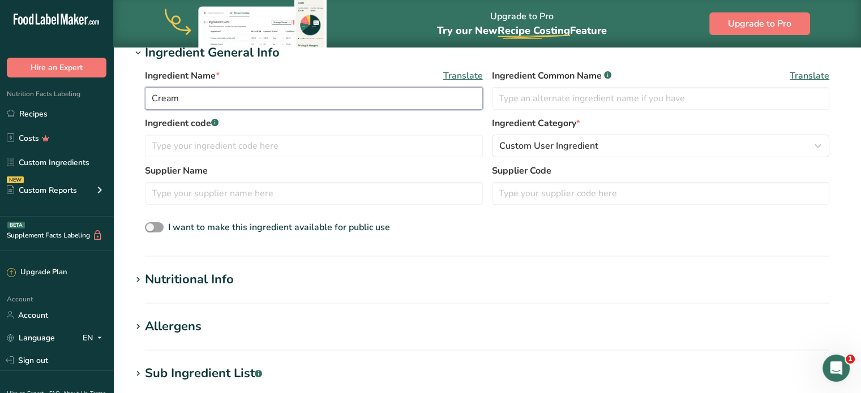
click at [266, 88] on input "Cream" at bounding box center [314, 98] width 338 height 23
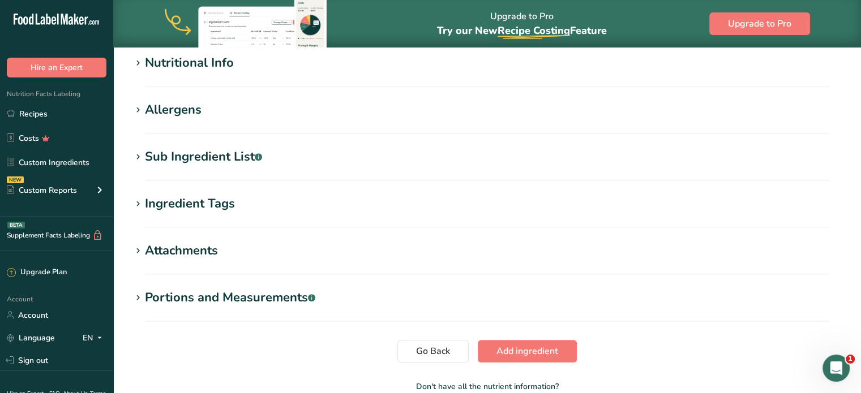
scroll to position [452, 0]
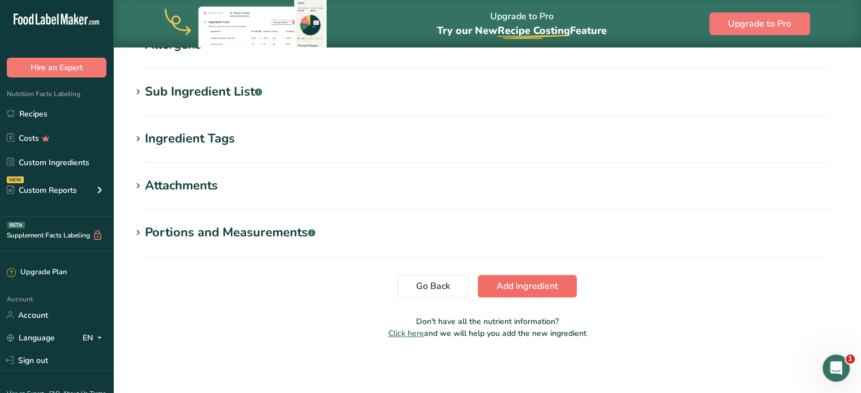
type input "Butter, Stick"
click at [552, 285] on span "Add ingredient" at bounding box center [527, 287] width 62 height 14
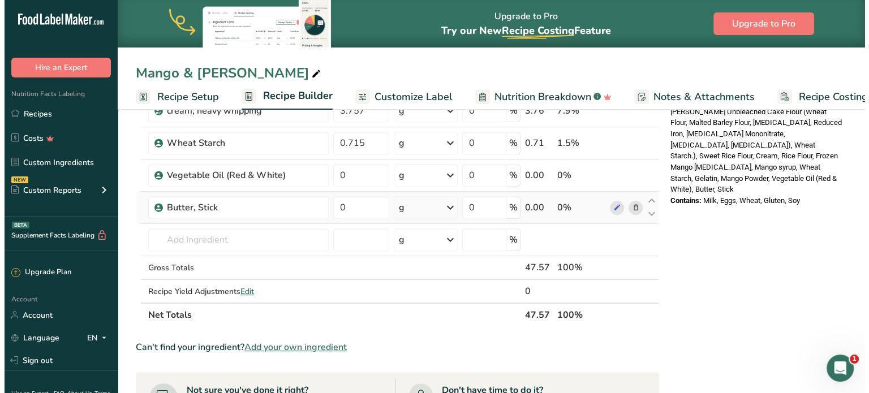
scroll to position [396, 0]
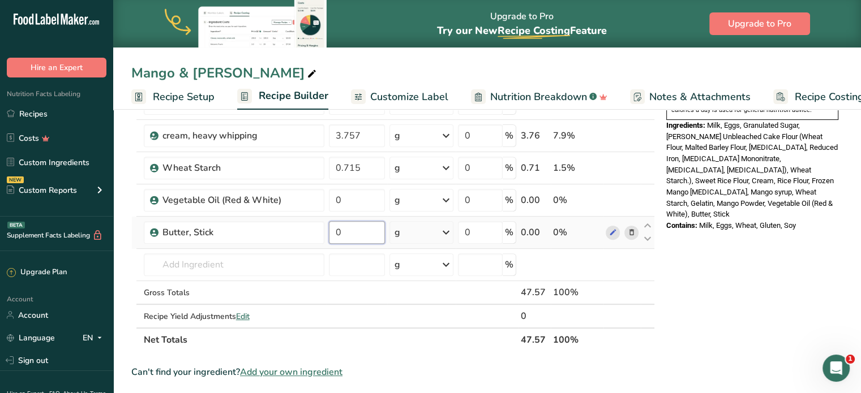
drag, startPoint x: 346, startPoint y: 230, endPoint x: 329, endPoint y: 228, distance: 17.1
click at [329, 228] on input "0" at bounding box center [357, 232] width 57 height 23
type input "2.15"
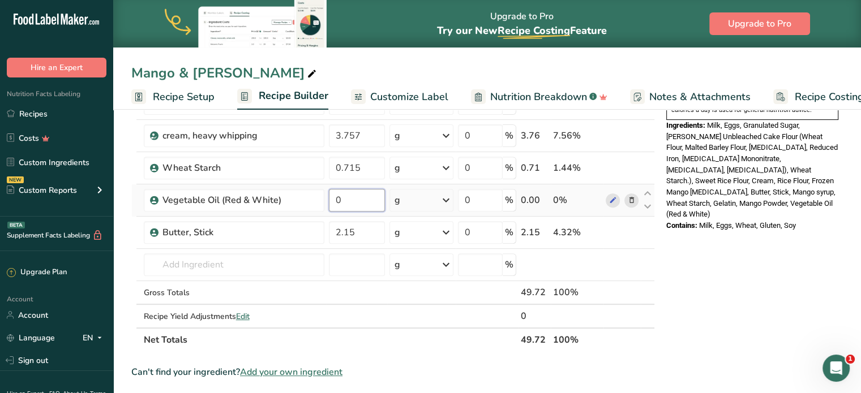
click at [328, 200] on div "Ingredient * Amount * Unit * Waste * .a-a{fill:#347362;}.b-a{fill:#fff;} Grams …" at bounding box center [392, 62] width 523 height 579
type input "0.715"
click at [242, 260] on div "Ingredient * Amount * Unit * Waste * .a-a{fill:#347362;}.b-a{fill:#fff;} Grams …" at bounding box center [392, 62] width 523 height 579
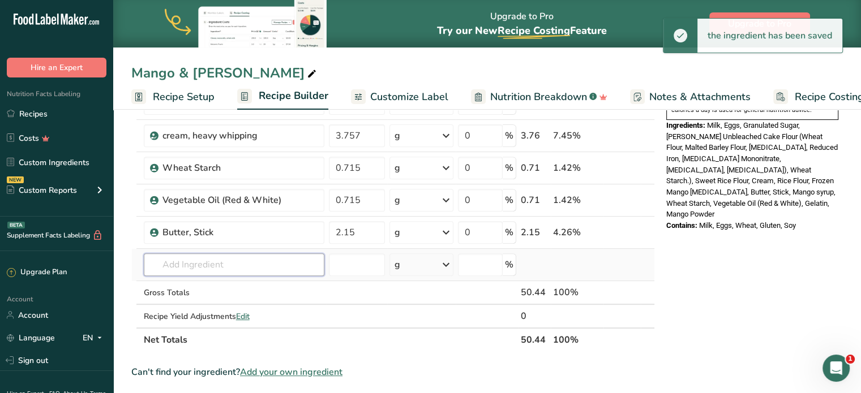
click at [240, 264] on input "text" at bounding box center [234, 265] width 181 height 23
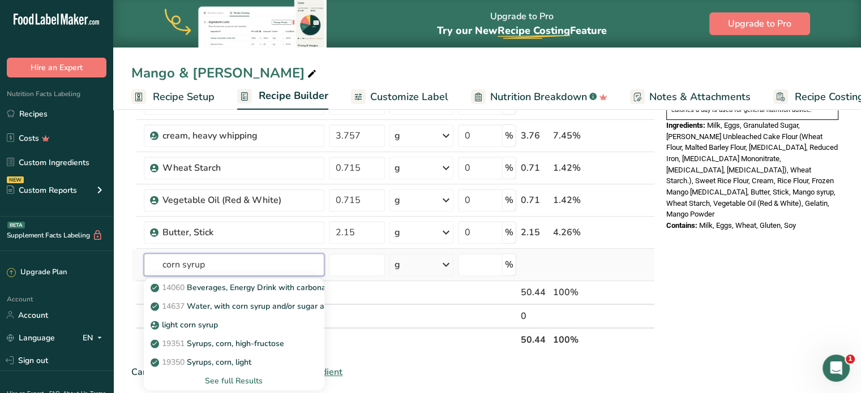
type input "corn syrup"
click at [263, 378] on div "See full Results" at bounding box center [234, 381] width 162 height 12
click at [239, 323] on div "light corn syrup" at bounding box center [225, 325] width 144 height 12
type input "light corn syrup"
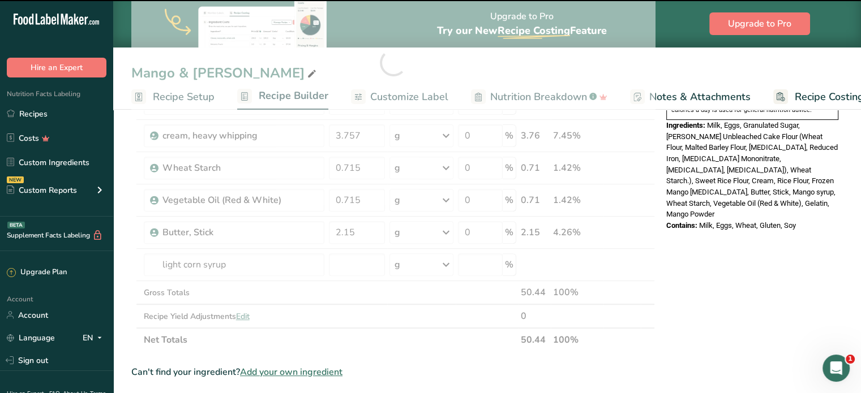
type input "0"
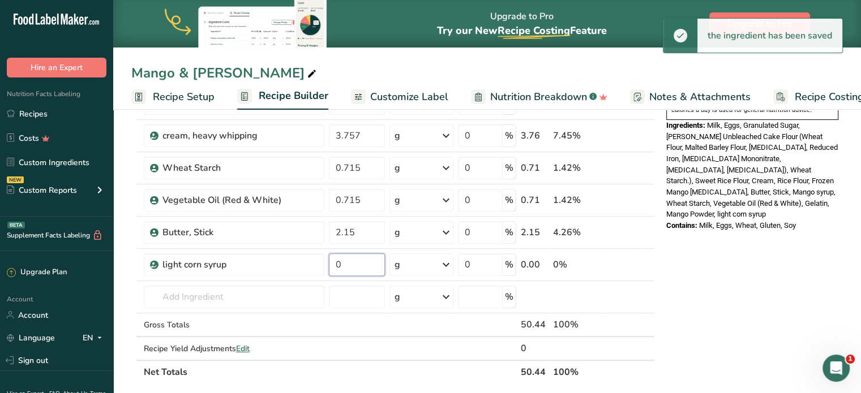
click at [364, 261] on input "0" at bounding box center [357, 265] width 57 height 23
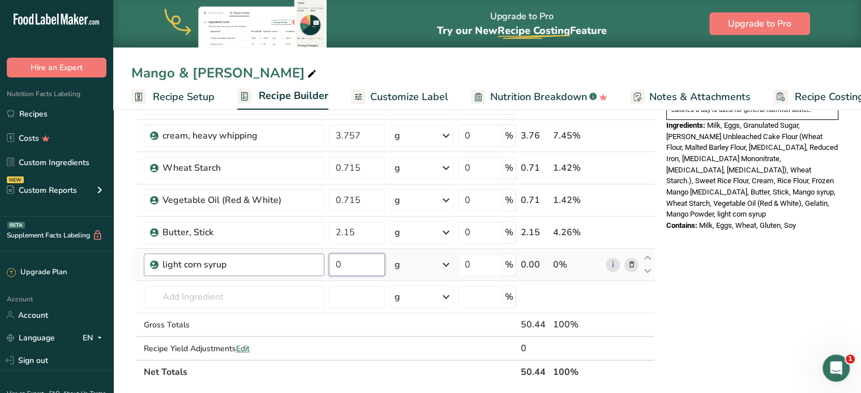
drag, startPoint x: 349, startPoint y: 262, endPoint x: 319, endPoint y: 261, distance: 30.0
click at [319, 261] on tr "light corn syrup 0 g Weight Units g kg mg See more Volume Units l Volume units …" at bounding box center [393, 265] width 522 height 32
type input "0.6425"
click at [282, 291] on div "Ingredient * Amount * Unit * Waste * .a-a{fill:#347362;}.b-a{fill:#fff;} Grams …" at bounding box center [392, 78] width 523 height 611
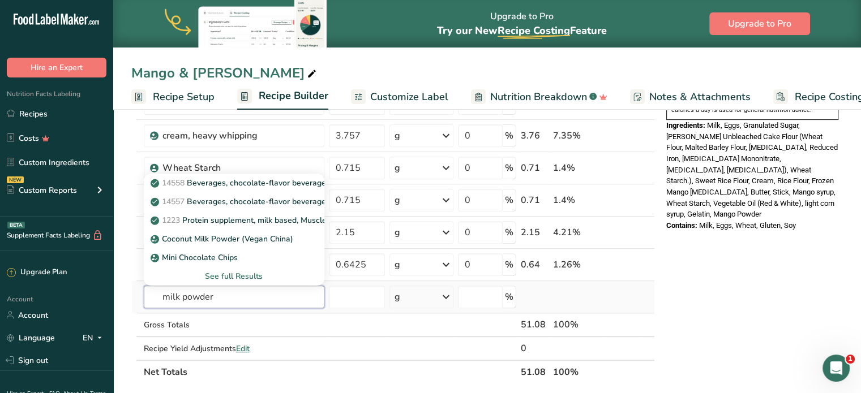
type input "milk powder"
click at [268, 274] on div "See full Results" at bounding box center [234, 276] width 162 height 12
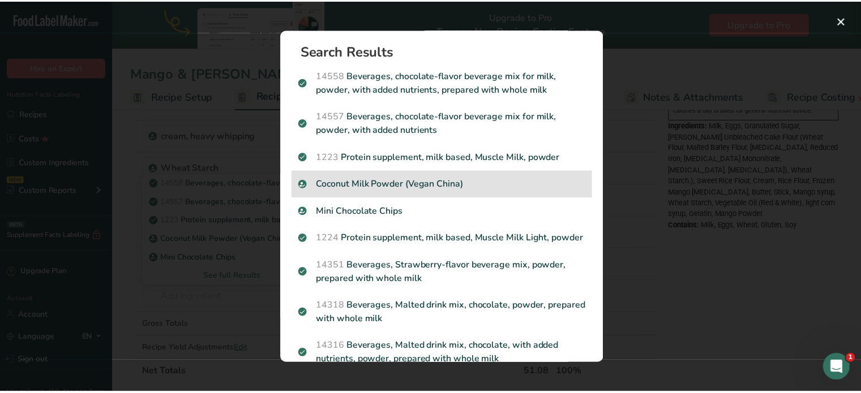
scroll to position [0, 0]
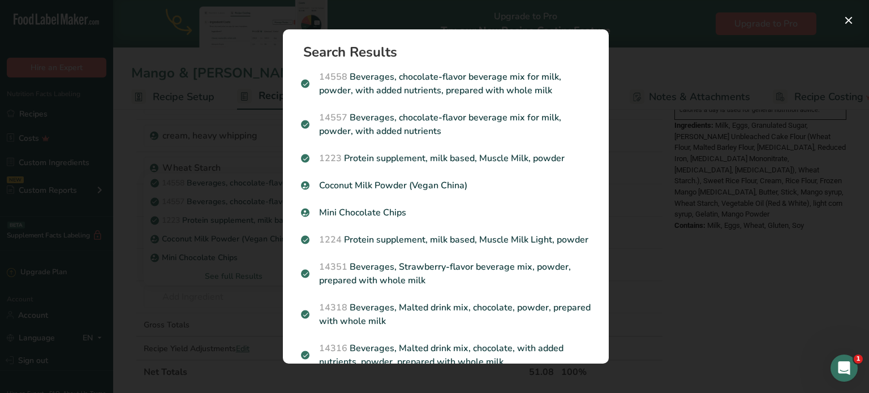
click at [701, 204] on div "Search results modal" at bounding box center [434, 196] width 869 height 393
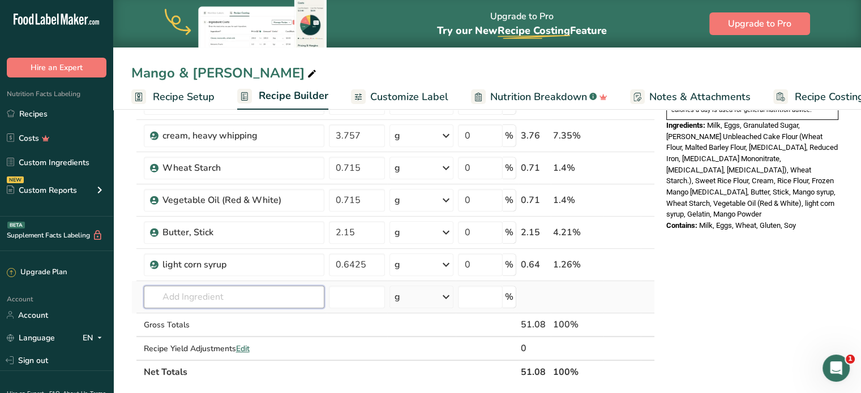
click at [244, 298] on input "text" at bounding box center [234, 297] width 181 height 23
type input "yuzu syru"
click at [227, 264] on div "No results found" at bounding box center [234, 257] width 181 height 19
click at [223, 287] on input "text" at bounding box center [234, 297] width 181 height 23
type input "yuzu syru"
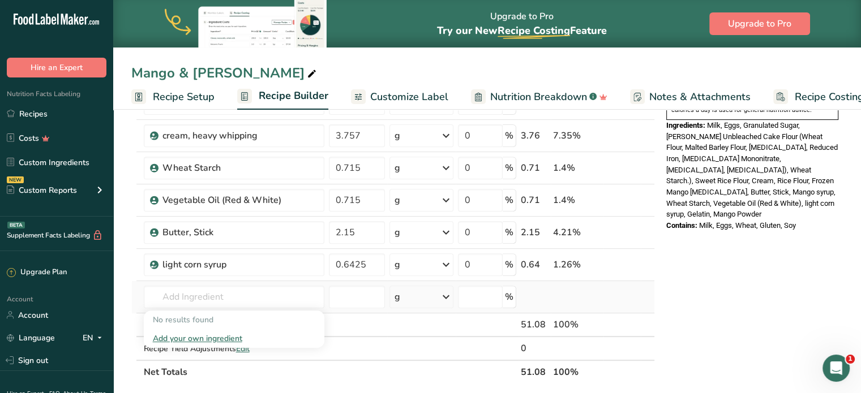
click at [212, 338] on div "Add your own ingredient" at bounding box center [234, 339] width 162 height 12
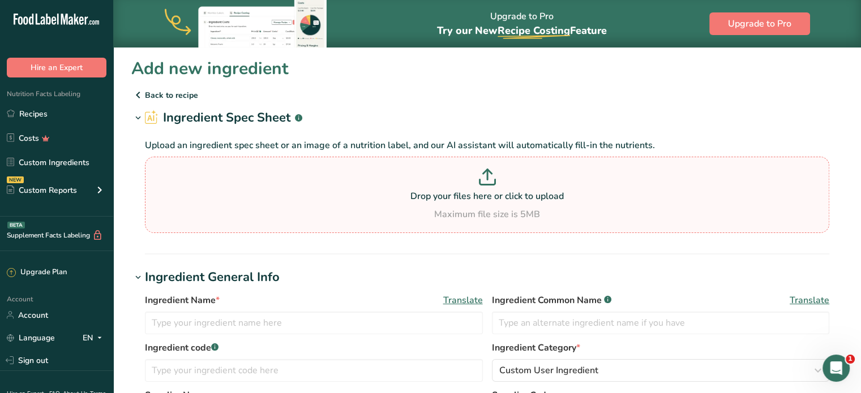
click at [473, 184] on p at bounding box center [487, 179] width 678 height 21
click at [473, 184] on input "Drop your files here or click to upload Maximum file size is 5MB" at bounding box center [487, 195] width 684 height 76
type input "C:\fakepath\Image_20250828130305_169_6.jpg"
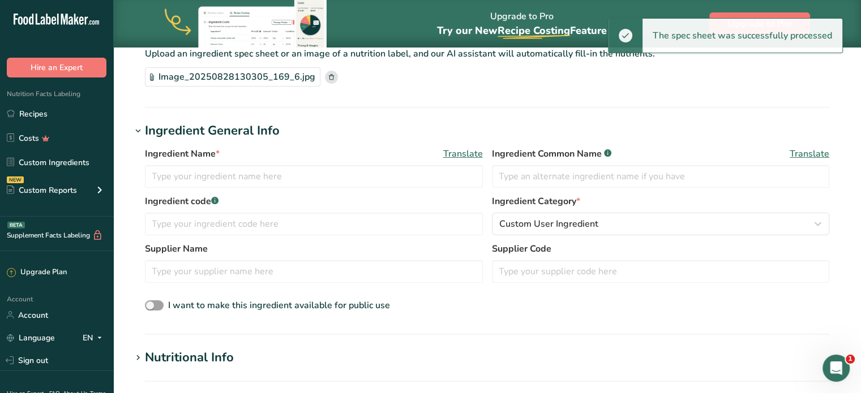
scroll to position [94, 0]
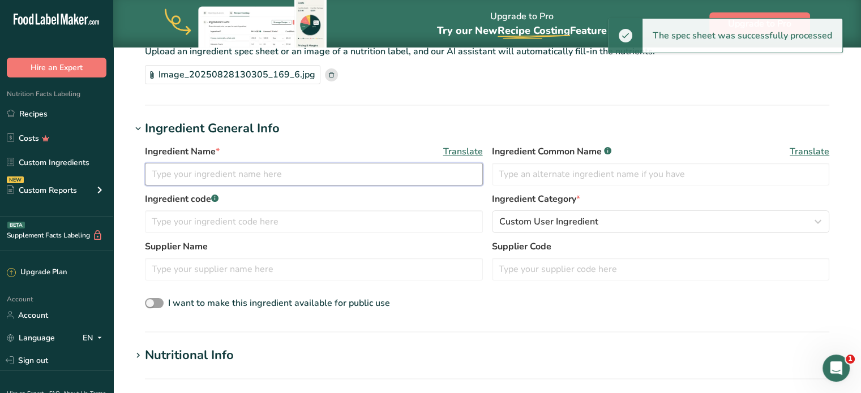
click at [426, 178] on input "text" at bounding box center [314, 174] width 338 height 23
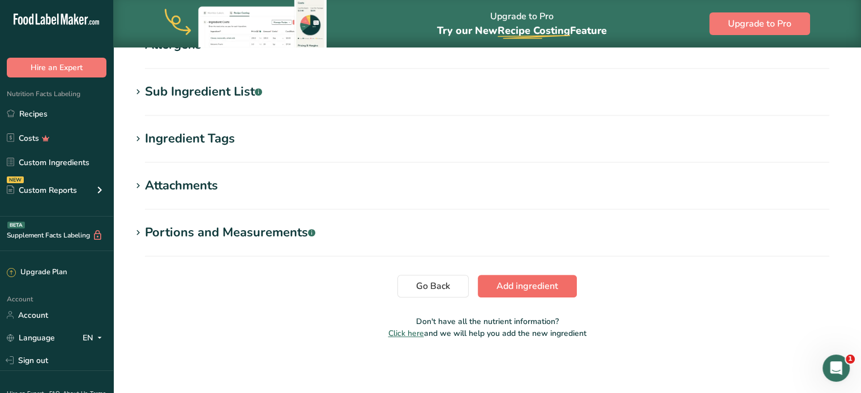
type input "Yuzu Fruit Syrup"
click at [541, 283] on span "Add ingredient" at bounding box center [527, 287] width 62 height 14
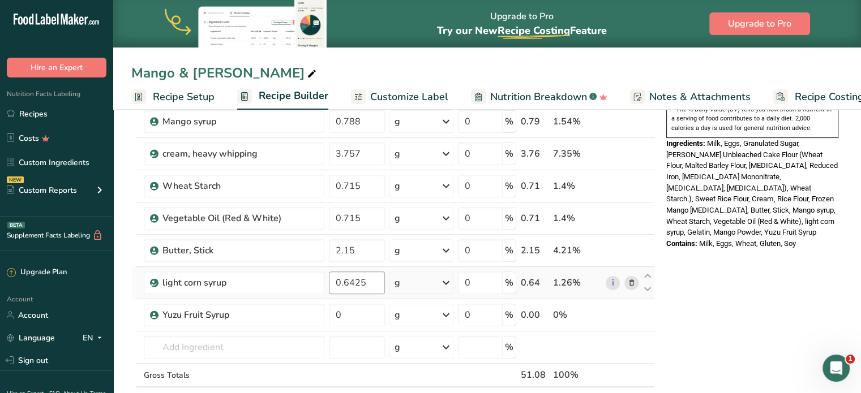
scroll to position [453, 0]
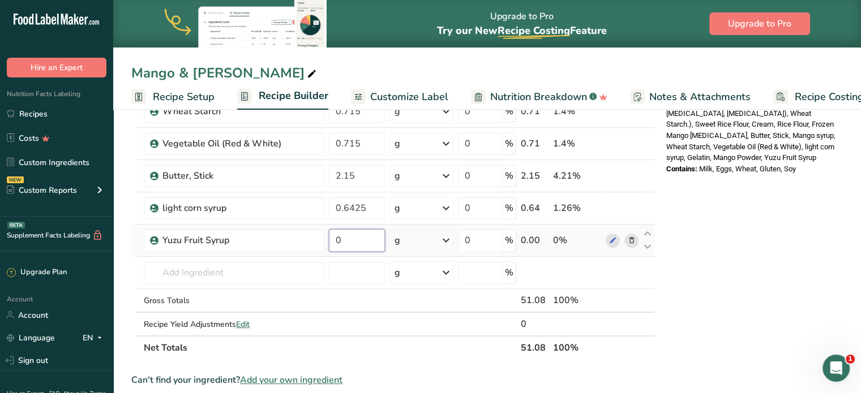
click at [362, 230] on input "0" at bounding box center [357, 240] width 57 height 23
type input "0.44"
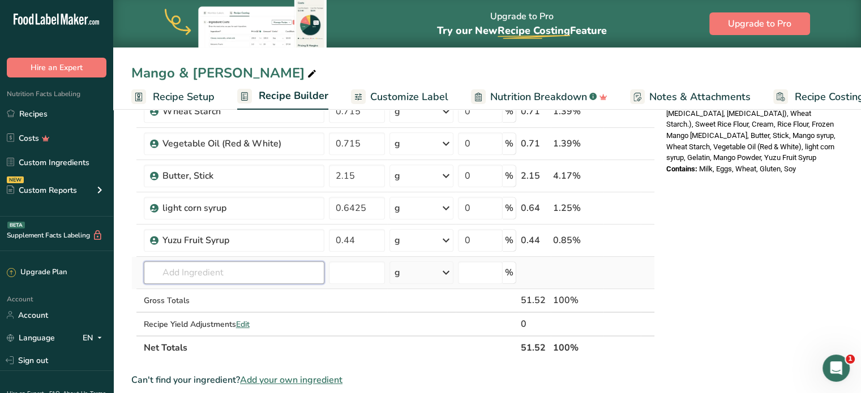
click at [195, 279] on div "Ingredient * Amount * Unit * Waste * .a-a{fill:#347362;}.b-a{fill:#fff;} Grams …" at bounding box center [392, 38] width 523 height 643
type input "yuzu"
click at [216, 248] on div "Add your own ingredient" at bounding box center [234, 252] width 162 height 12
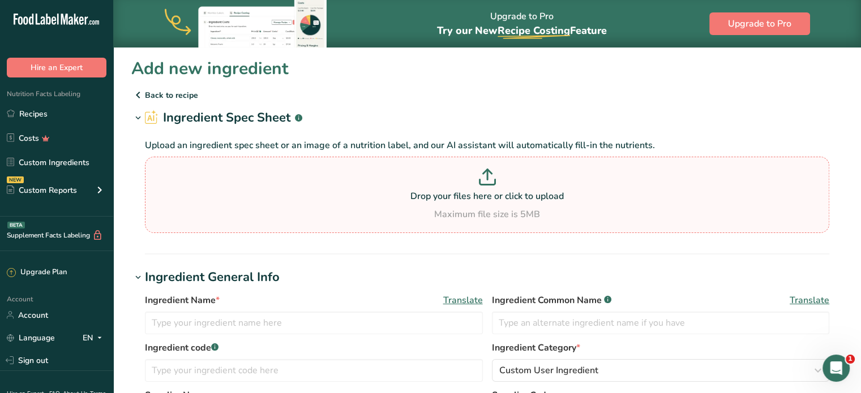
click at [530, 197] on p "Drop your files here or click to upload" at bounding box center [487, 197] width 678 height 14
click at [530, 197] on input "Drop your files here or click to upload Maximum file size is 5MB" at bounding box center [487, 195] width 684 height 76
click at [497, 183] on p at bounding box center [487, 179] width 678 height 21
click at [497, 183] on input "Drop your files here or click to upload Maximum file size is 5MB" at bounding box center [487, 195] width 684 height 76
type input "C:\fakepath\Image_20250828130306_170_6.jpg"
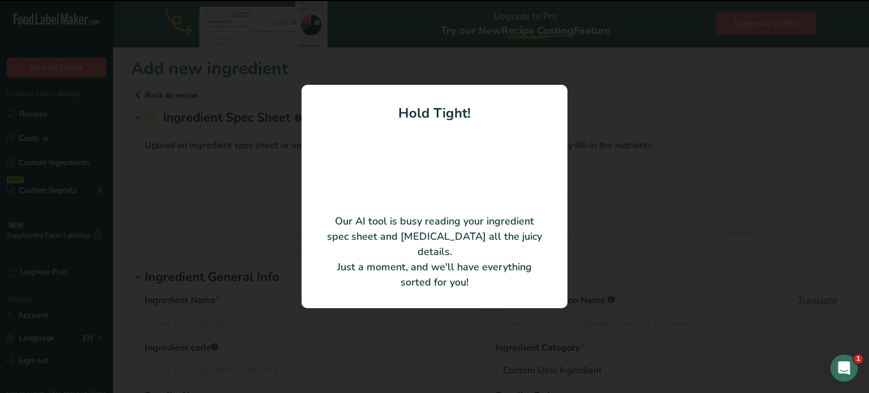
type input "Citrus Juice (Yuzu Juice)"
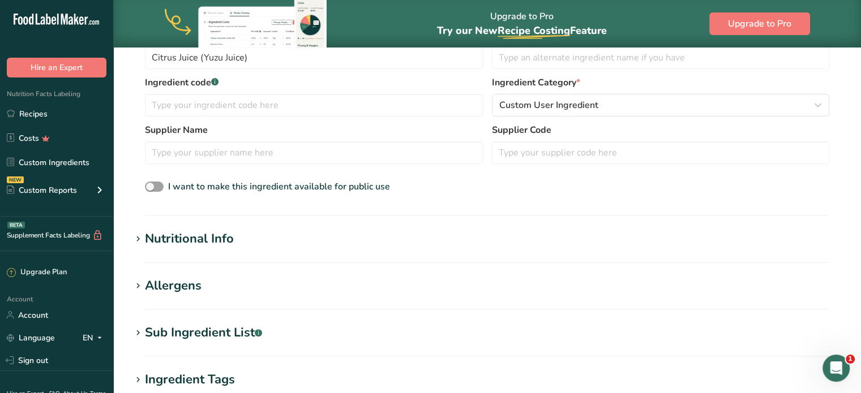
scroll to position [452, 0]
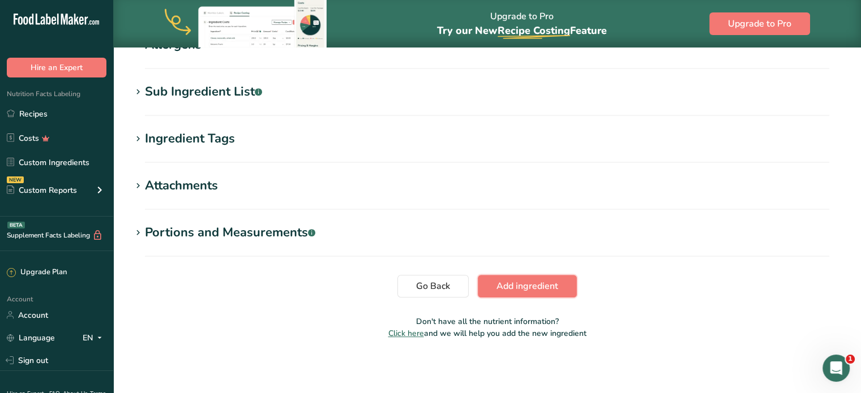
click at [519, 277] on button "Add ingredient" at bounding box center [527, 286] width 99 height 23
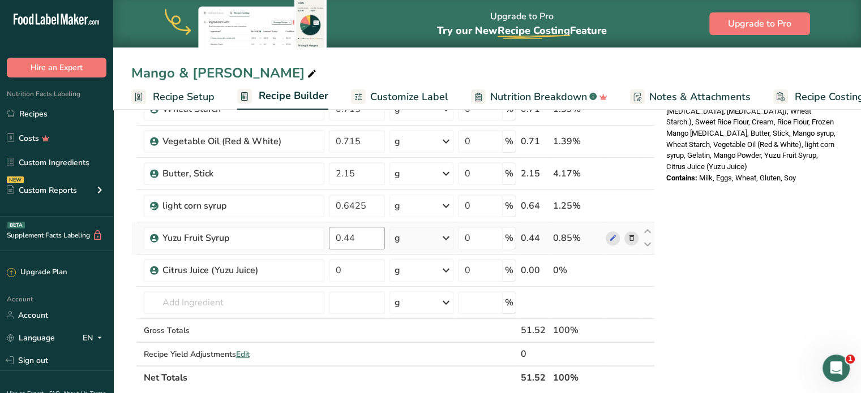
scroll to position [453, 0]
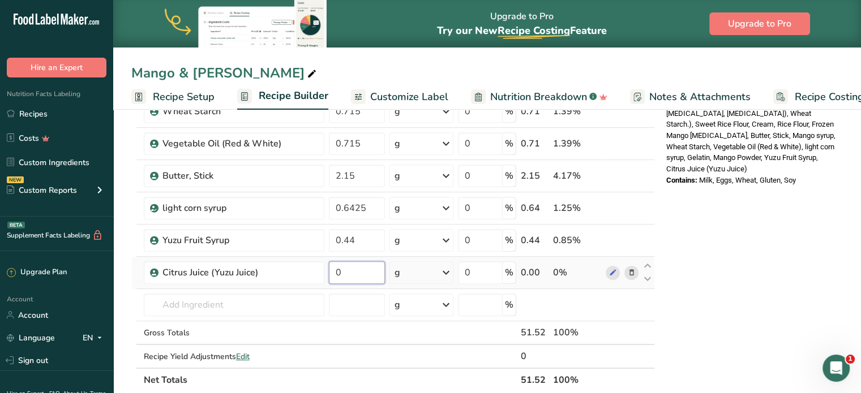
click at [355, 265] on input "0" at bounding box center [357, 272] width 57 height 23
type input "0.5"
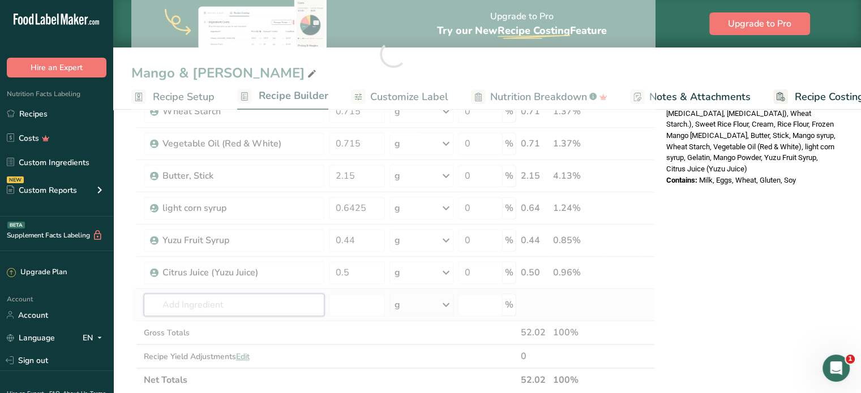
click at [311, 295] on div "Ingredient * Amount * Unit * Waste * .a-a{fill:#347362;}.b-a{fill:#fff;} Grams …" at bounding box center [392, 55] width 523 height 676
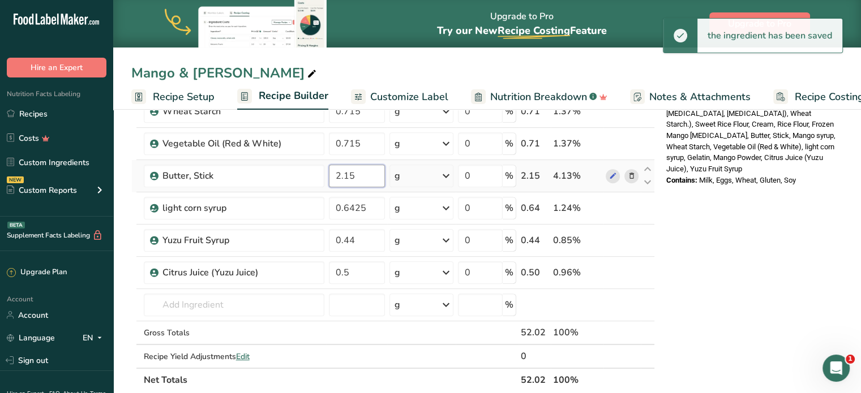
click at [363, 181] on input "2.15" at bounding box center [357, 176] width 57 height 23
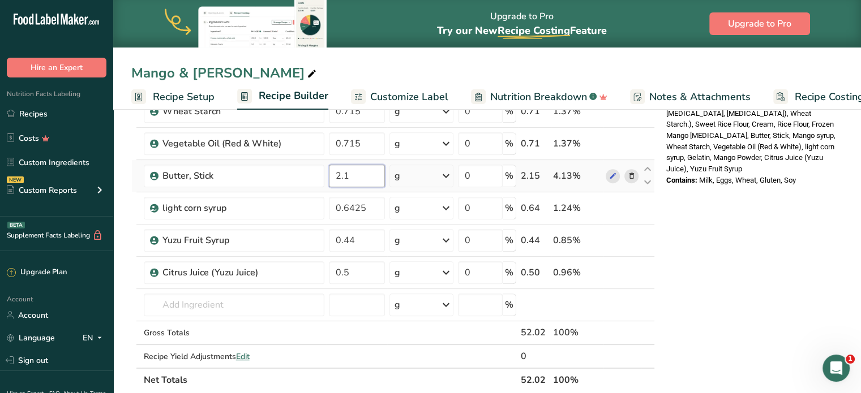
type input "2"
type input "3.23"
click at [276, 307] on div "Ingredient * Amount * Unit * Waste * .a-a{fill:#347362;}.b-a{fill:#fff;} Grams …" at bounding box center [392, 55] width 523 height 676
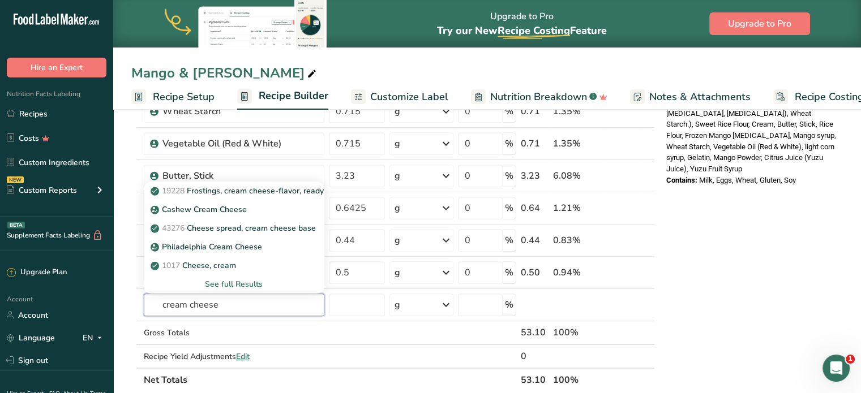
type input "cream cheese"
click at [252, 242] on p "Philadelphia Cream Cheese" at bounding box center [207, 247] width 109 height 12
type input "Philadelphia Cream Cheese"
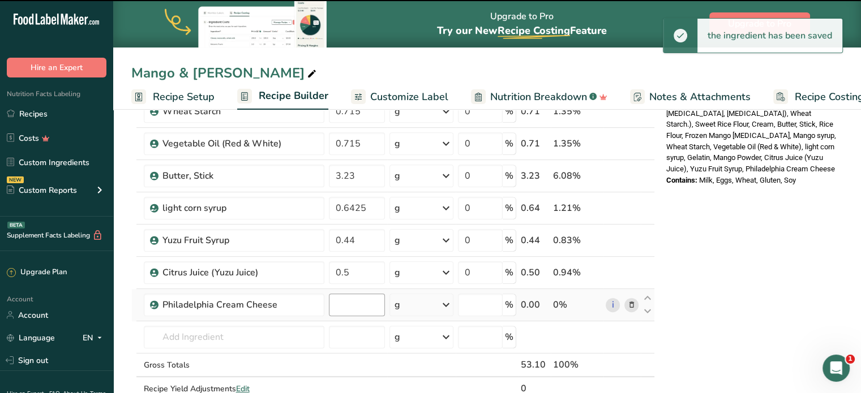
type input "0"
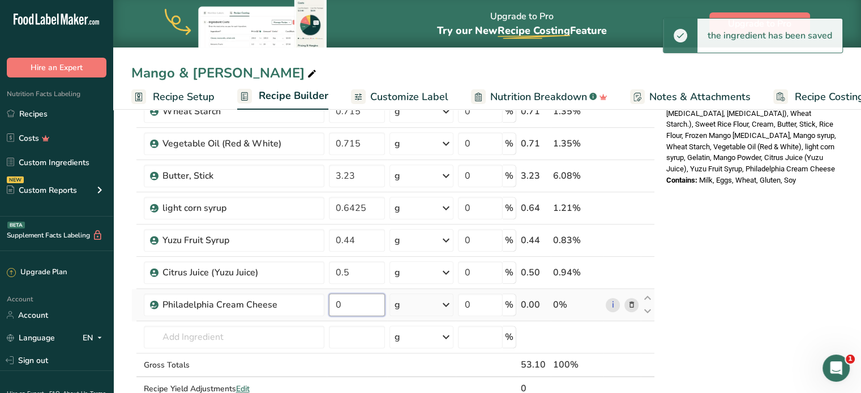
click at [355, 306] on input "0" at bounding box center [357, 305] width 57 height 23
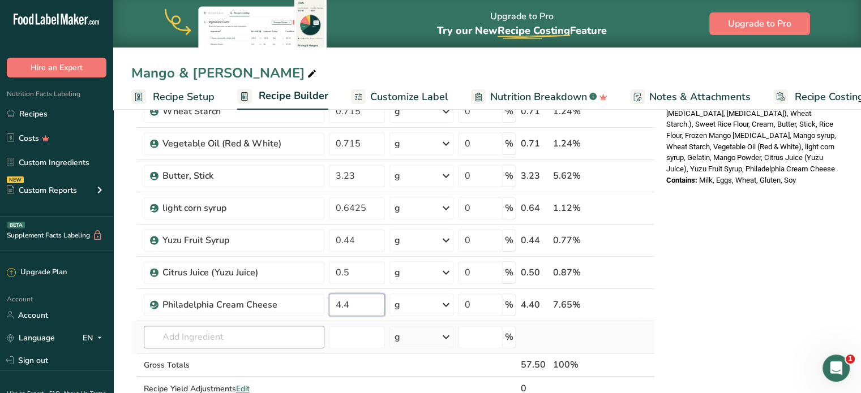
type input "4.4"
click at [269, 338] on div "Ingredient * Amount * Unit * Waste * .a-a{fill:#347362;}.b-a{fill:#fff;} Grams …" at bounding box center [392, 71] width 523 height 708
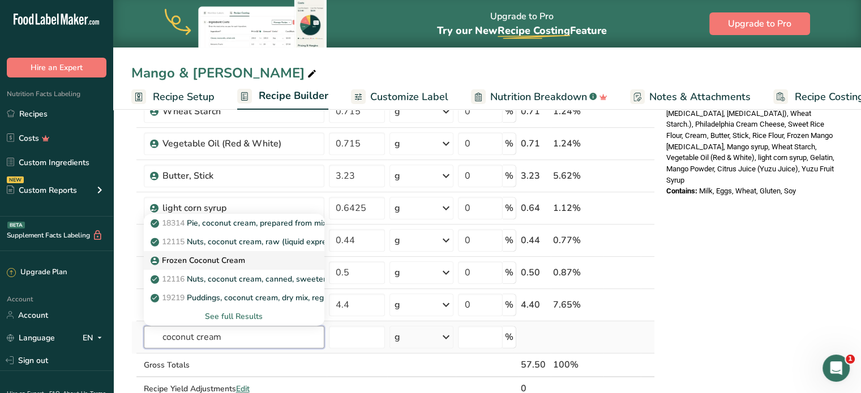
type input "coconut cream"
click at [271, 264] on div "Frozen Coconut Cream" at bounding box center [225, 261] width 144 height 12
type input "Frozen Coconut Cream"
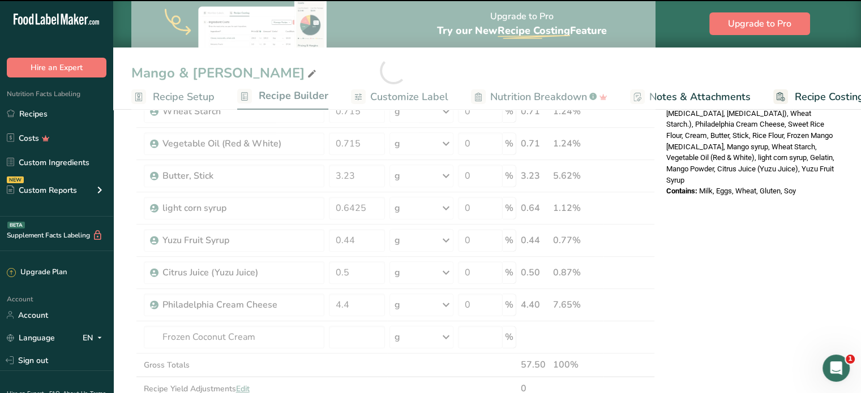
type input "0"
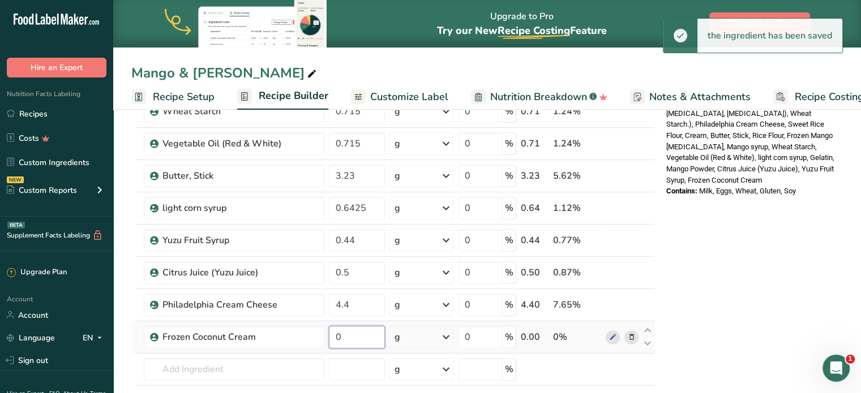
click at [358, 340] on input "0" at bounding box center [357, 337] width 57 height 23
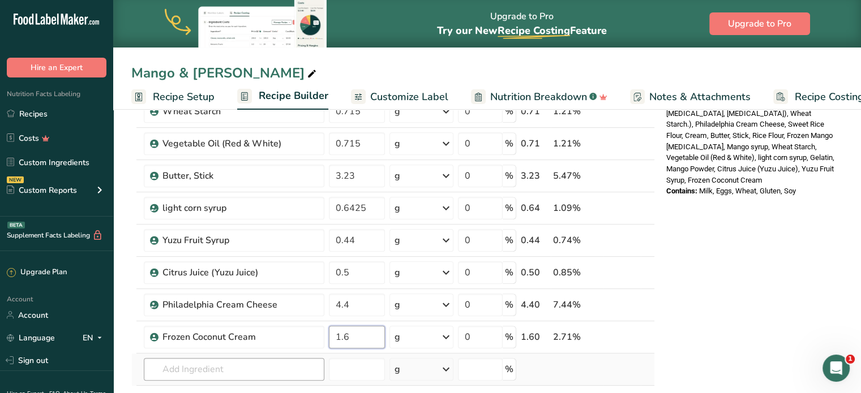
type input "1.6"
click at [251, 371] on div "Ingredient * Amount * Unit * Waste * .a-a{fill:#347362;}.b-a{fill:#fff;} Grams …" at bounding box center [392, 87] width 523 height 740
type input "mango puree"
click at [226, 344] on div "Add your own ingredient" at bounding box center [234, 349] width 162 height 12
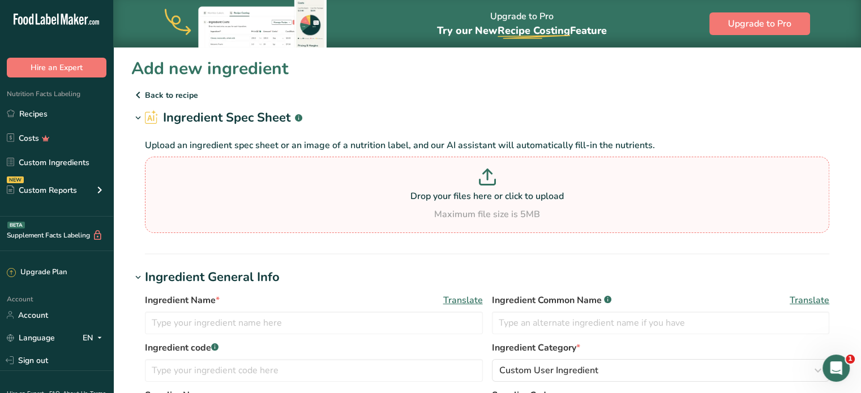
click at [556, 178] on p at bounding box center [487, 179] width 678 height 21
click at [556, 178] on input "Drop your files here or click to upload Maximum file size is 5MB" at bounding box center [487, 195] width 684 height 76
type input "C:\fakepath\Image_20250828130303_168_6.jpg"
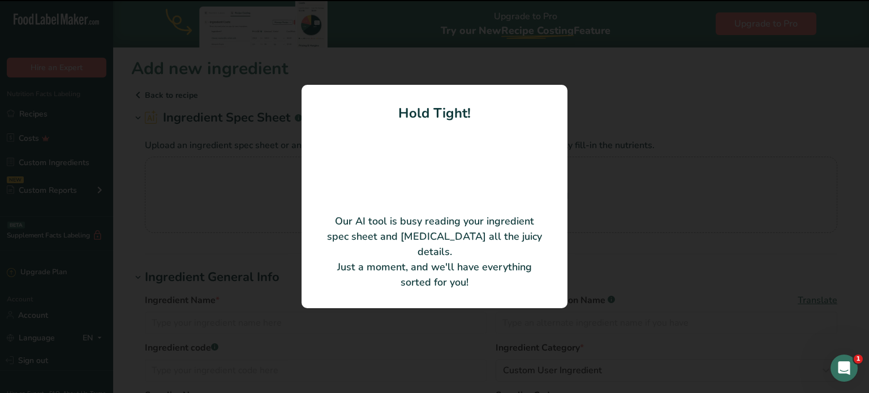
type input "Mango"
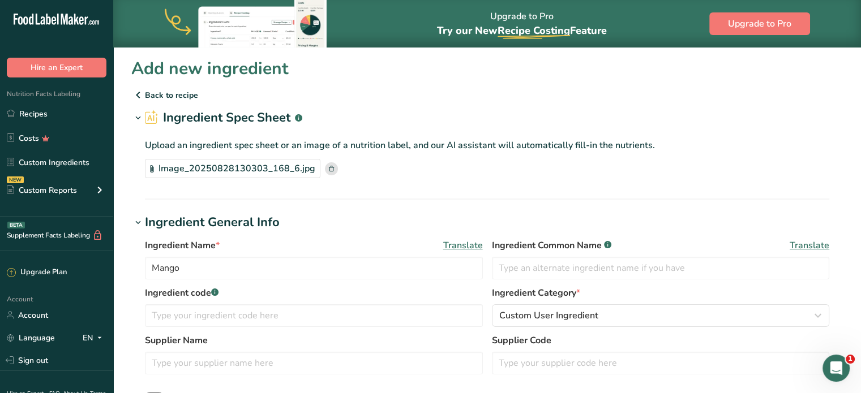
click at [325, 165] on rect at bounding box center [331, 168] width 13 height 13
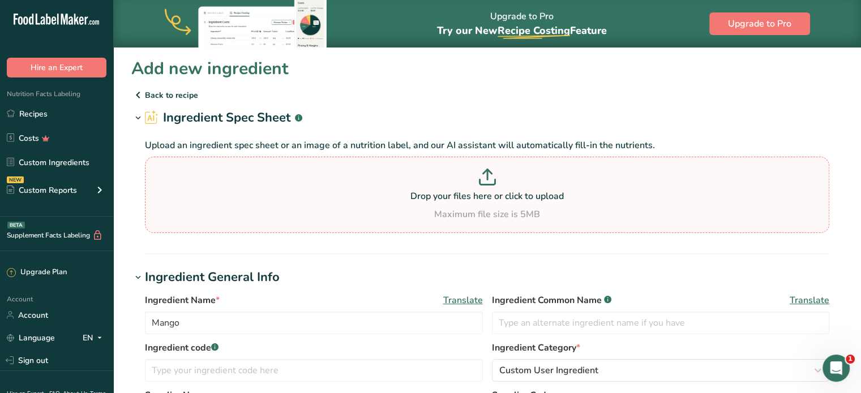
click at [277, 171] on p at bounding box center [487, 179] width 678 height 21
click at [277, 171] on input "Drop your files here or click to upload Maximum file size is 5MB" at bounding box center [487, 195] width 684 height 76
type input "C:\fakepath\Image_20250828132018_4_13.jpg"
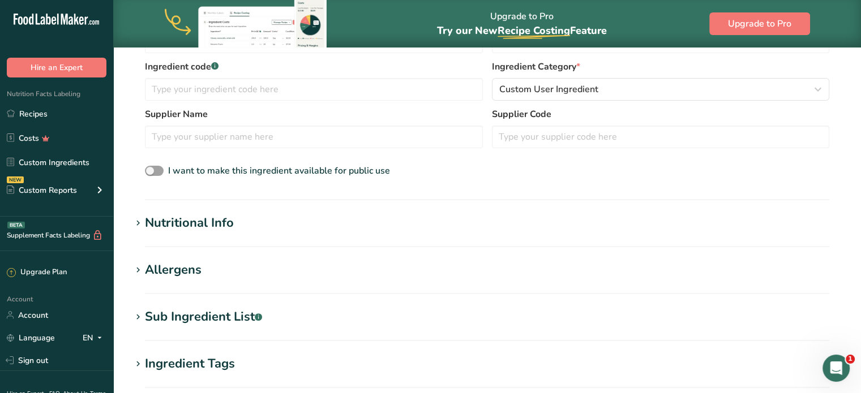
click at [308, 218] on h1 "Nutritional Info" at bounding box center [486, 223] width 711 height 19
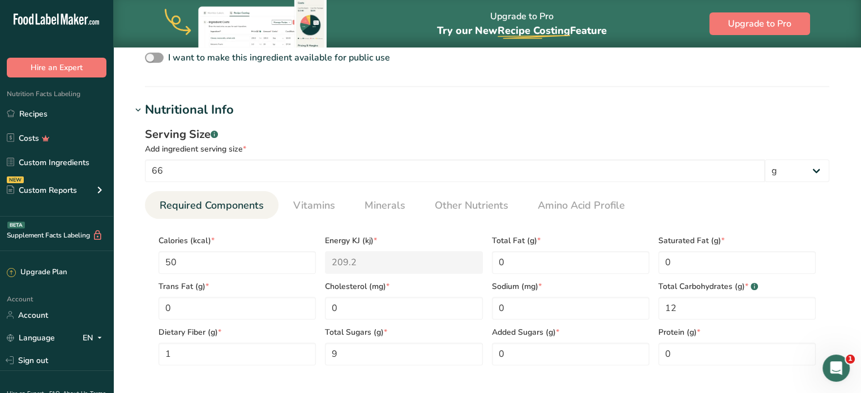
scroll to position [396, 0]
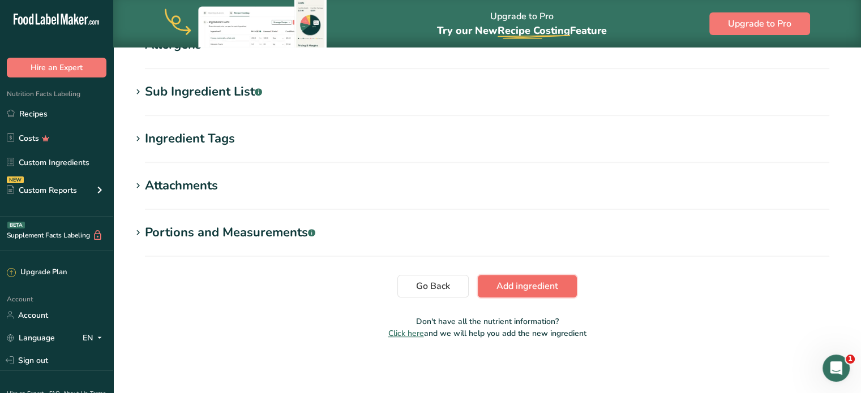
click at [543, 293] on button "Add ingredient" at bounding box center [527, 286] width 99 height 23
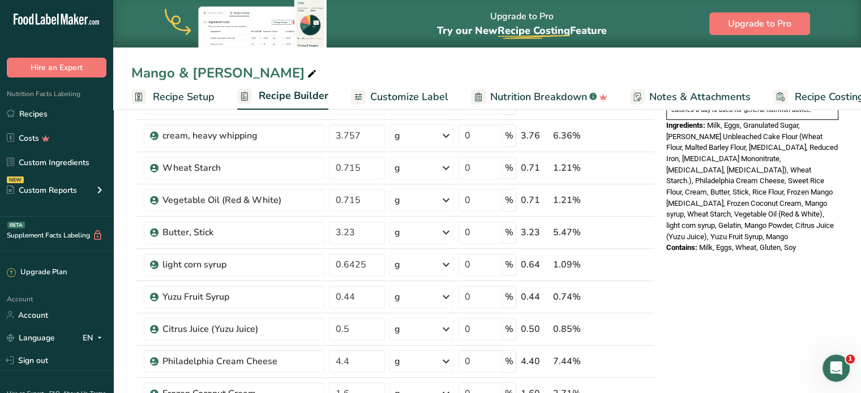
scroll to position [622, 0]
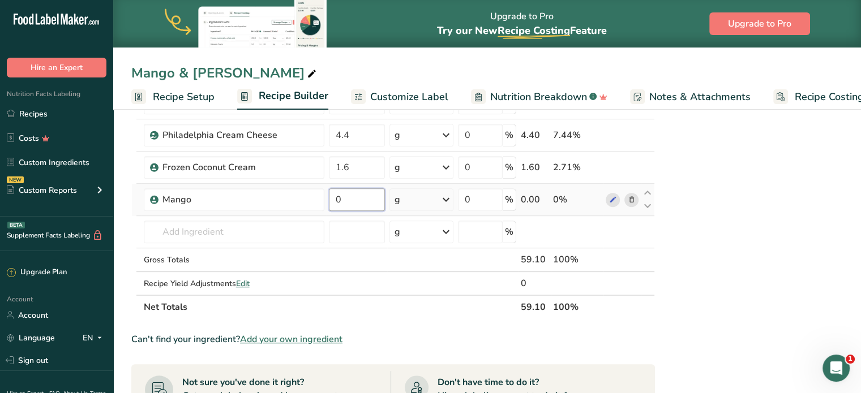
click at [353, 199] on input "0" at bounding box center [357, 199] width 57 height 23
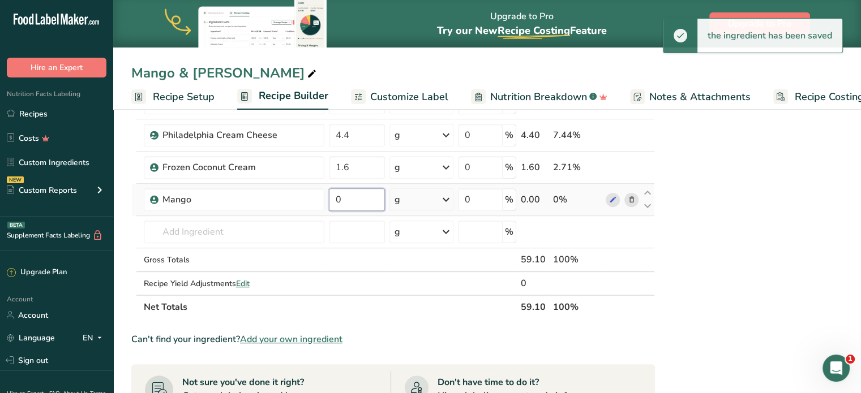
click at [371, 205] on input "0" at bounding box center [357, 199] width 57 height 23
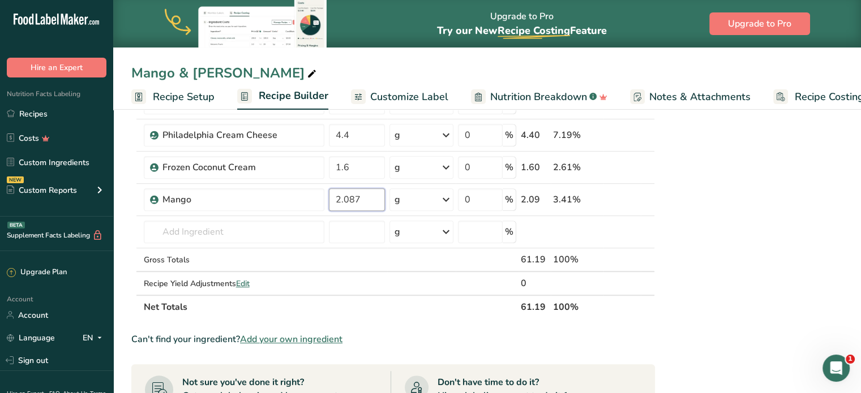
type input "2.087"
